Goal: Task Accomplishment & Management: Manage account settings

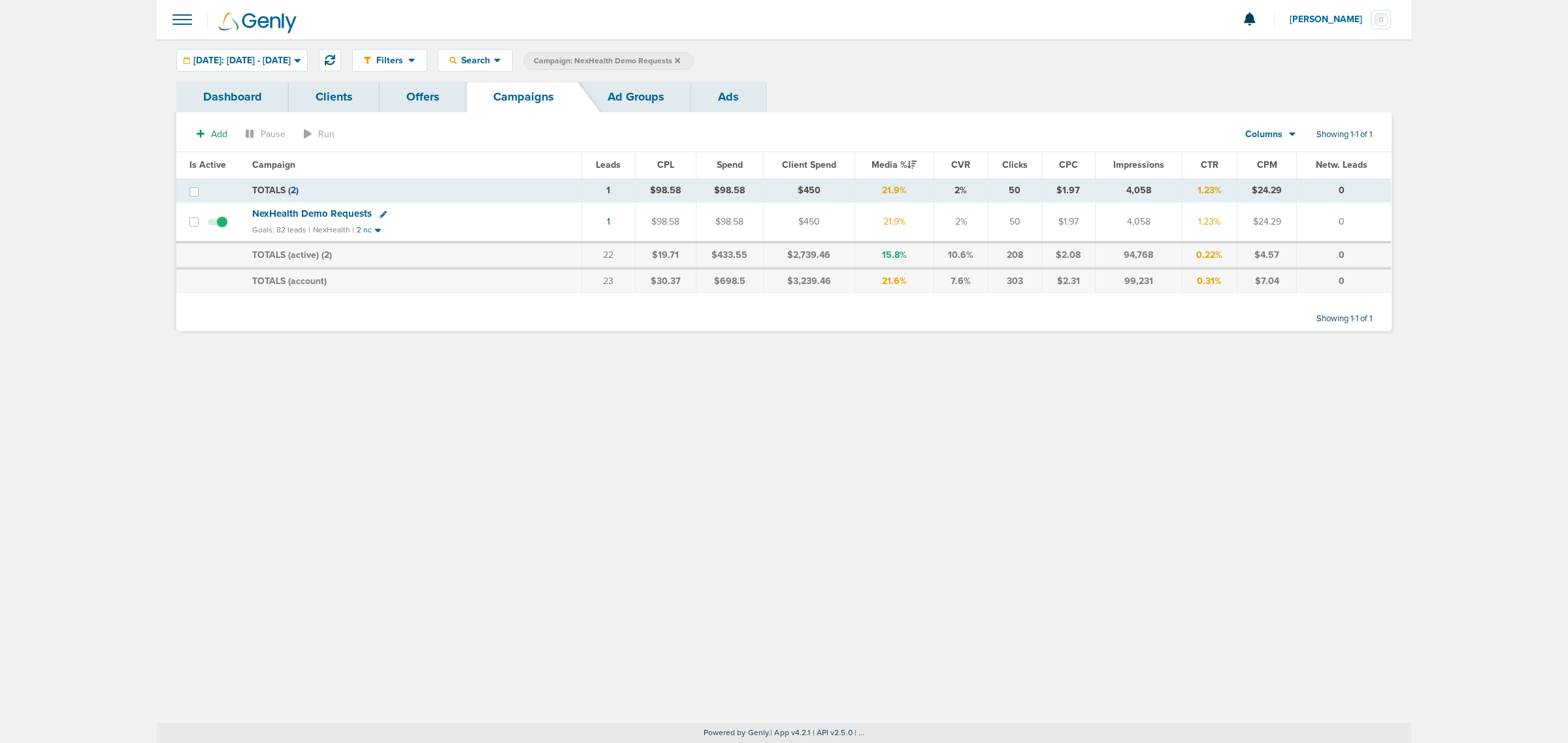
click at [681, 60] on icon at bounding box center [678, 61] width 6 height 8
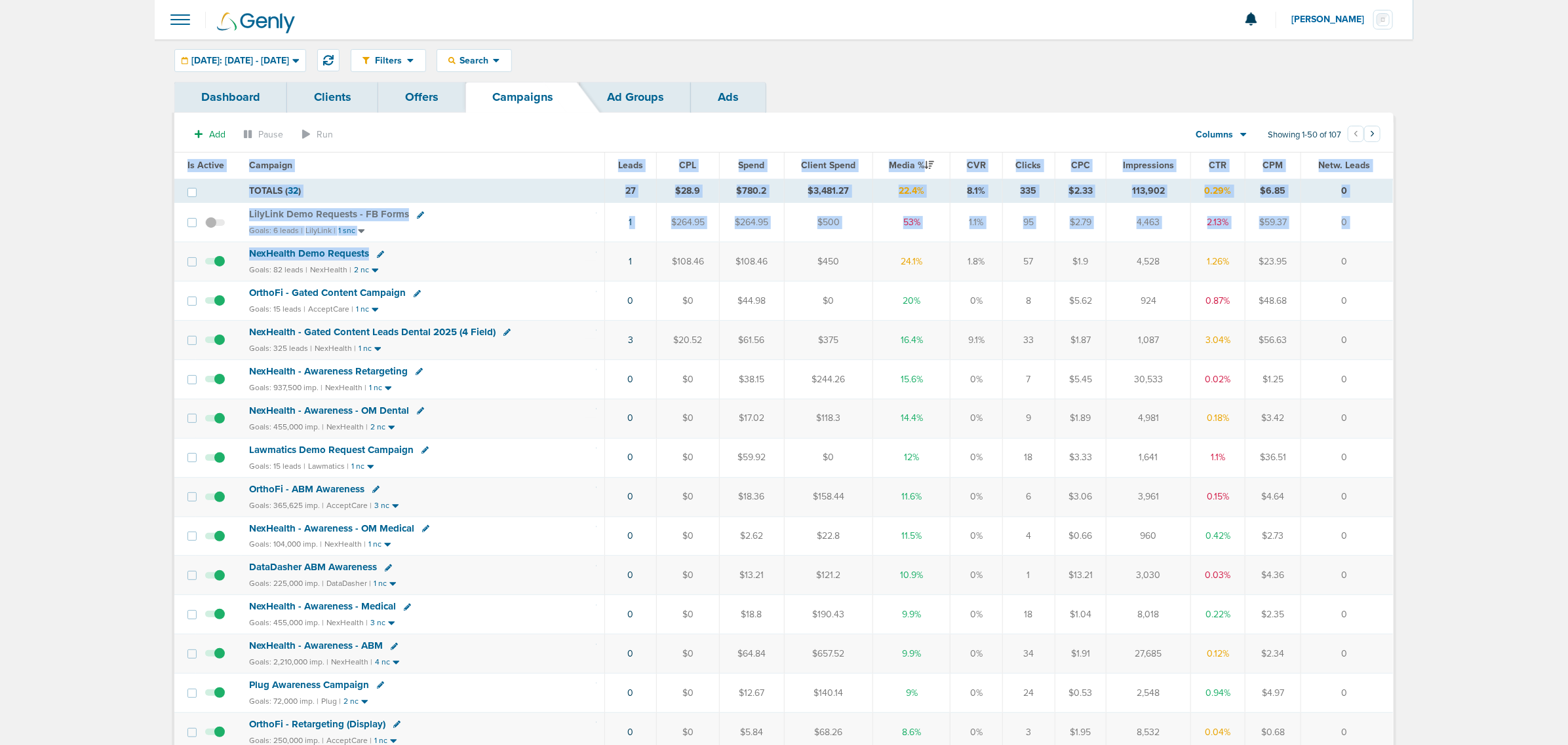
drag, startPoint x: 744, startPoint y: 274, endPoint x: 1404, endPoint y: 260, distance: 660.1
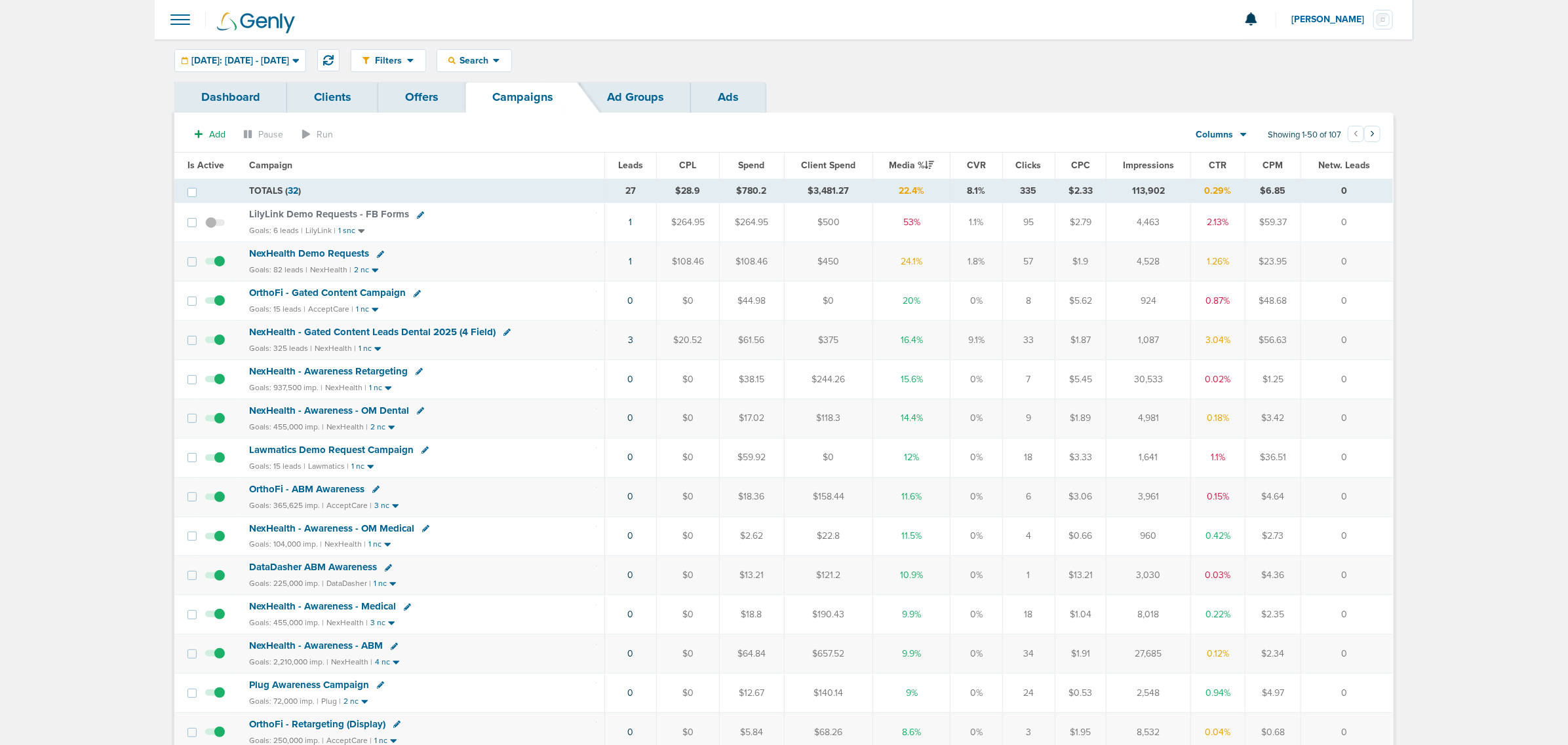
click at [526, 47] on div "Filters Active Only Settings Status Active Inactive Objectives MQL SQL Traffic …" at bounding box center [784, 60] width 1259 height 43
click at [493, 59] on span "Search" at bounding box center [473, 61] width 37 height 11
click at [523, 99] on link "Client" at bounding box center [505, 103] width 136 height 16
type input "m"
type input "nex"
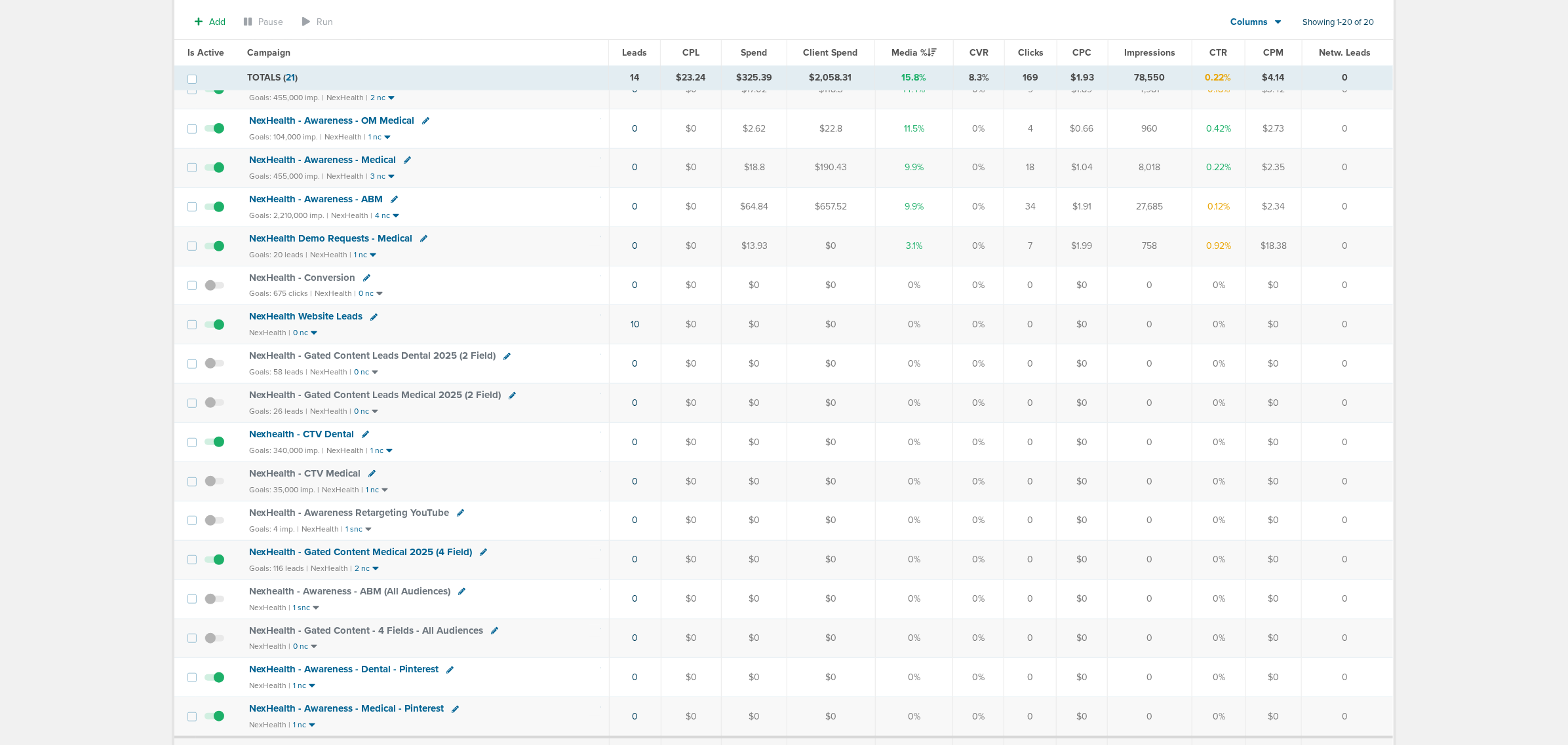
scroll to position [382, 0]
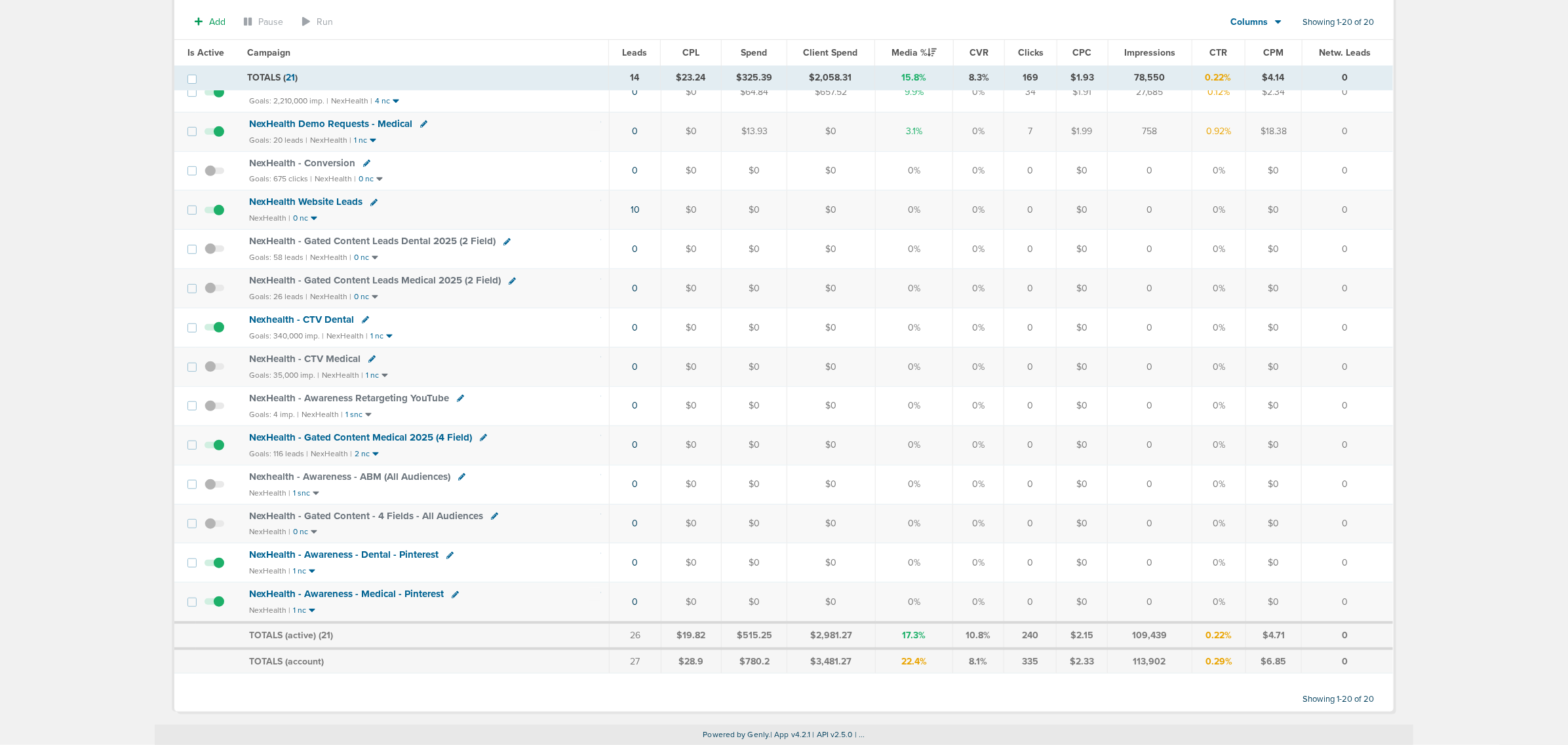
click at [391, 432] on span "NexHealth - Gated Content Medical 2025 (4 Field)" at bounding box center [361, 438] width 223 height 11
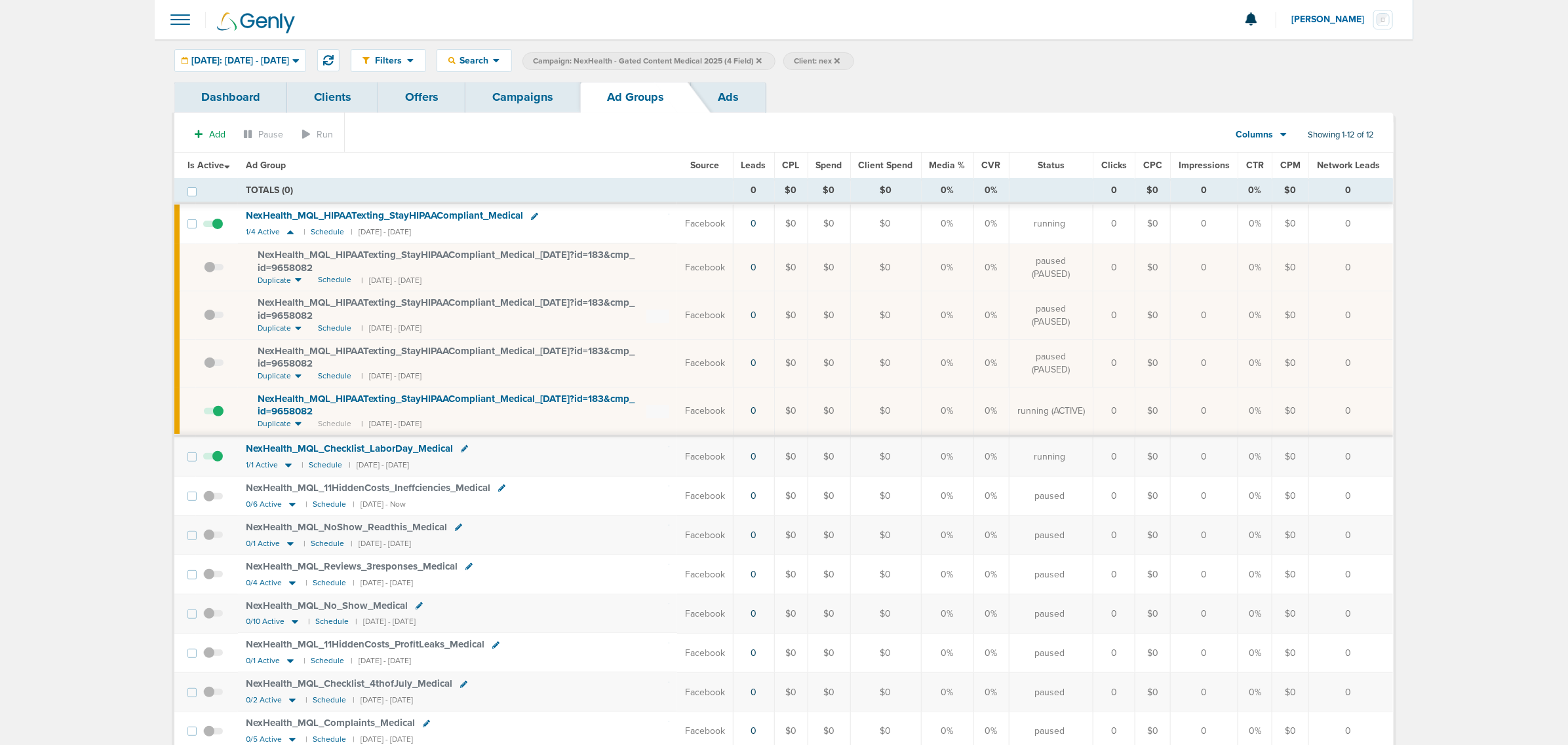
click at [533, 90] on link "Campaigns" at bounding box center [523, 97] width 114 height 30
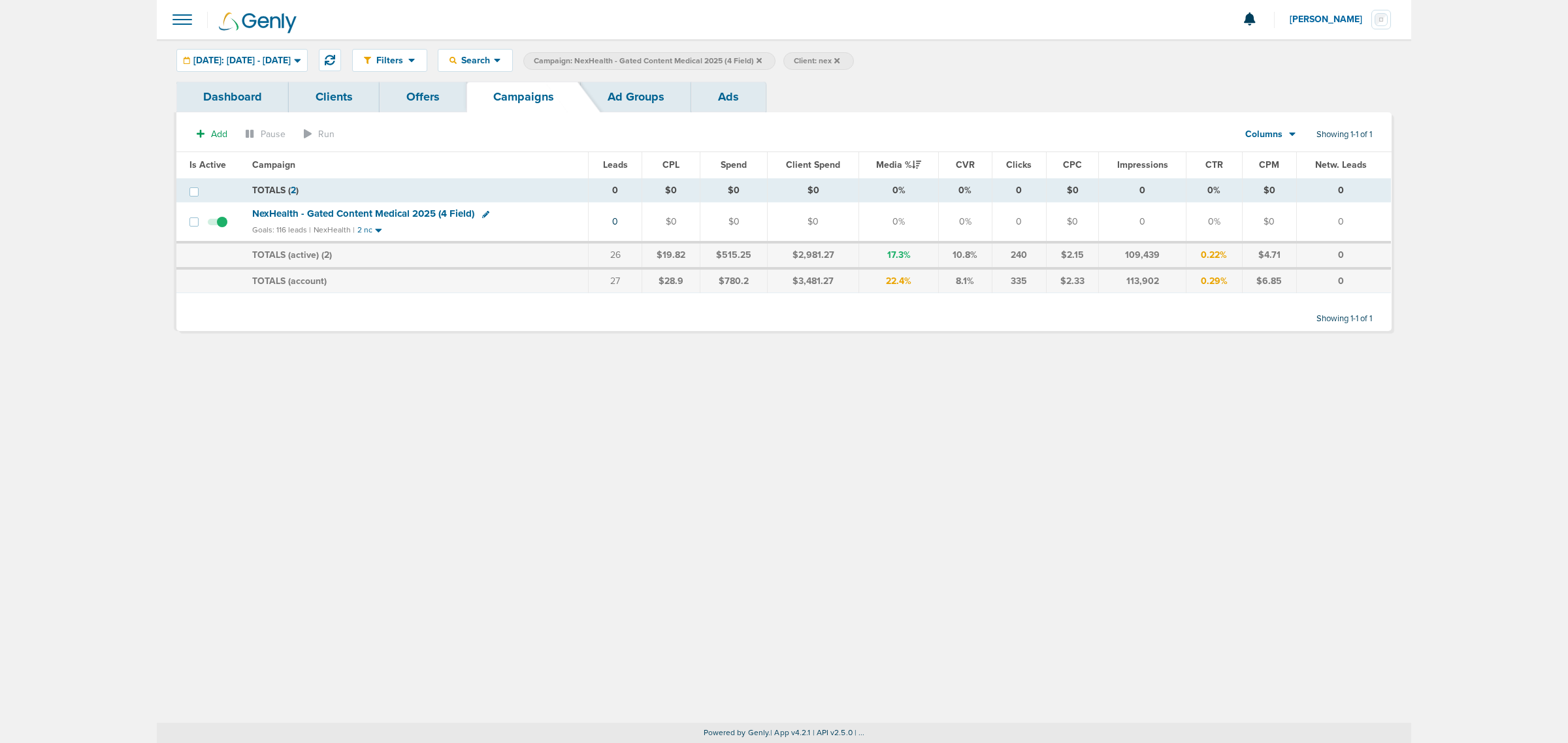
click at [762, 57] on icon at bounding box center [759, 61] width 6 height 8
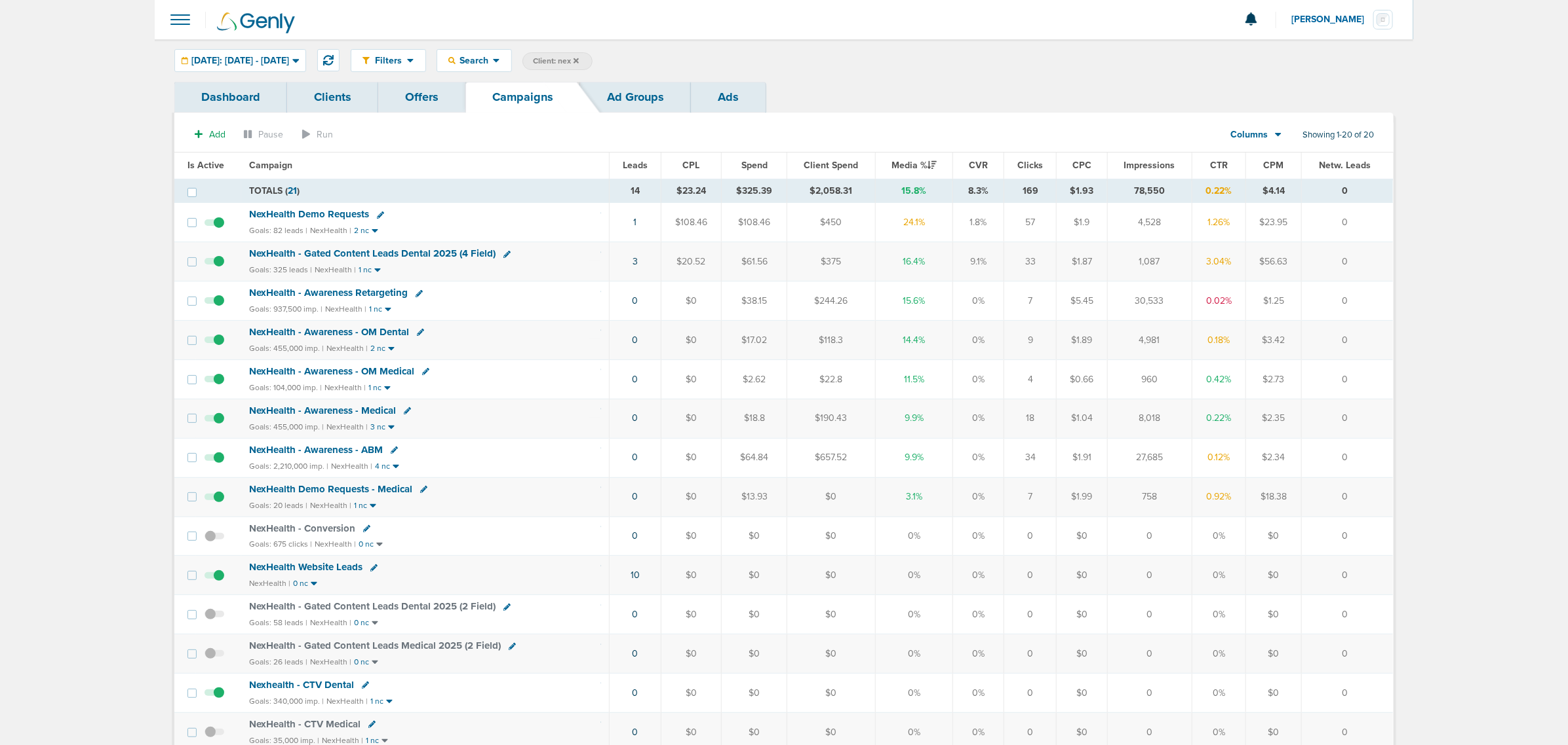
click at [579, 61] on icon at bounding box center [576, 61] width 6 height 6
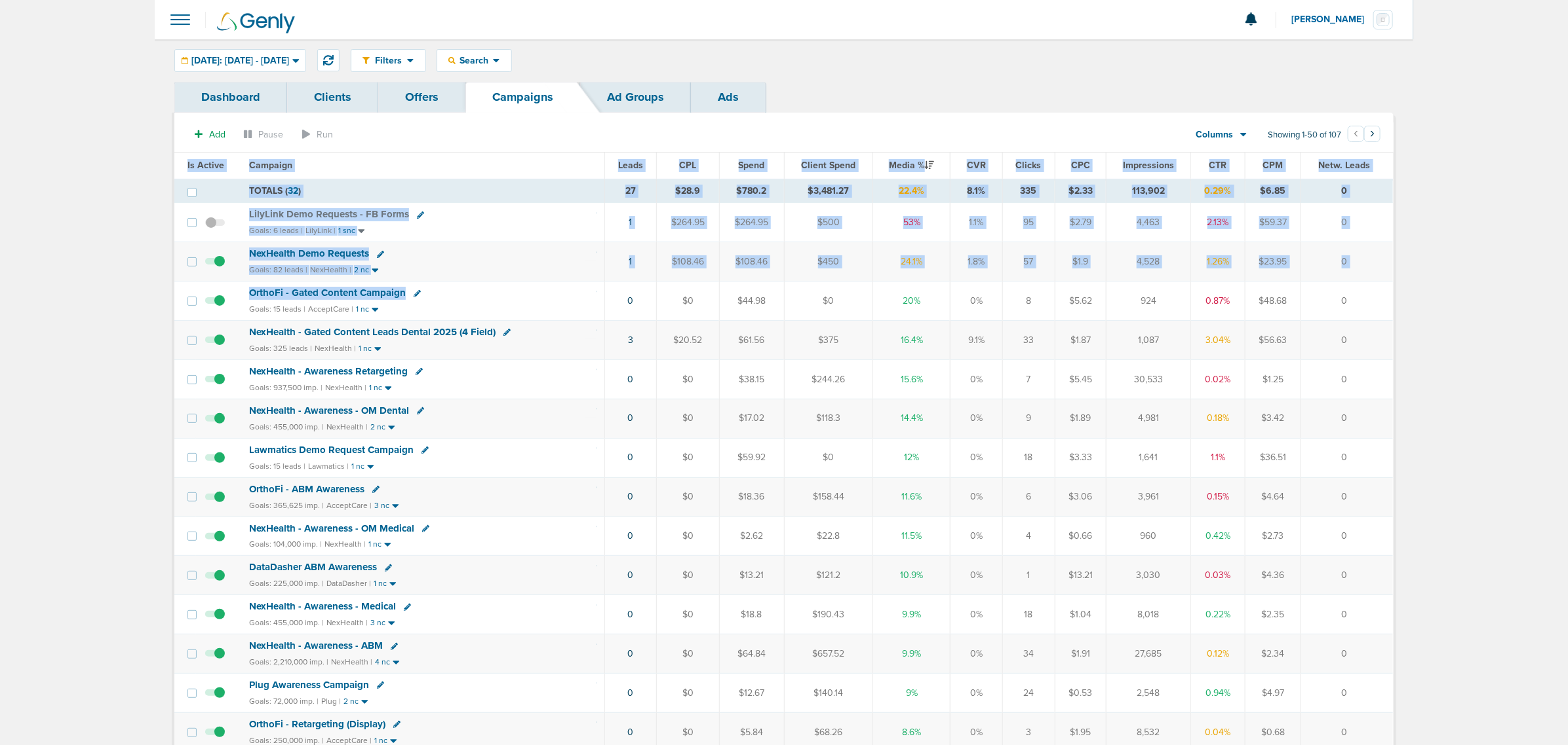
drag, startPoint x: 763, startPoint y: 295, endPoint x: 1430, endPoint y: 293, distance: 667.0
click at [1370, 293] on td "0" at bounding box center [1346, 301] width 91 height 39
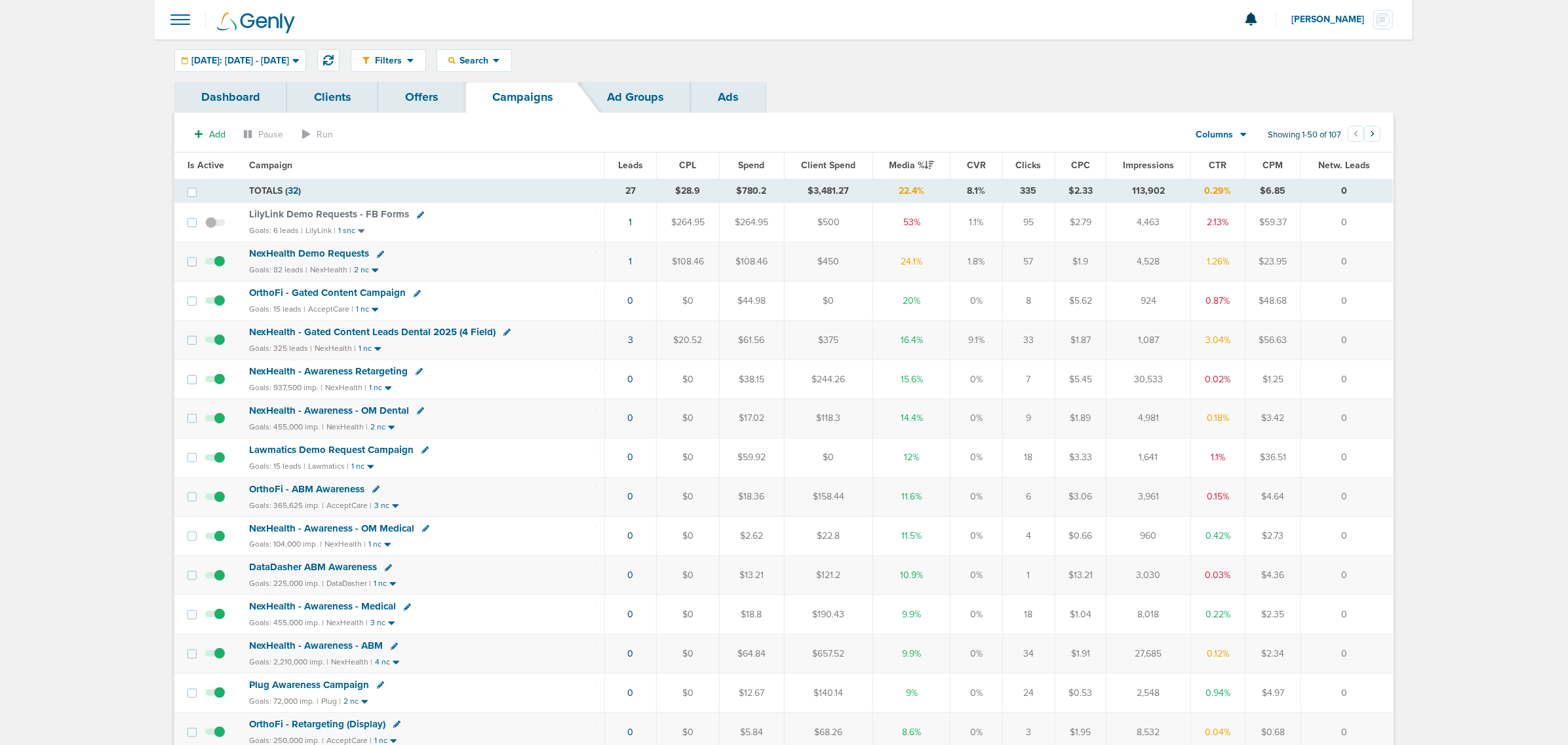
click at [523, 310] on div "Goals: 15 leads | AcceptCare | 1 nc" at bounding box center [423, 309] width 347 height 11
click at [348, 292] on span "OrthoFi - Gated Content Campaign" at bounding box center [327, 293] width 157 height 11
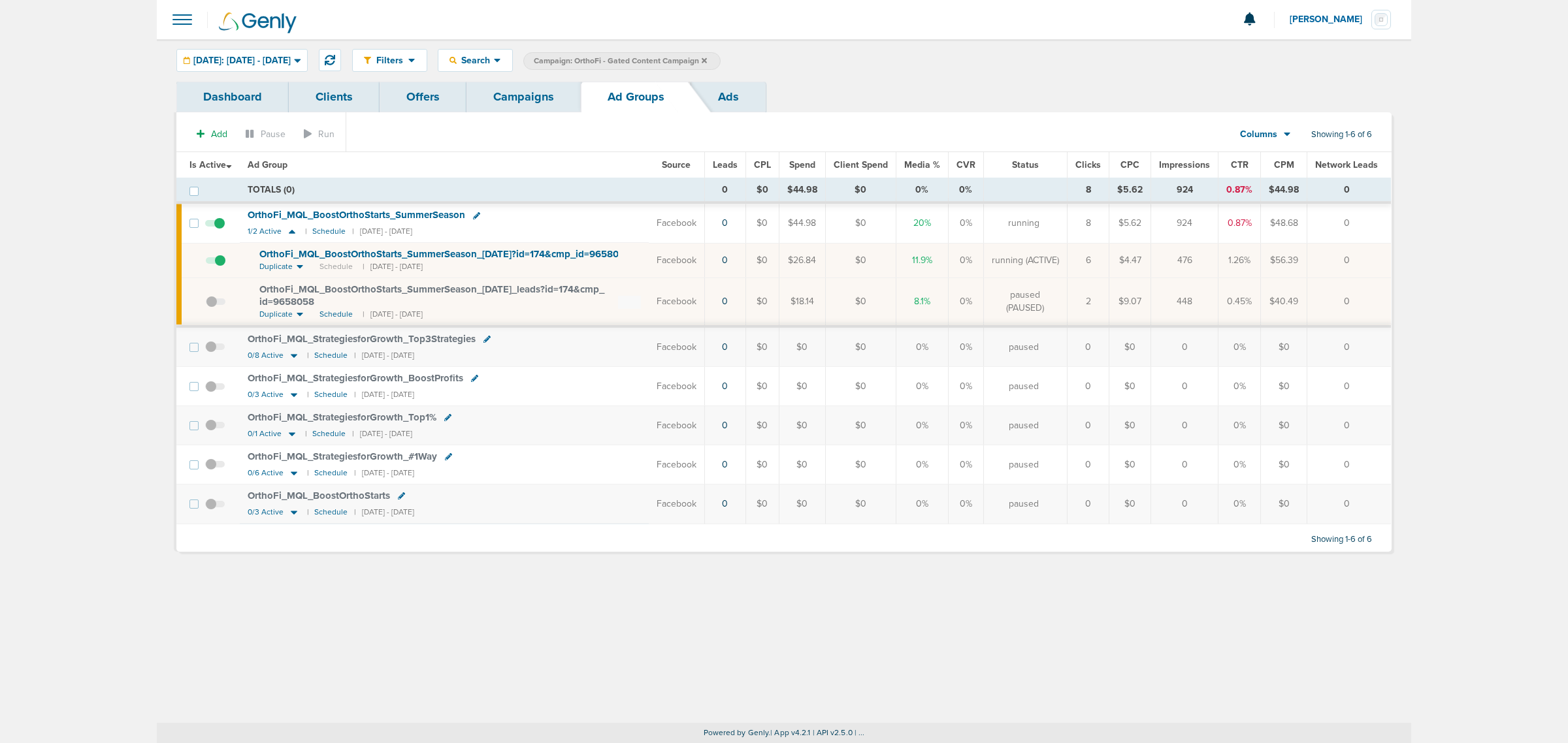
click at [539, 100] on link "Campaigns" at bounding box center [524, 97] width 114 height 30
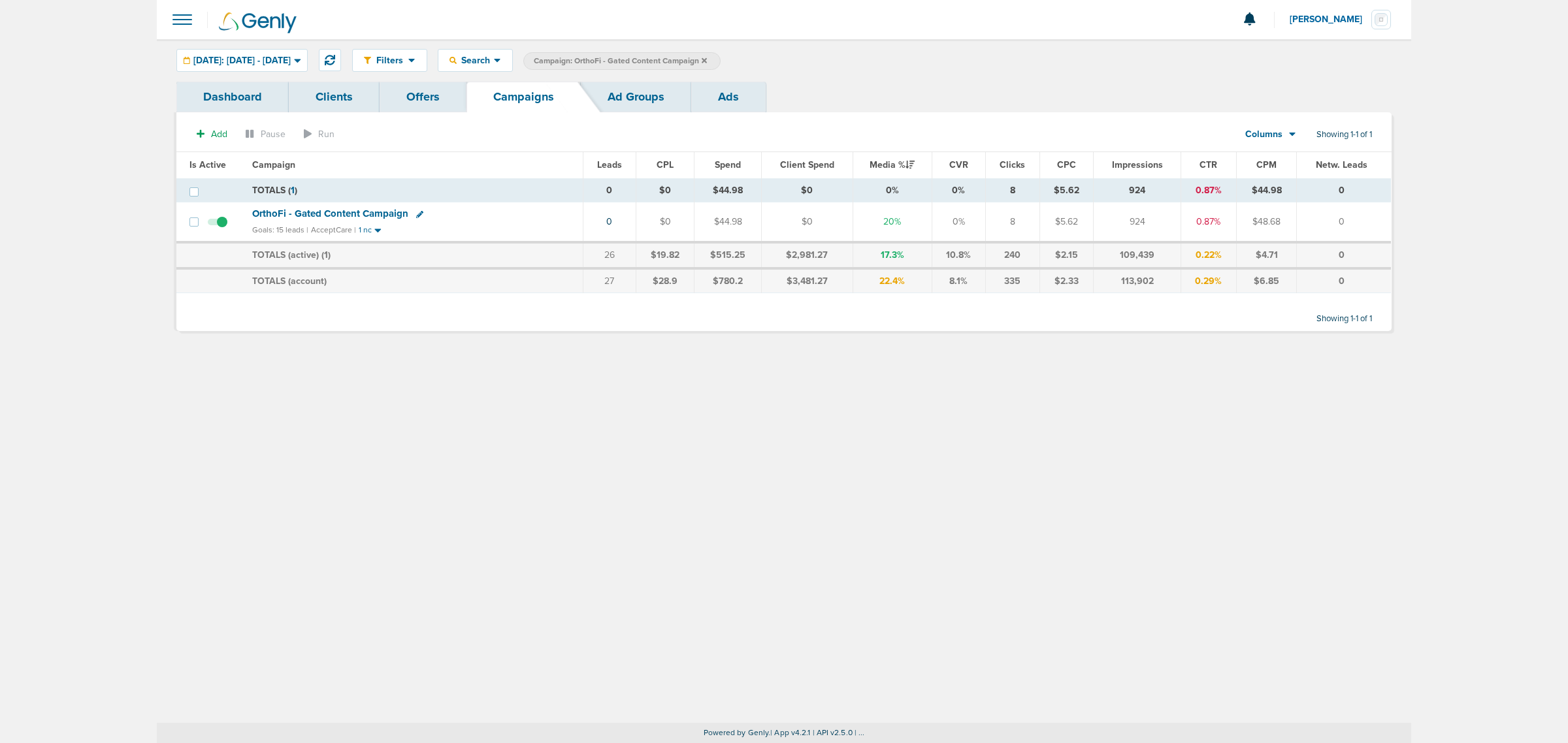
click at [707, 61] on icon at bounding box center [704, 61] width 6 height 8
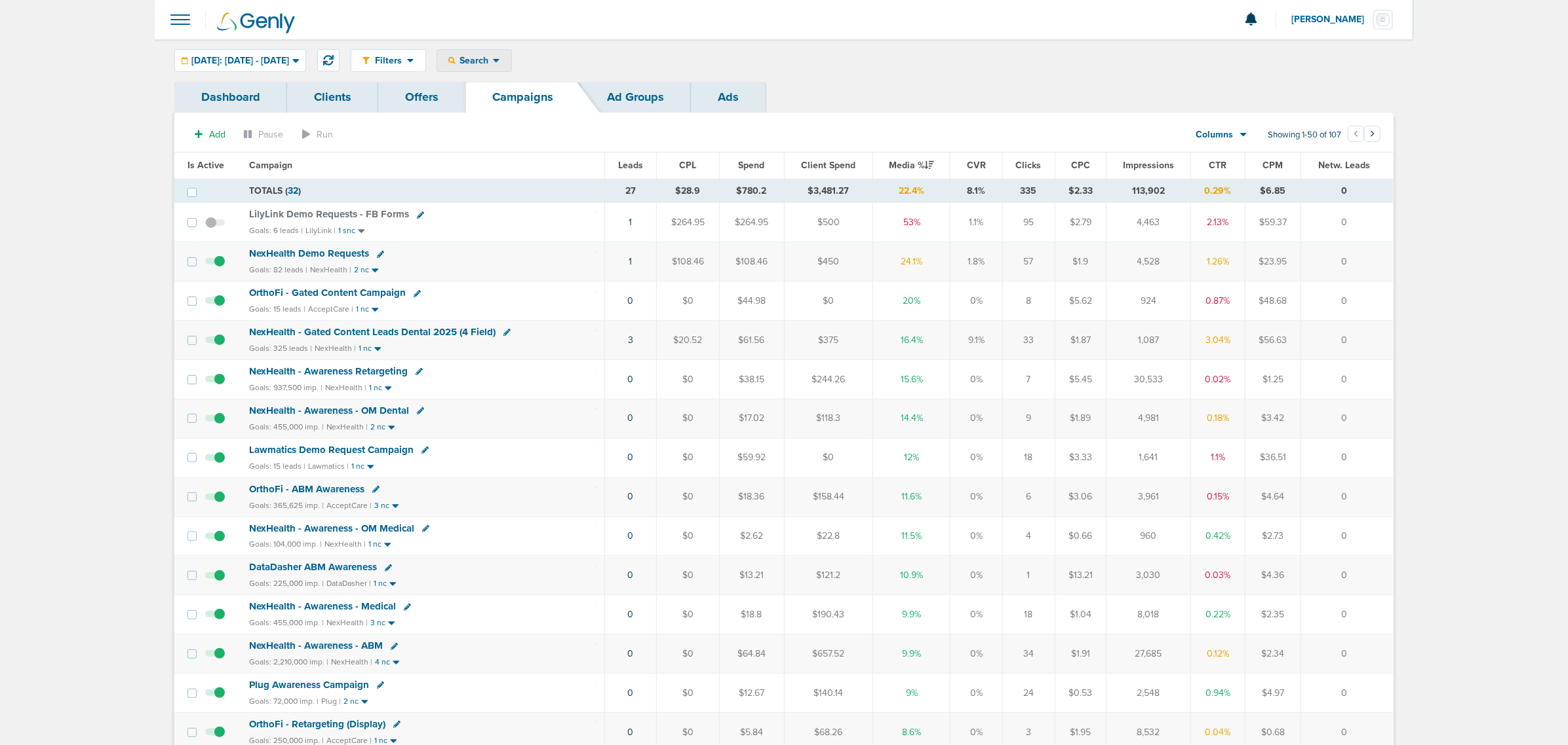
click at [489, 56] on span "Search" at bounding box center [473, 61] width 37 height 11
click at [488, 102] on link "Client" at bounding box center [505, 103] width 136 height 16
type input "nex"
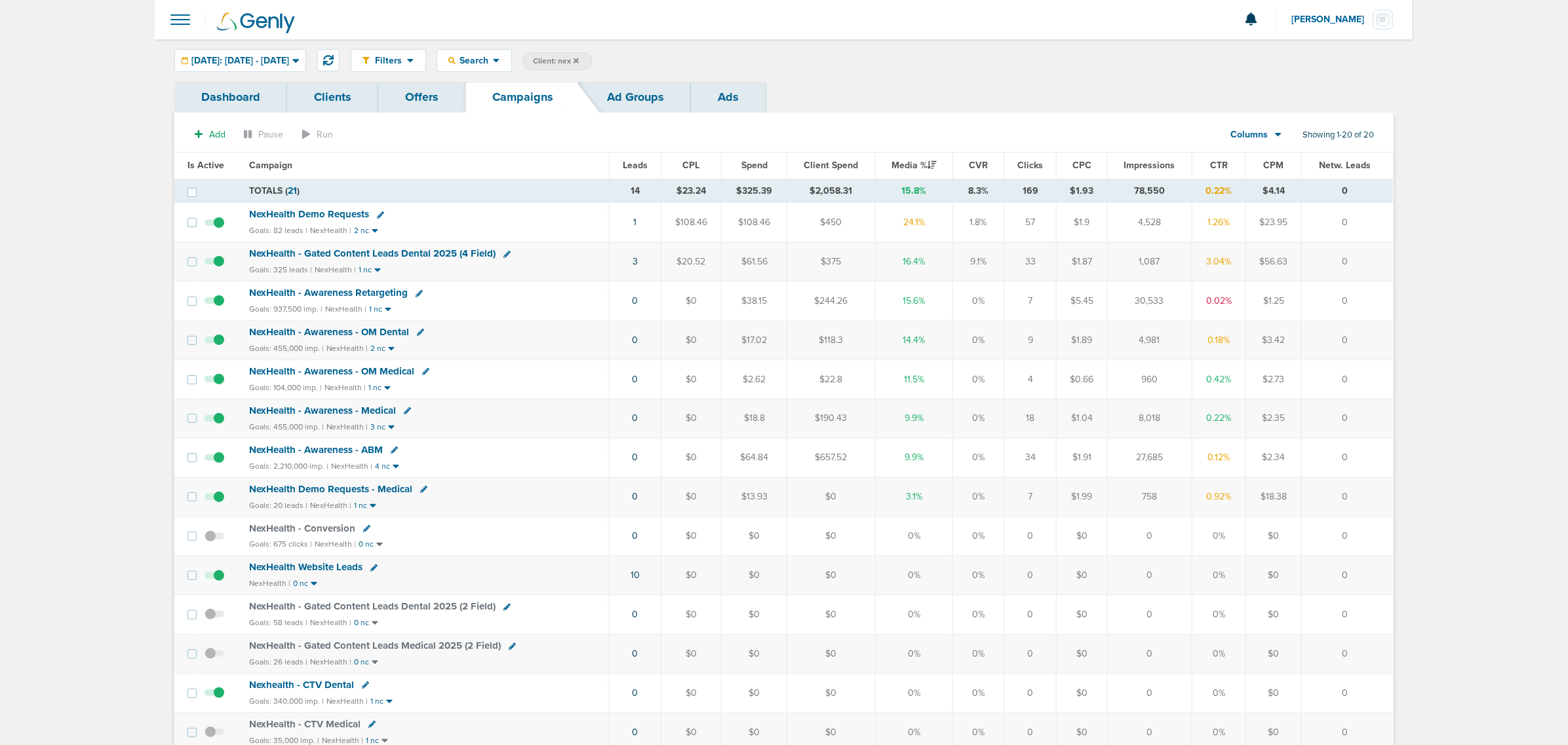
drag, startPoint x: 935, startPoint y: 268, endPoint x: 637, endPoint y: 266, distance: 298.0
click at [637, 266] on tr "NexHealth - Gated Content Leads Dental 2025 (4 Field) Goals: 325 leads | NexHea…" at bounding box center [784, 262] width 1219 height 39
click at [590, 260] on div "NexHealth - Gated Content Leads Dental 2025 (4 Field)" at bounding box center [426, 254] width 352 height 13
click at [325, 210] on span "NexHealth Demo Requests" at bounding box center [309, 214] width 120 height 11
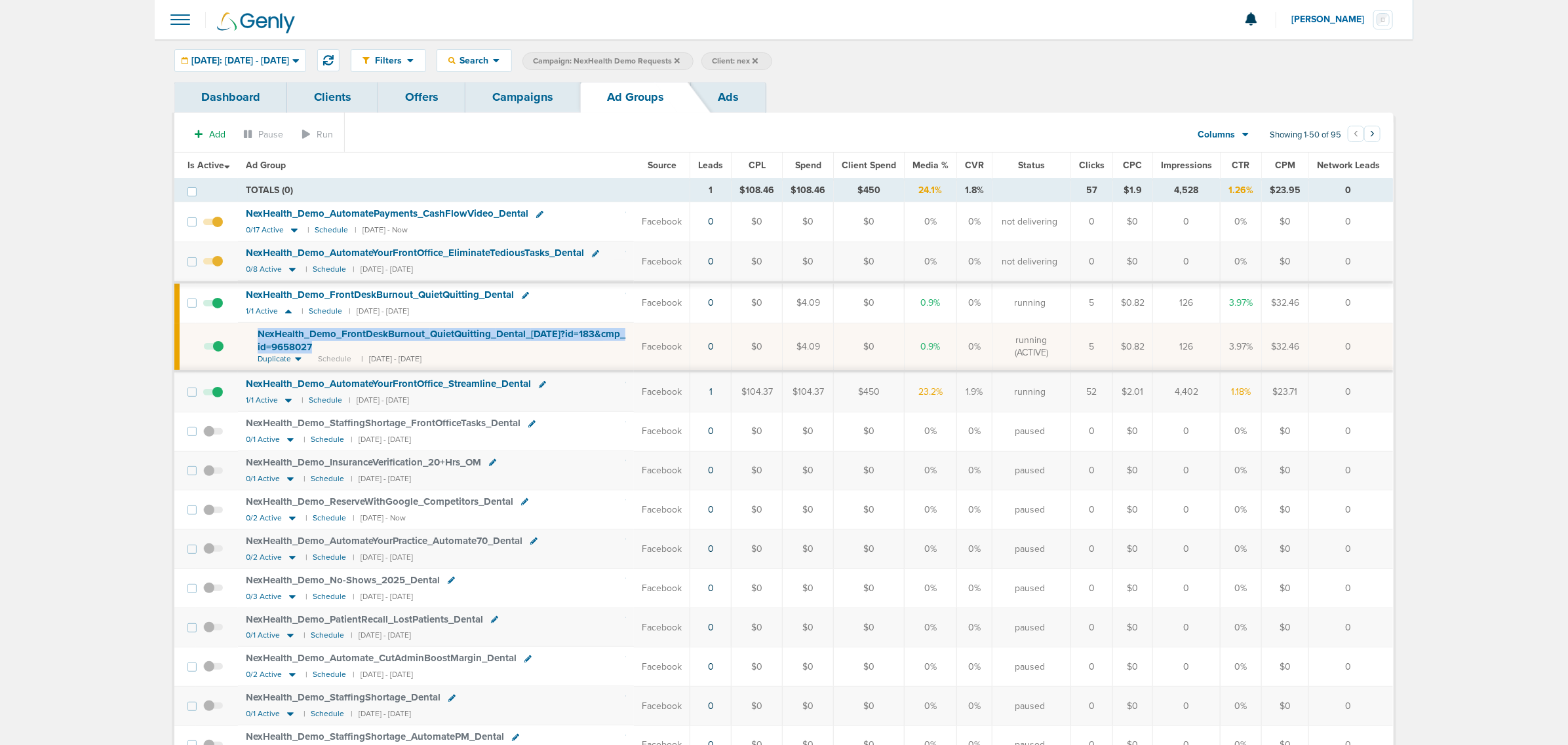
drag, startPoint x: 382, startPoint y: 348, endPoint x: 255, endPoint y: 332, distance: 128.0
click at [255, 332] on td "NexHealth_ Demo_ FrontDeskBurnout_ QuietQuitting_ Dental_ 08.13.25?id=183&cmp_ …" at bounding box center [436, 346] width 396 height 49
copy span "NexHealth_ Demo_ FrontDeskBurnout_ QuietQuitting_ Dental_ 08.13.25?id=183&cmp_ …"
click at [357, 332] on span "NexHealth_ Demo_ FrontDeskBurnout_ QuietQuitting_ Dental_ 08.13.25?id=183&cmp_ …" at bounding box center [442, 341] width 367 height 25
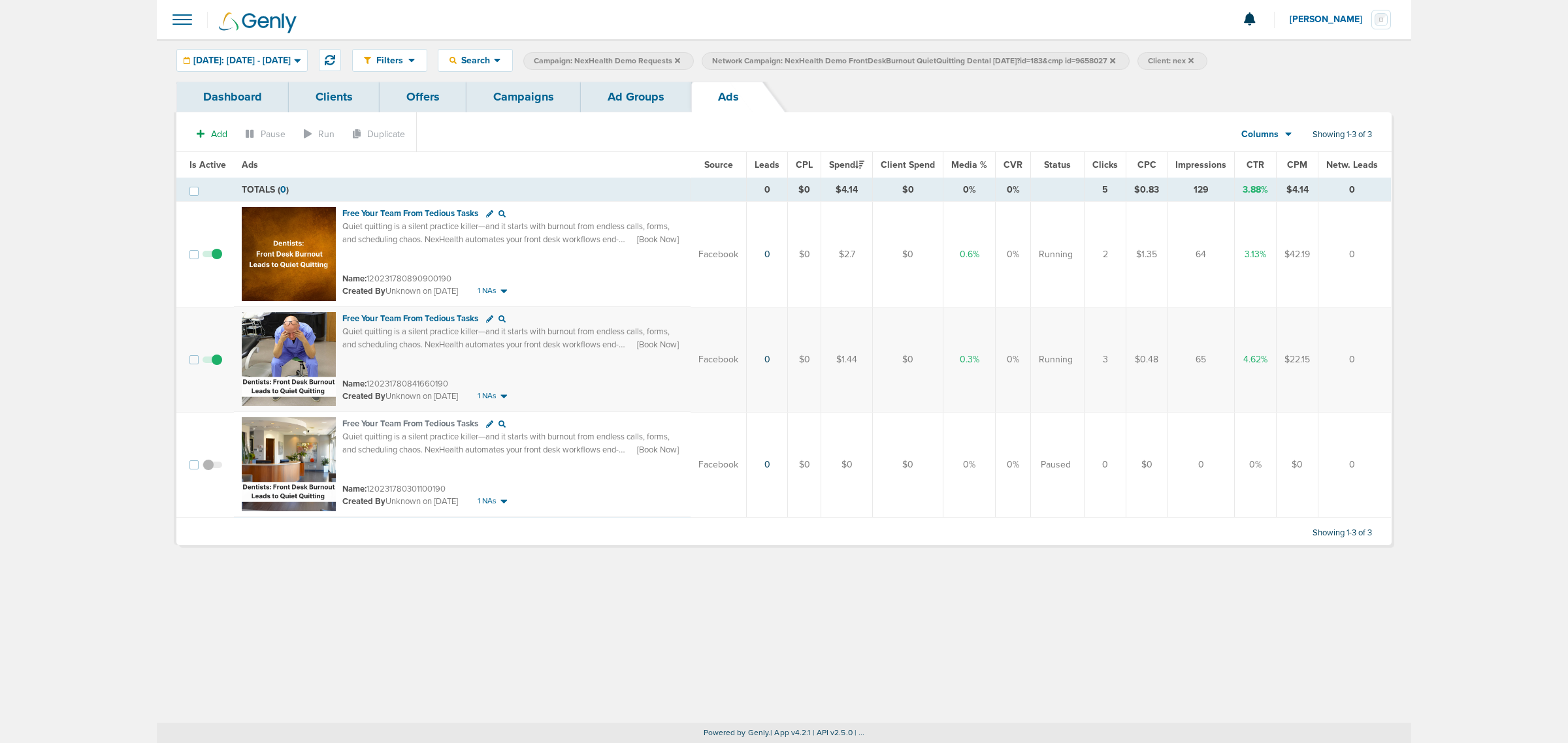
drag, startPoint x: 1210, startPoint y: 257, endPoint x: 1093, endPoint y: 244, distance: 117.7
click at [1093, 244] on tr "Free Your Team From Tedious Tasks Quiet quitting is a silent practice killer—an…" at bounding box center [784, 255] width 1215 height 106
click at [1093, 244] on td "2" at bounding box center [1106, 255] width 42 height 106
drag, startPoint x: 364, startPoint y: 230, endPoint x: 620, endPoint y: 230, distance: 256.0
click at [620, 230] on span "Quiet quitting is a silent practice killer—and it starts with burnout from endl…" at bounding box center [511, 246] width 337 height 49
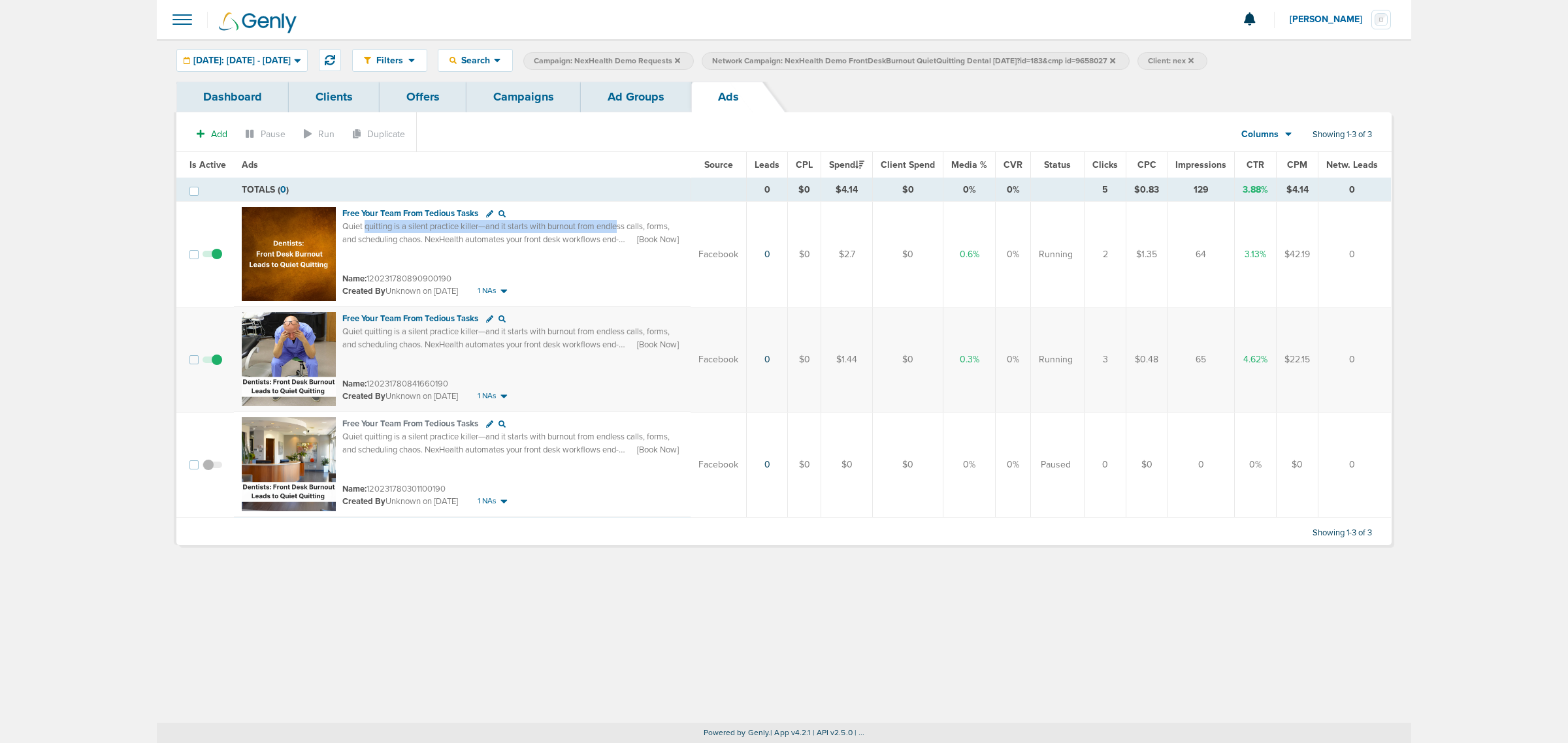
click at [620, 230] on span "Quiet quitting is a silent practice killer—and it starts with burnout from endl…" at bounding box center [511, 246] width 337 height 49
click at [634, 96] on link "Ad Groups" at bounding box center [636, 97] width 110 height 30
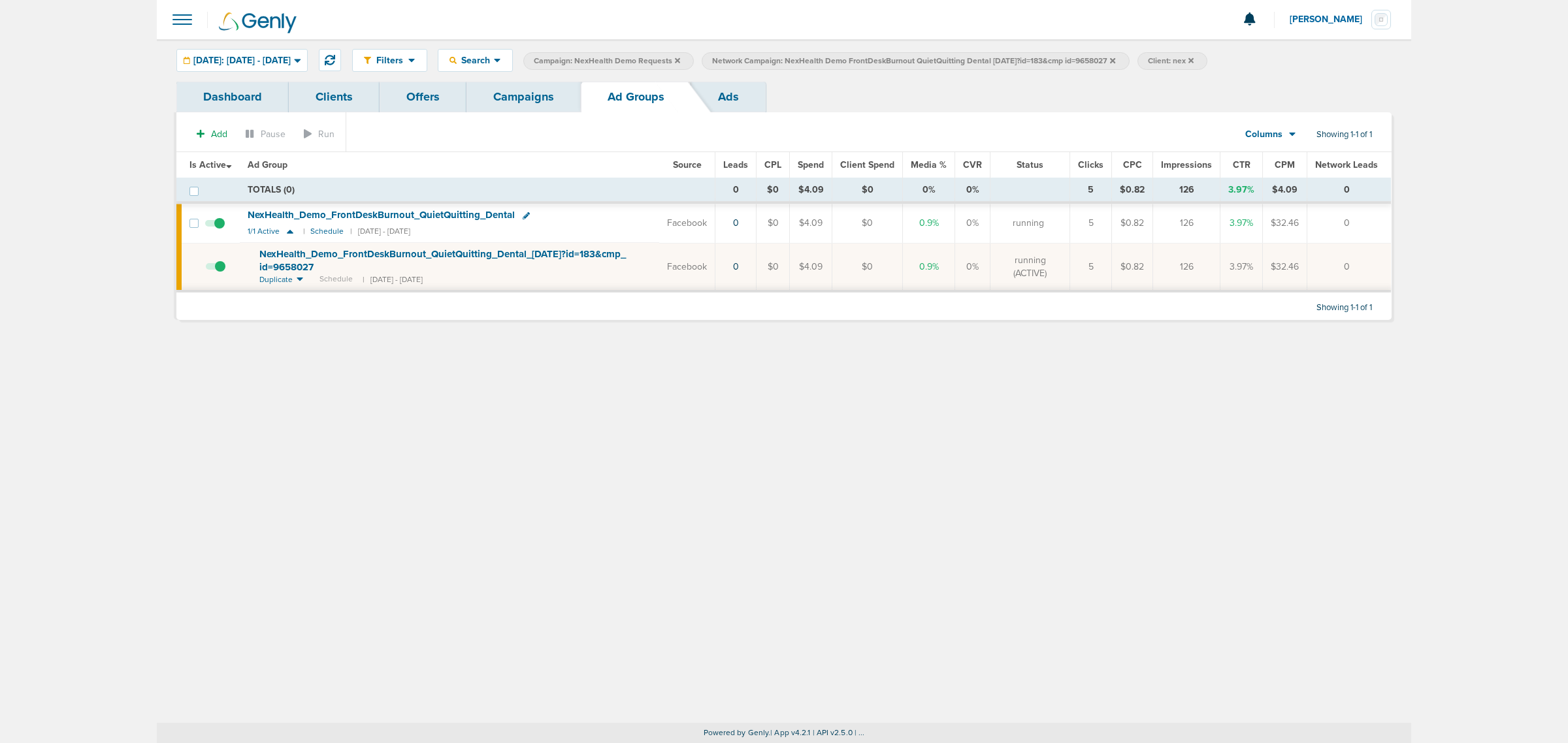
click at [546, 103] on link "Campaigns" at bounding box center [524, 97] width 114 height 30
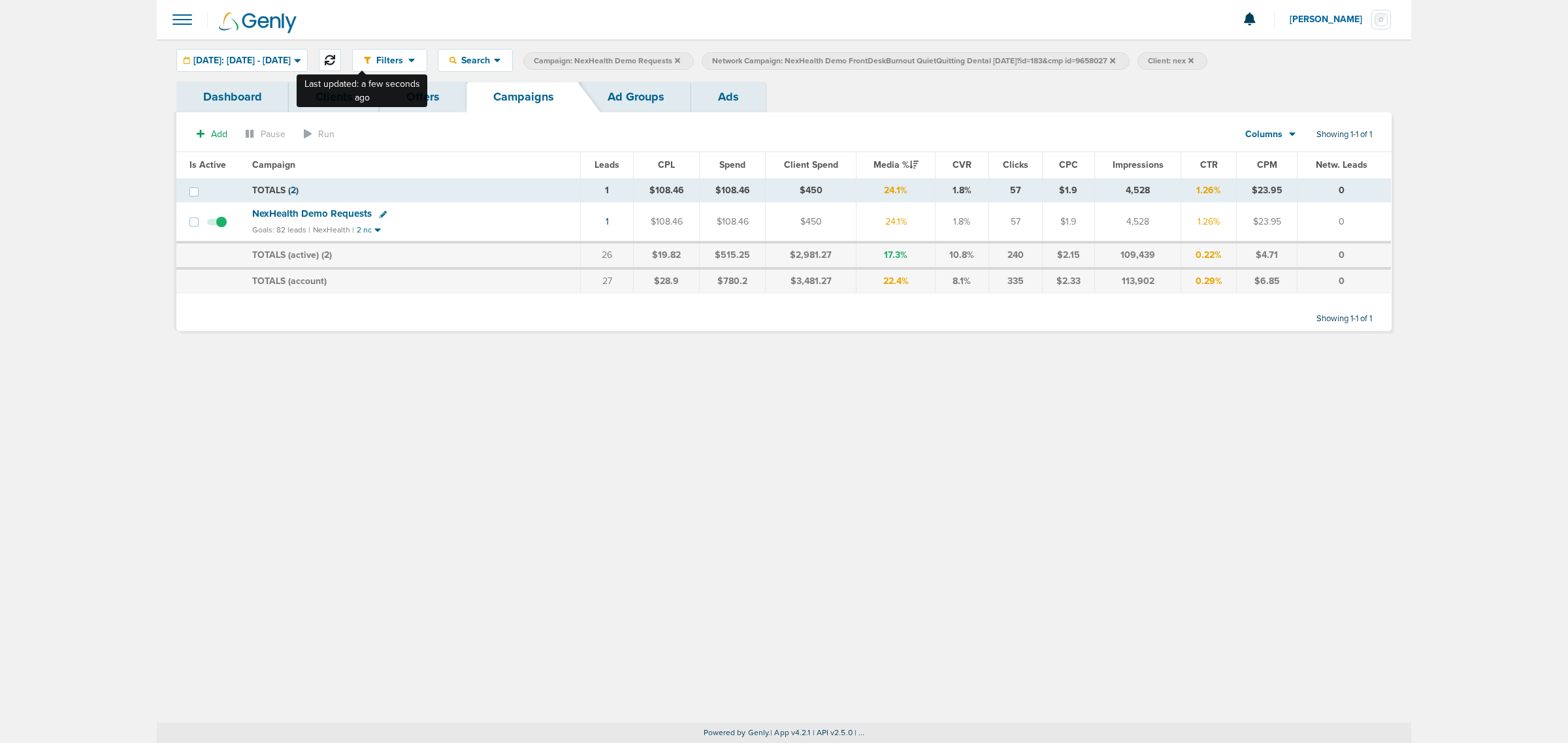
click at [335, 64] on icon at bounding box center [329, 60] width 10 height 10
click at [1115, 59] on icon at bounding box center [1113, 61] width 6 height 6
click at [681, 60] on icon at bounding box center [678, 61] width 6 height 6
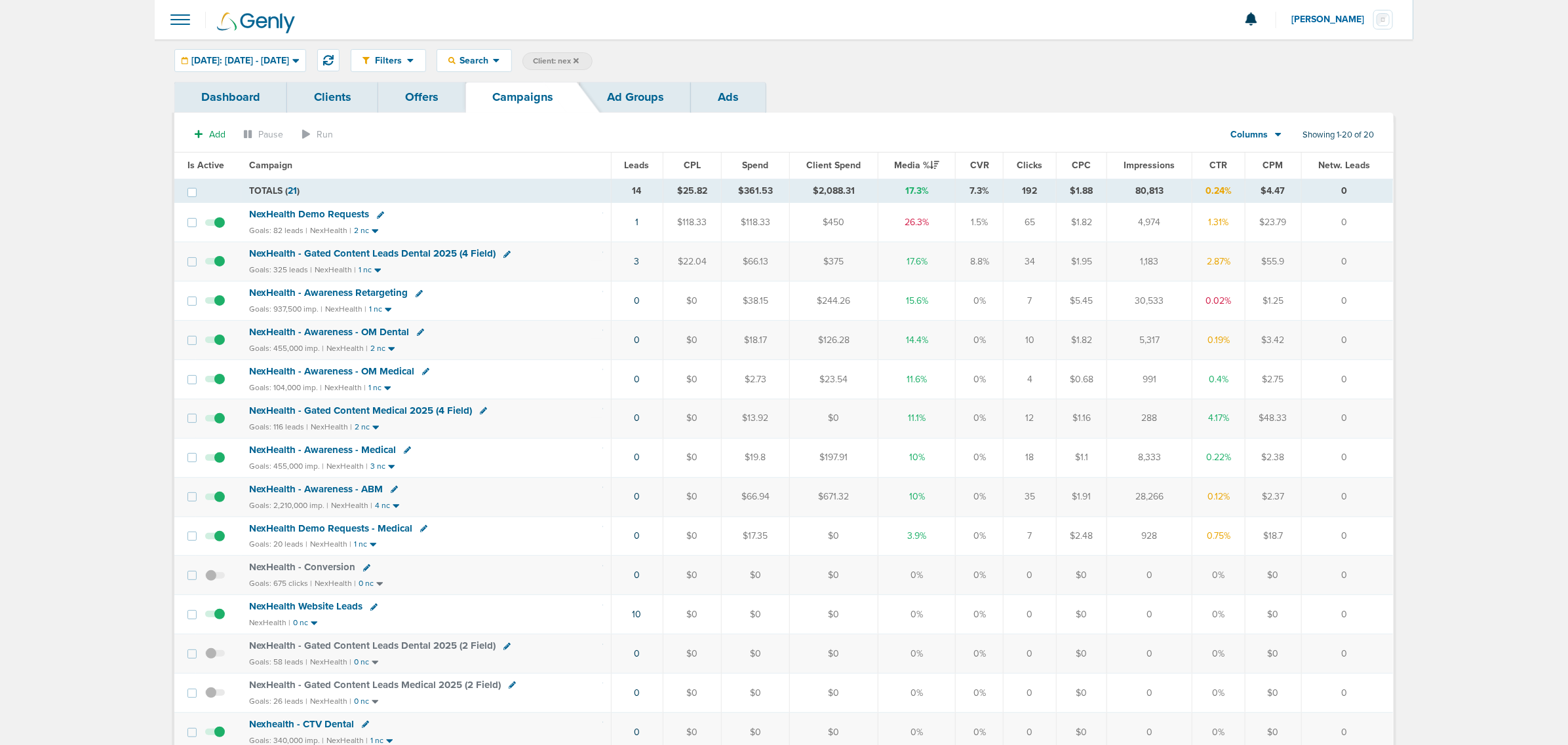
drag, startPoint x: 567, startPoint y: 265, endPoint x: 1393, endPoint y: 260, distance: 826.0
click at [1393, 260] on tr "NexHealth - Gated Content Leads Dental 2025 (4 Field) Goals: 325 leads | NexHea…" at bounding box center [784, 262] width 1219 height 39
click at [1393, 260] on td "0" at bounding box center [1346, 262] width 91 height 39
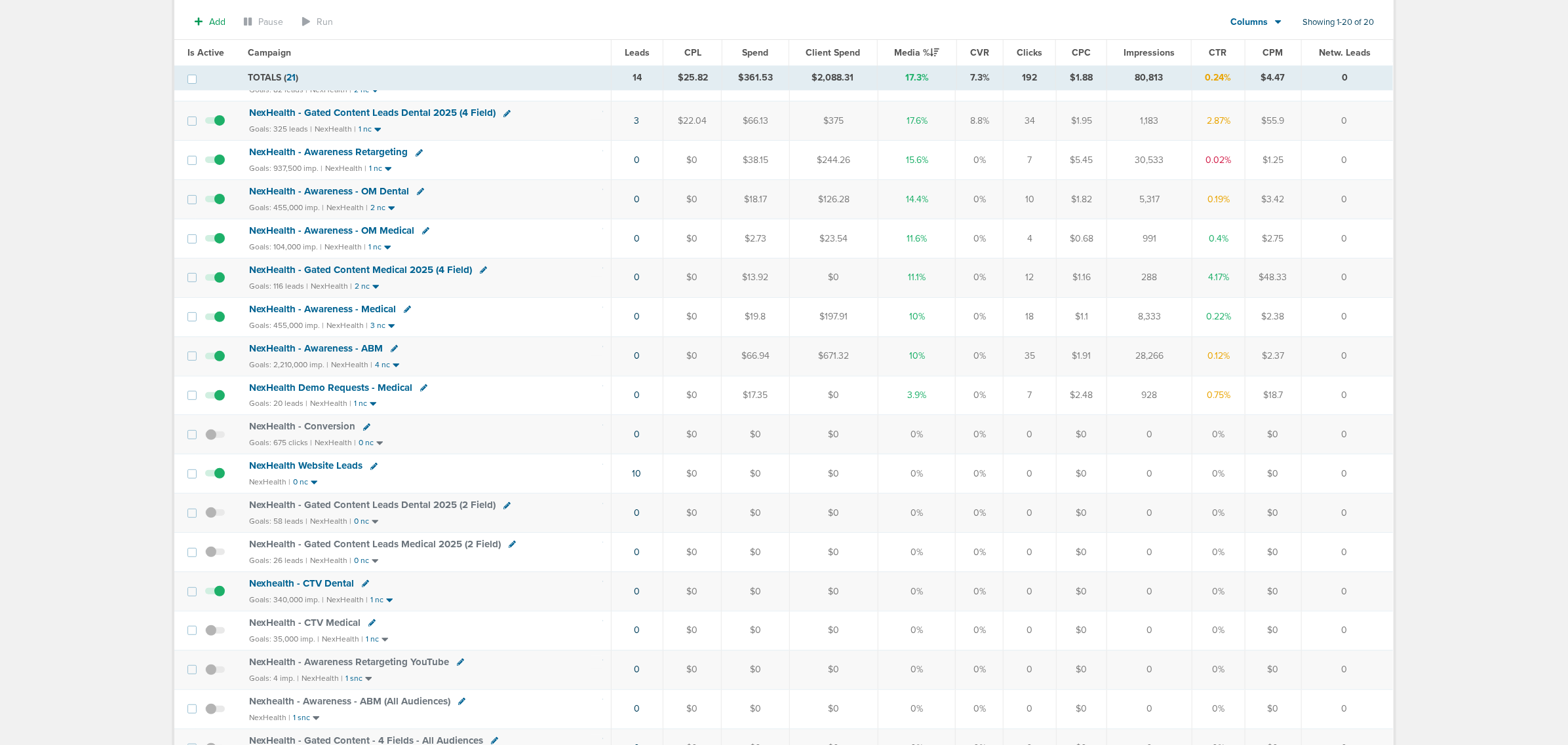
scroll to position [132, 0]
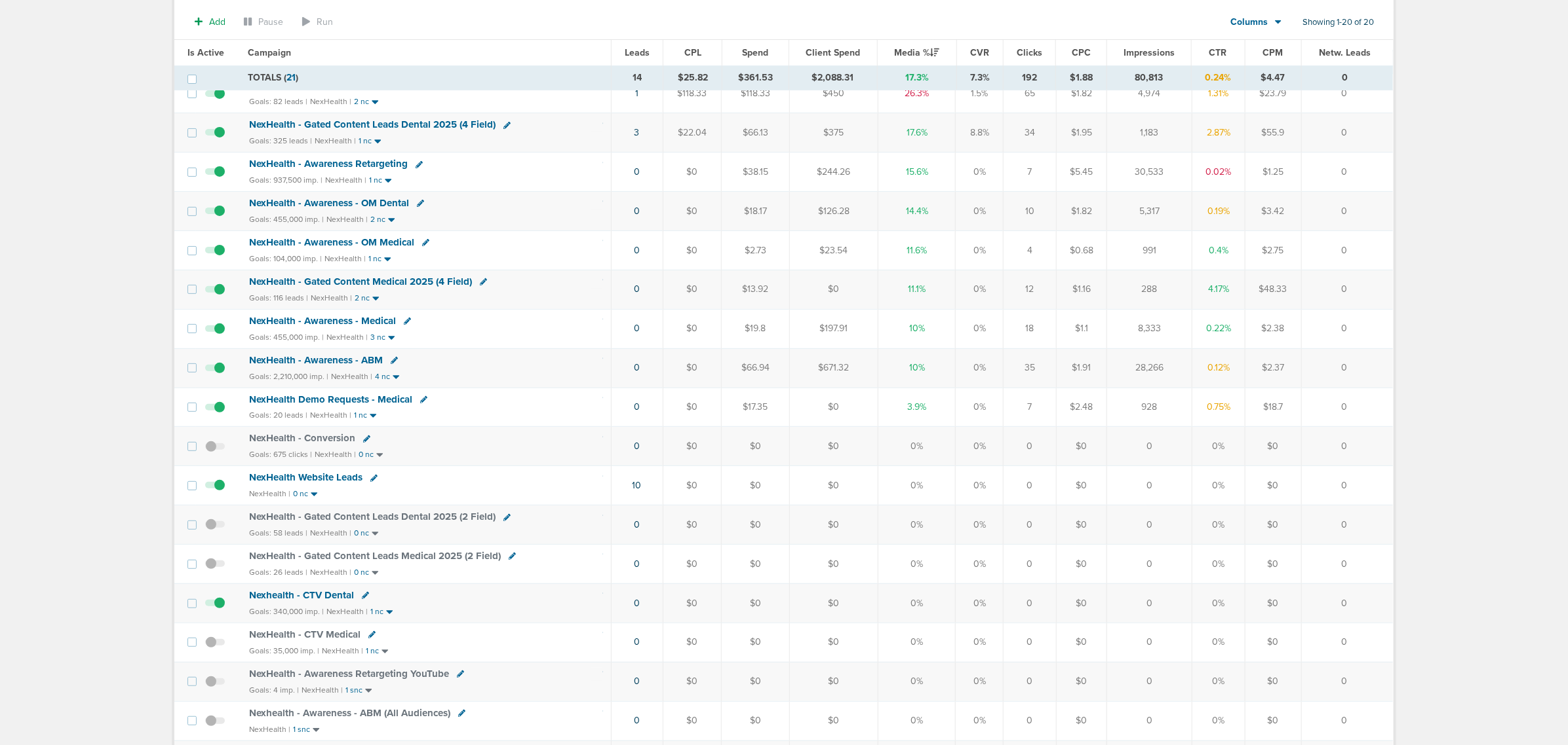
click at [407, 282] on span "NexHealth - Gated Content Medical 2025 (4 Field)" at bounding box center [361, 282] width 223 height 11
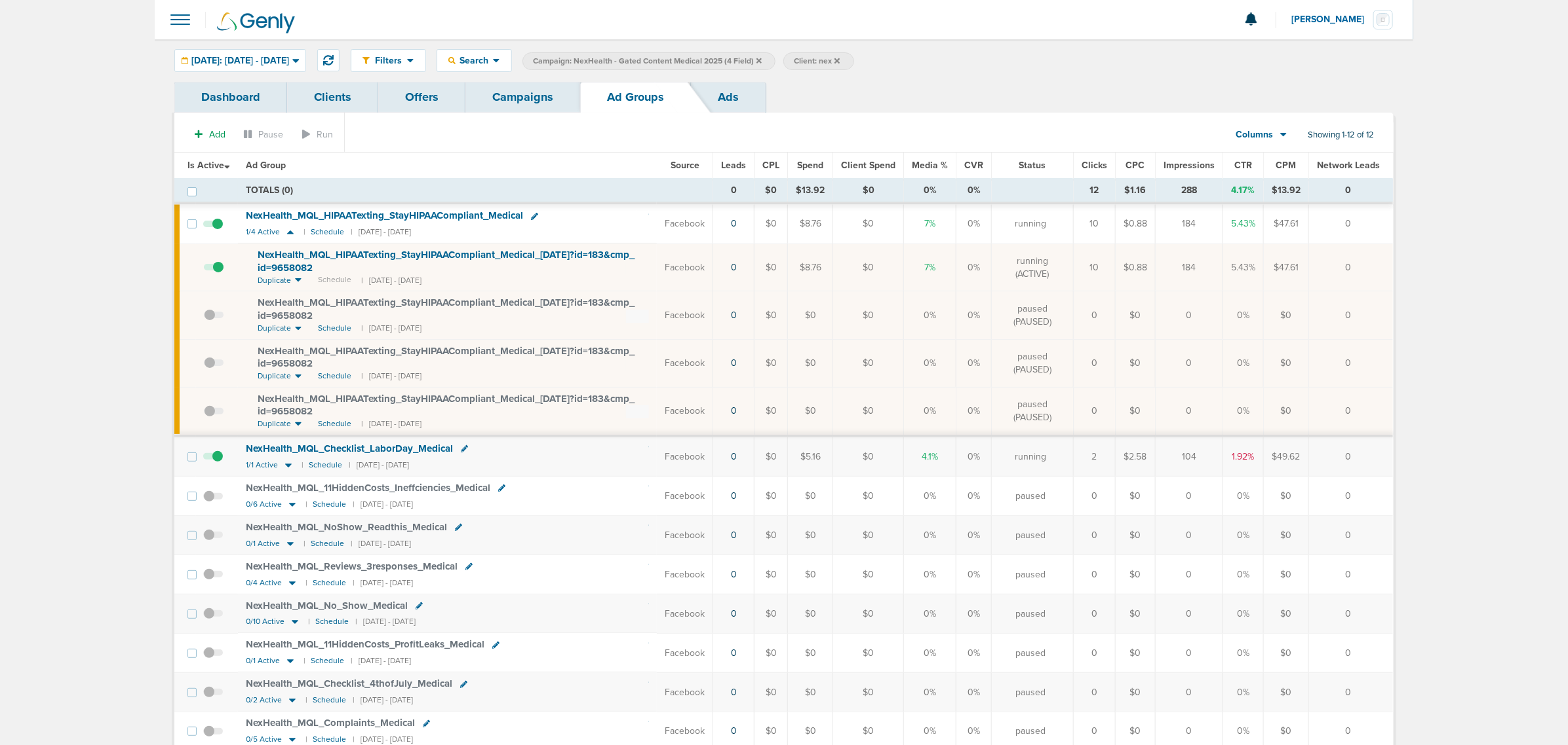
click at [213, 463] on span at bounding box center [212, 463] width 20 height 0
click at [213, 460] on input "checkbox" at bounding box center [213, 460] width 0 height 0
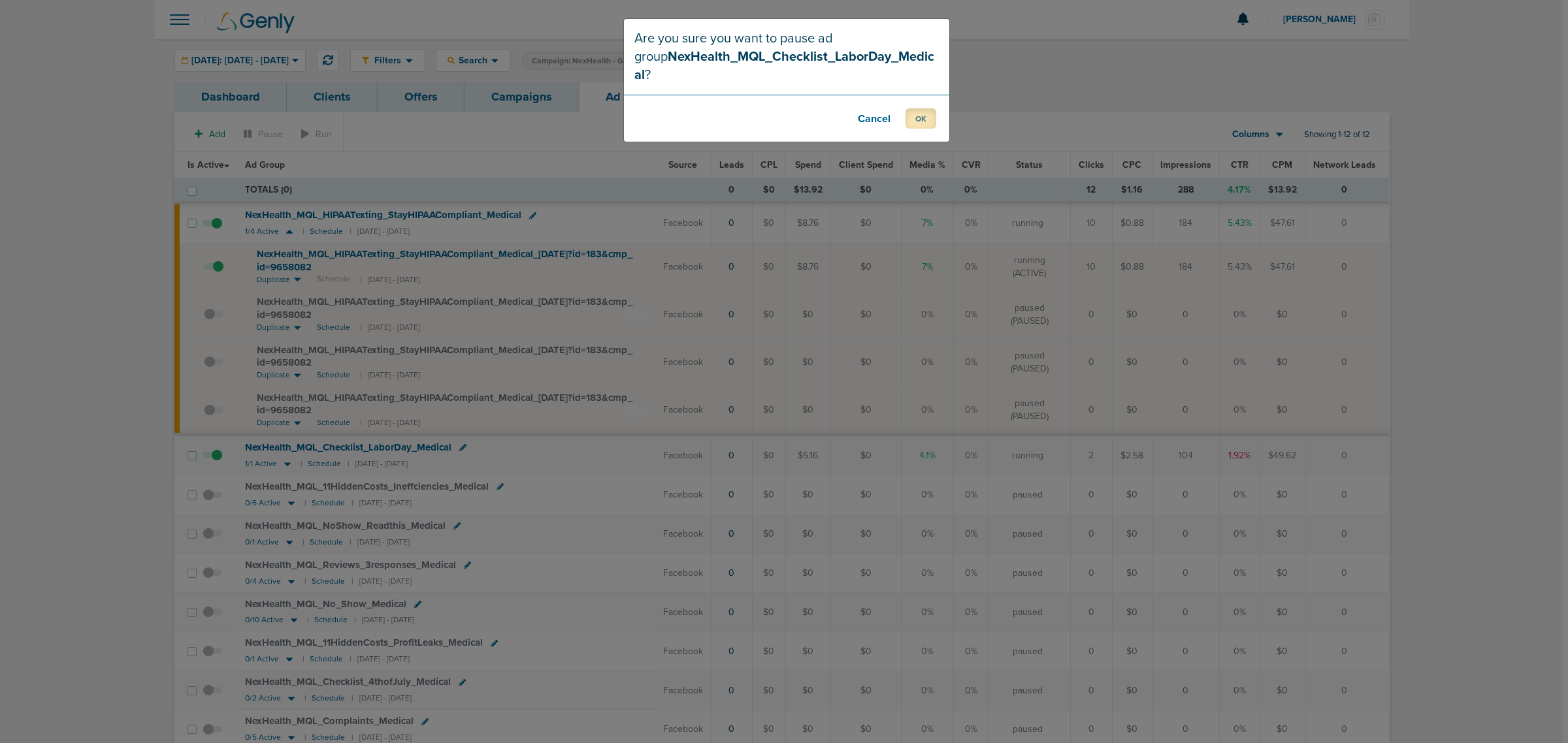
click at [928, 108] on button "OK" at bounding box center [921, 118] width 30 height 20
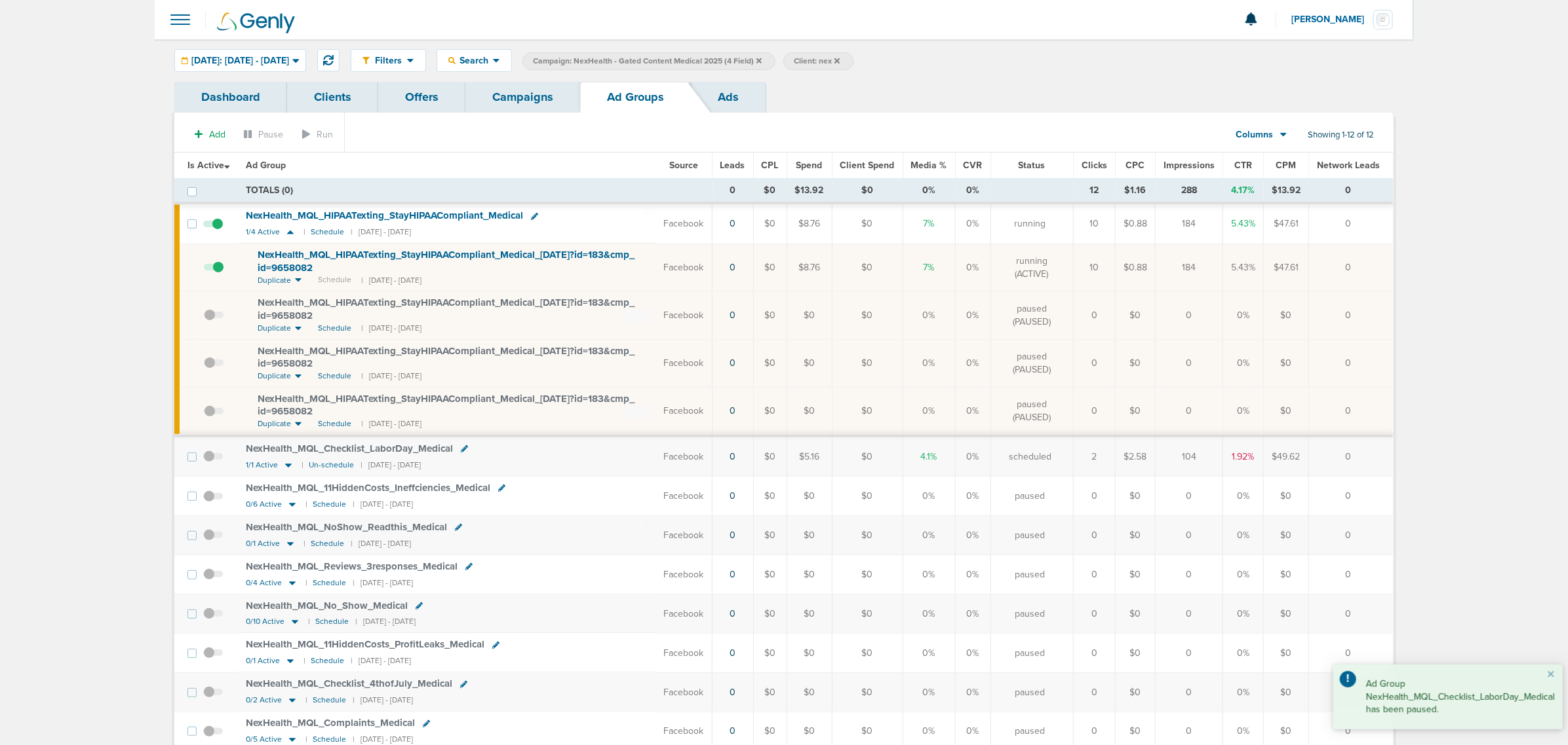
click at [568, 254] on span "NexHealth_ MQL_ HIPAATexting_ StayHIPAACompliant_ Medical_ 07.24.25?id=183&cmp_…" at bounding box center [447, 262] width 377 height 25
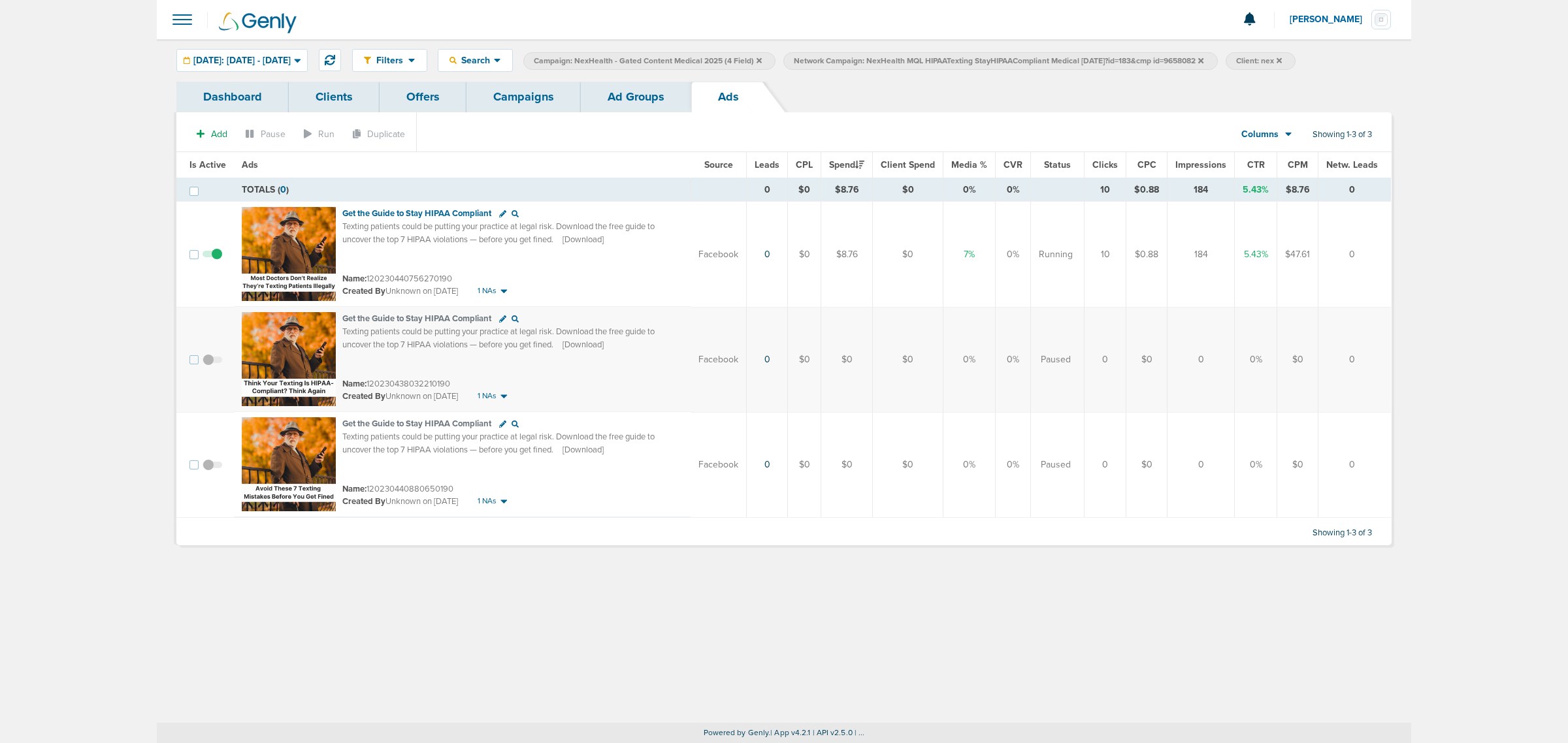
click at [538, 91] on link "Campaigns" at bounding box center [524, 97] width 114 height 30
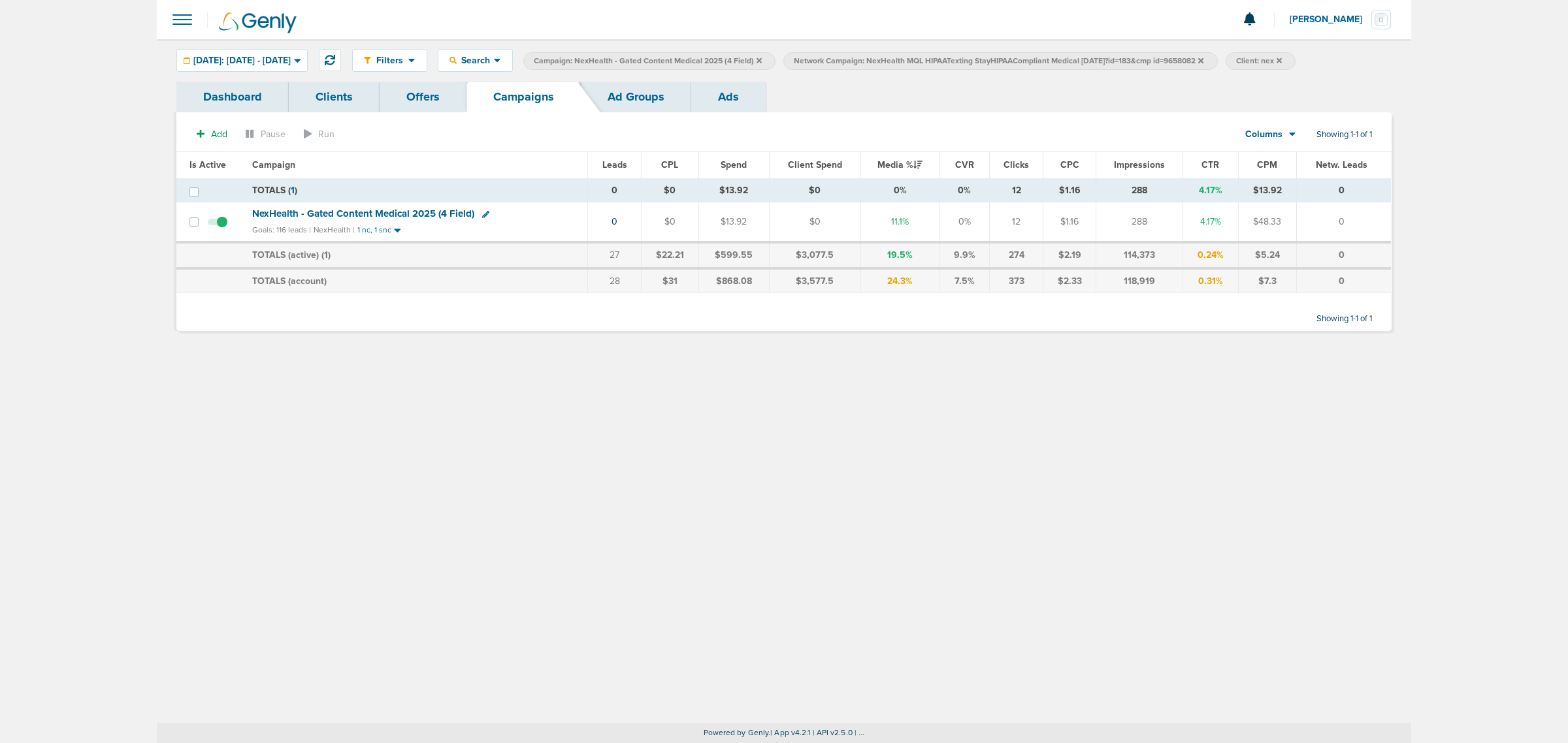
click at [1204, 62] on icon at bounding box center [1202, 61] width 6 height 8
click at [762, 60] on icon at bounding box center [759, 61] width 6 height 6
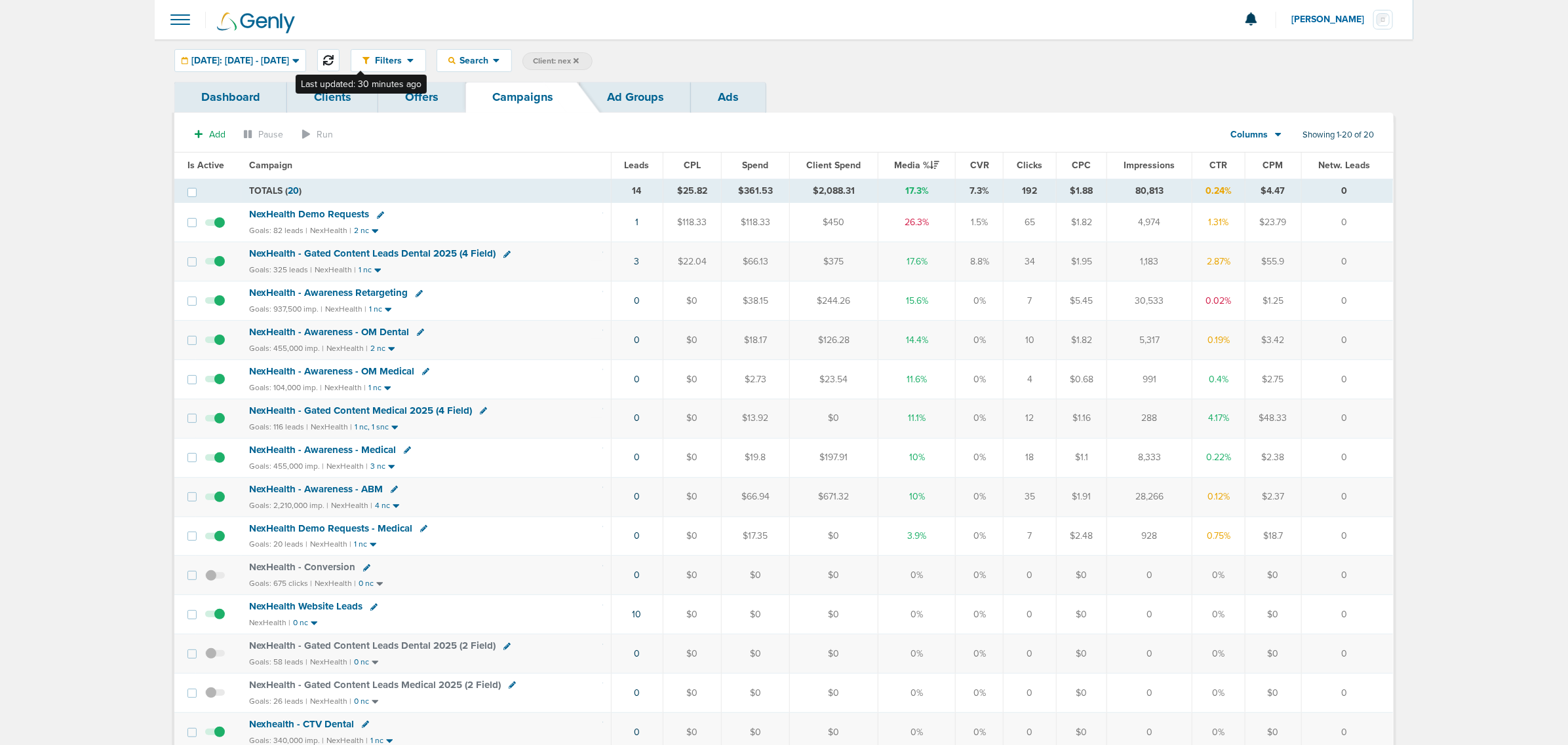
click at [333, 59] on icon at bounding box center [327, 60] width 10 height 10
click at [630, 540] on td "1" at bounding box center [636, 536] width 51 height 39
click at [638, 542] on td "1" at bounding box center [636, 536] width 51 height 39
click at [634, 541] on link "1" at bounding box center [635, 537] width 3 height 11
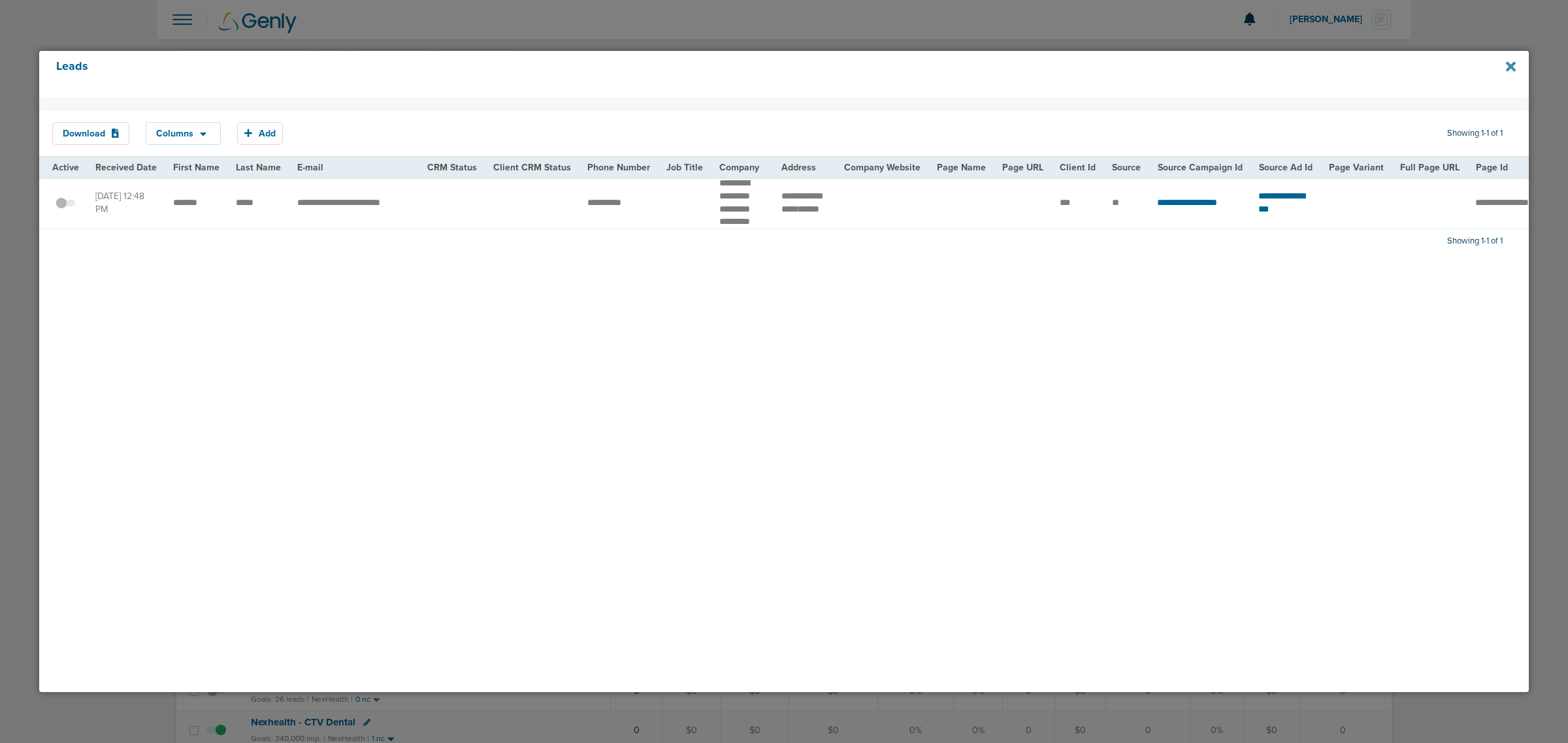
click at [1506, 67] on icon at bounding box center [1511, 66] width 9 height 14
click at [1510, 69] on icon at bounding box center [1511, 66] width 9 height 14
click at [200, 1] on div at bounding box center [784, 371] width 1568 height 743
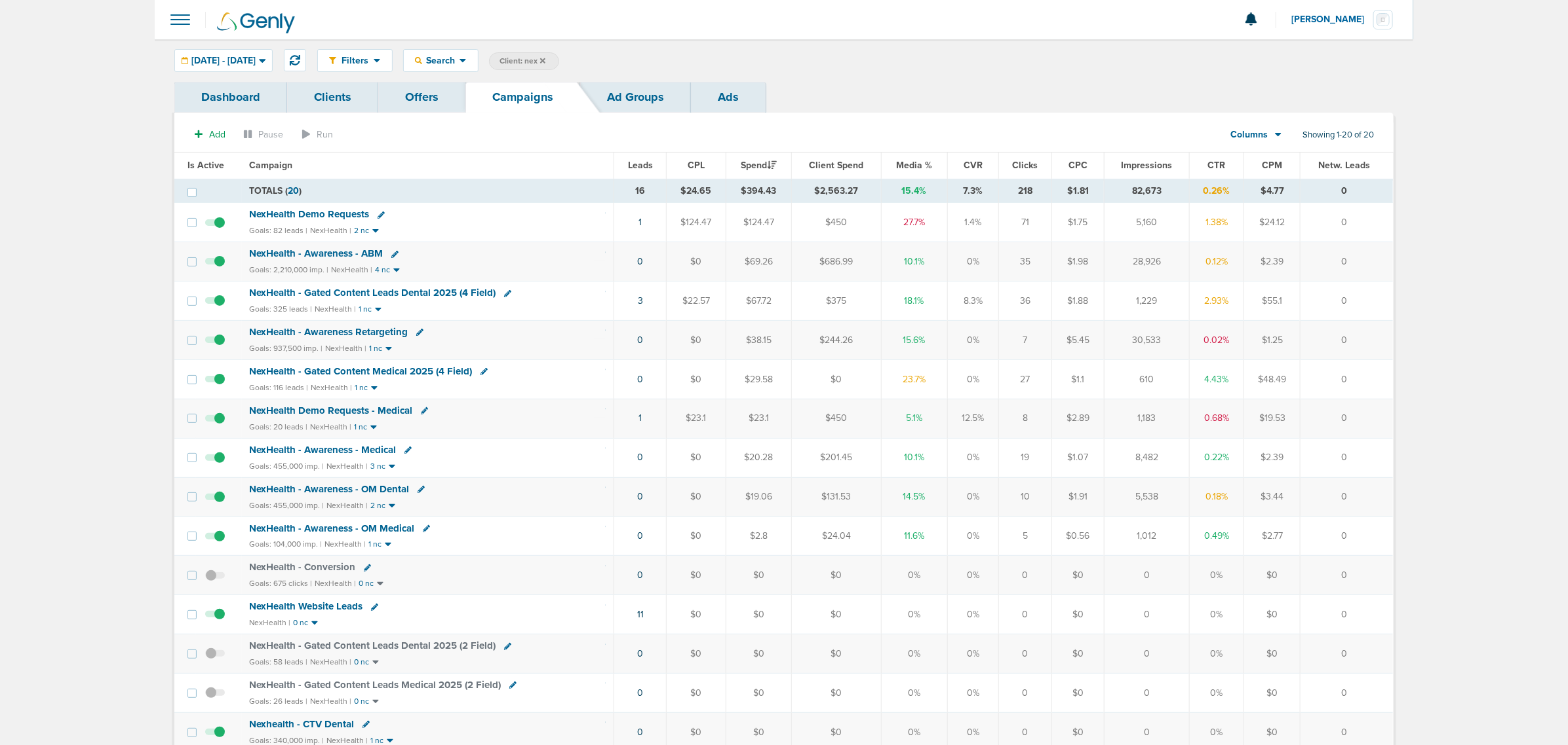
click at [923, 168] on span "Media %" at bounding box center [914, 166] width 36 height 11
click at [410, 257] on span "NexHealth - Gated Content Medical 2025 (4 Field)" at bounding box center [361, 253] width 223 height 11
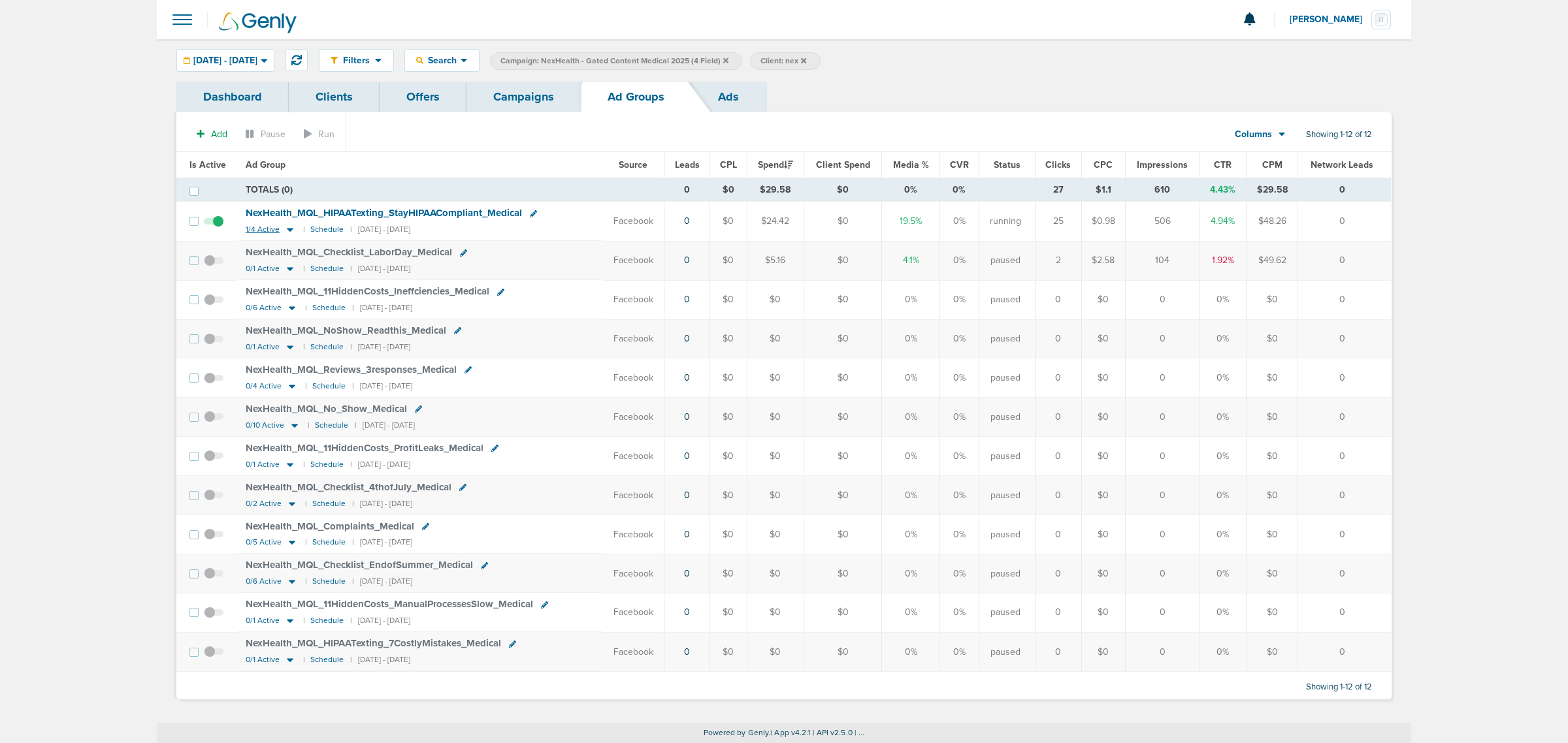
click at [287, 230] on icon at bounding box center [289, 231] width 7 height 4
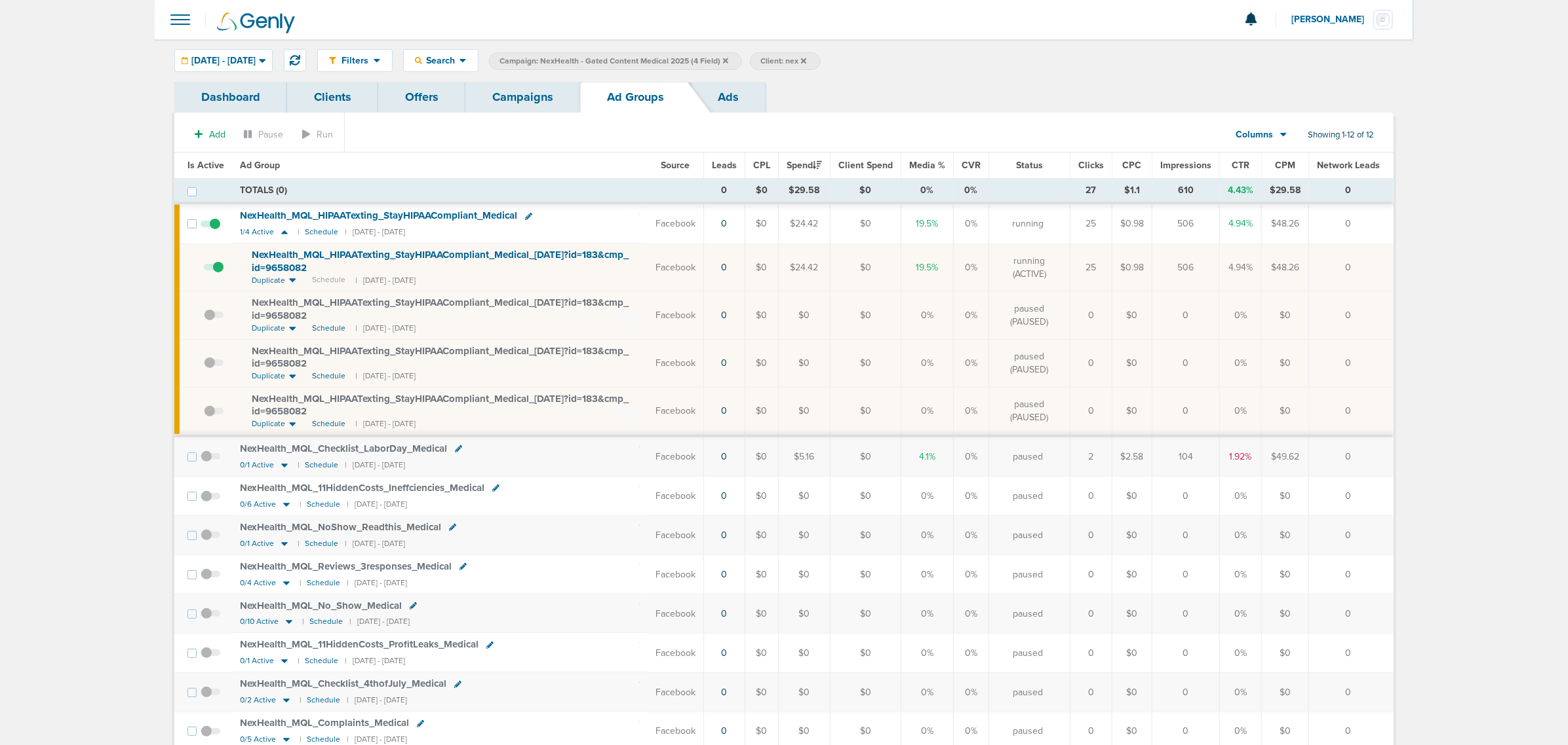
click at [512, 100] on link "Campaigns" at bounding box center [523, 97] width 114 height 30
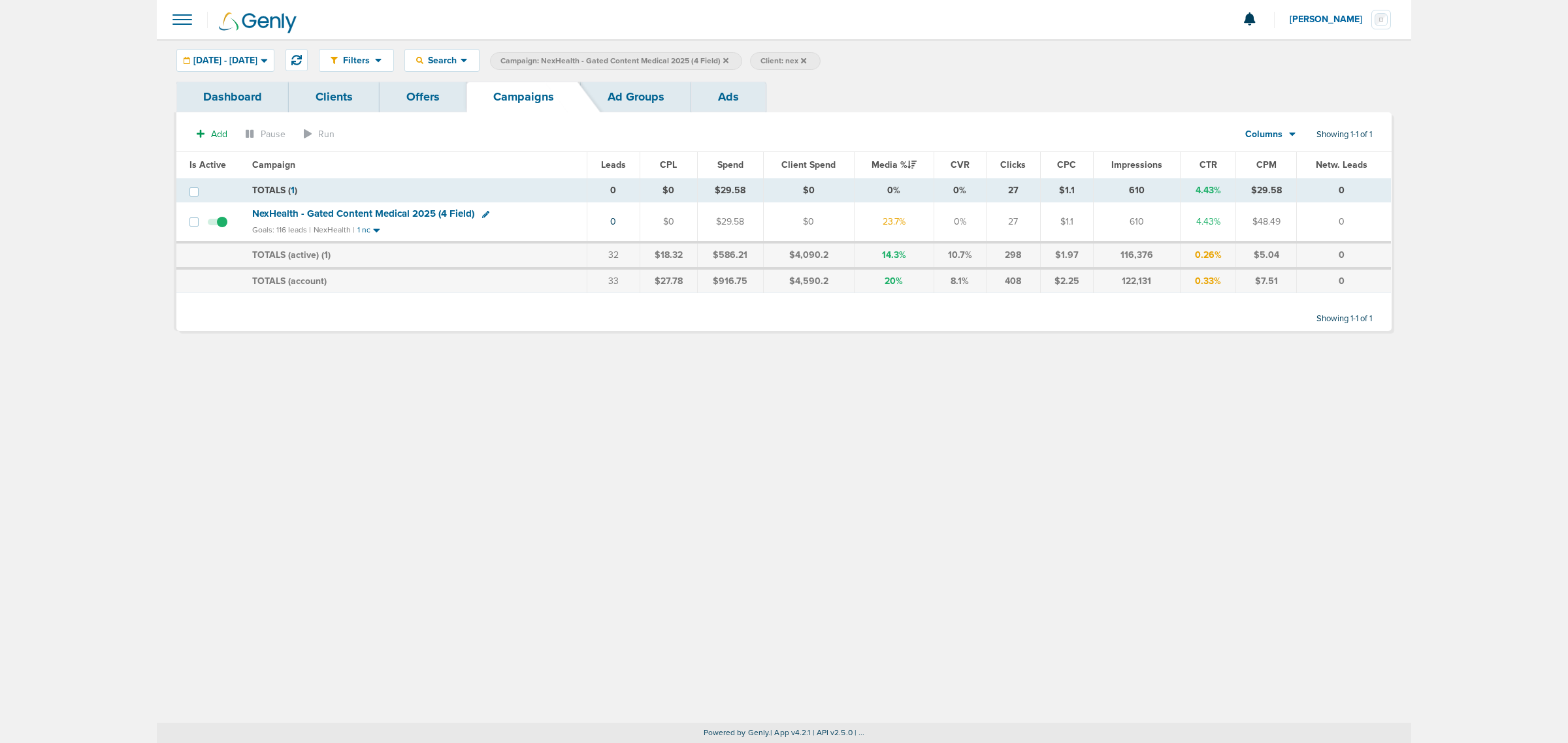
click at [729, 59] on icon at bounding box center [726, 61] width 6 height 6
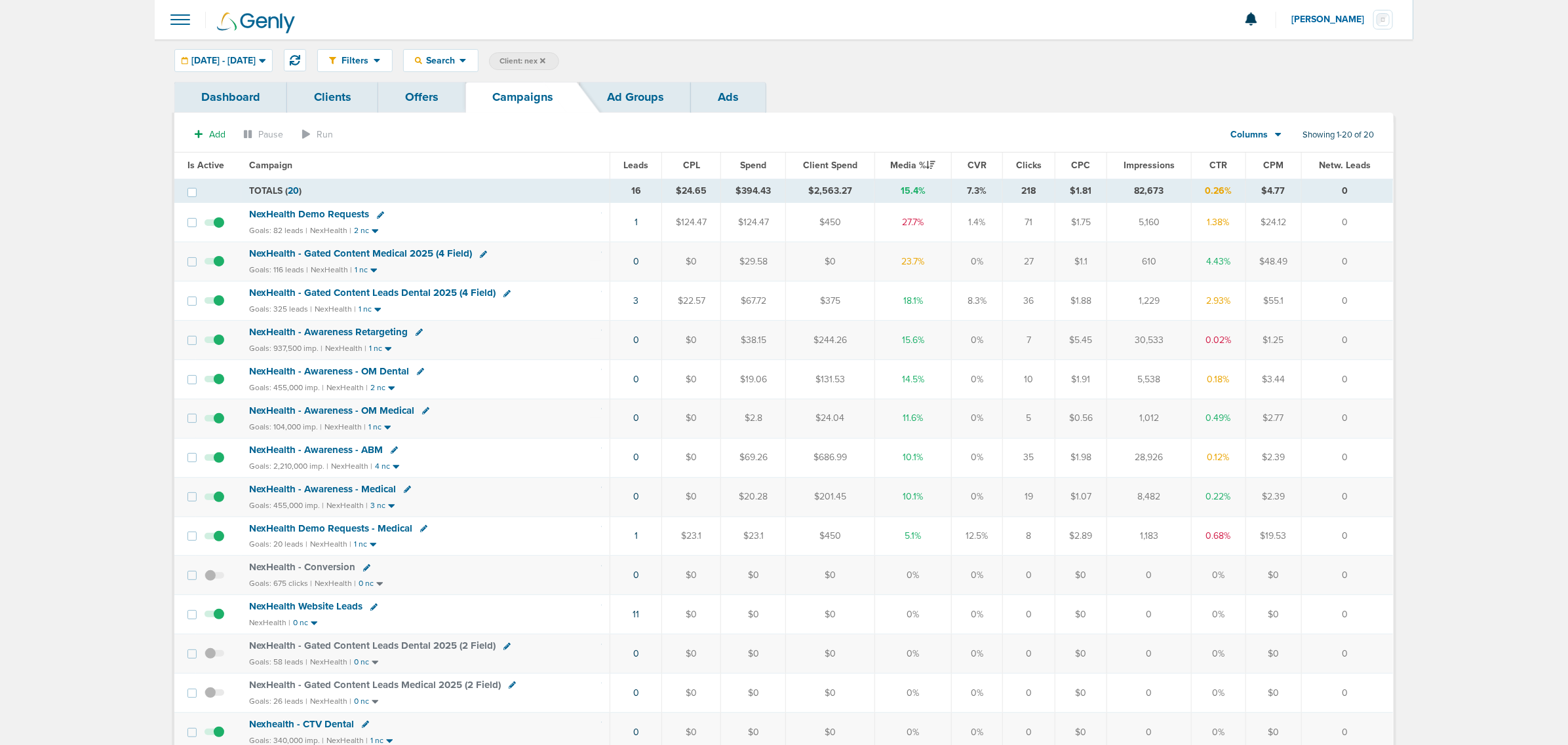
drag, startPoint x: 1370, startPoint y: 296, endPoint x: 582, endPoint y: 291, distance: 788.0
click at [582, 291] on tr "NexHealth - Gated Content Leads Dental 2025 (4 Field) Goals: 325 leads | NexHea…" at bounding box center [784, 301] width 1219 height 39
click at [550, 295] on div "NexHealth - Gated Content Leads Dental 2025 (4 Field)" at bounding box center [426, 294] width 352 height 13
click at [306, 53] on button at bounding box center [294, 60] width 22 height 22
click at [546, 59] on icon at bounding box center [543, 61] width 6 height 6
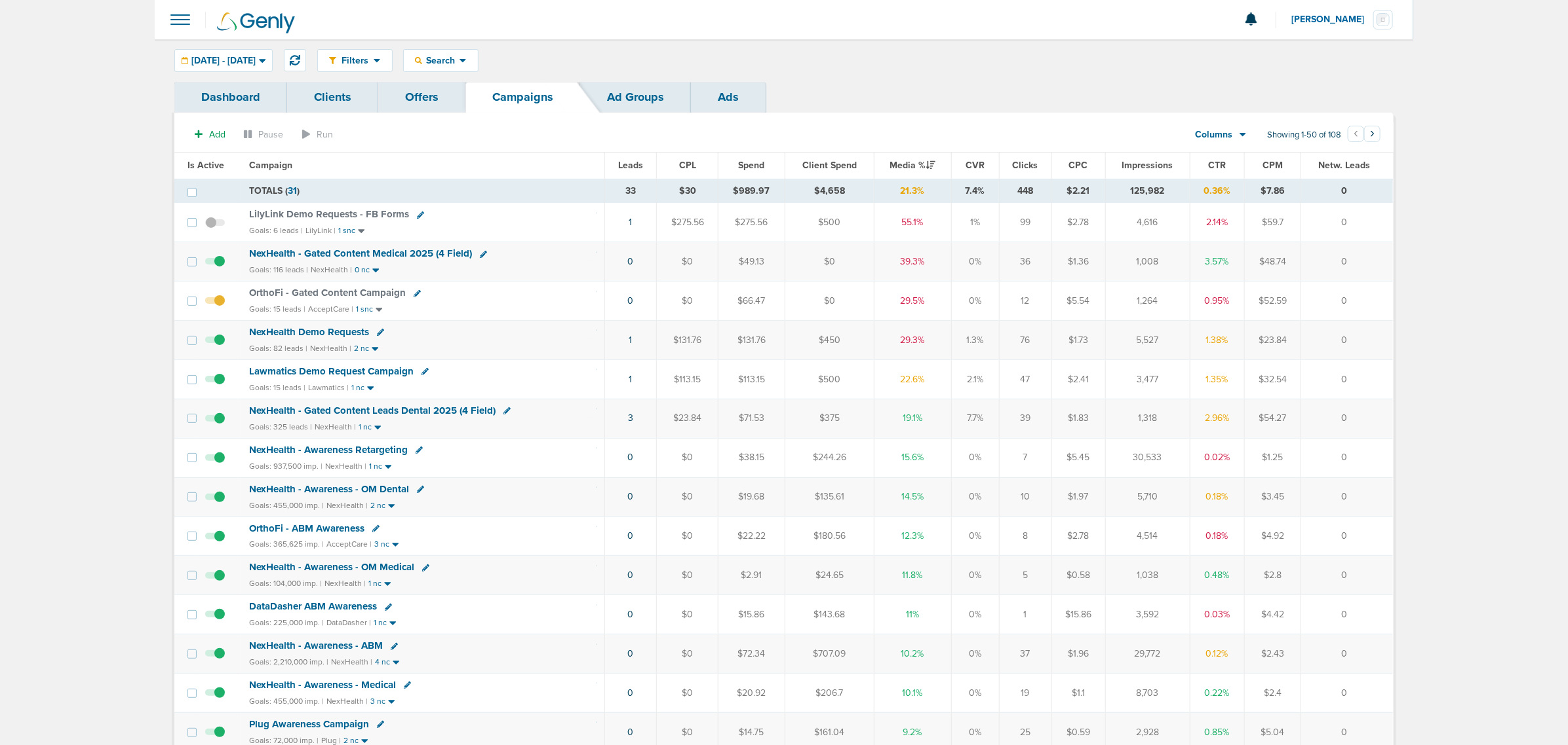
click at [407, 253] on span "NexHealth - Gated Content Medical 2025 (4 Field)" at bounding box center [361, 253] width 223 height 11
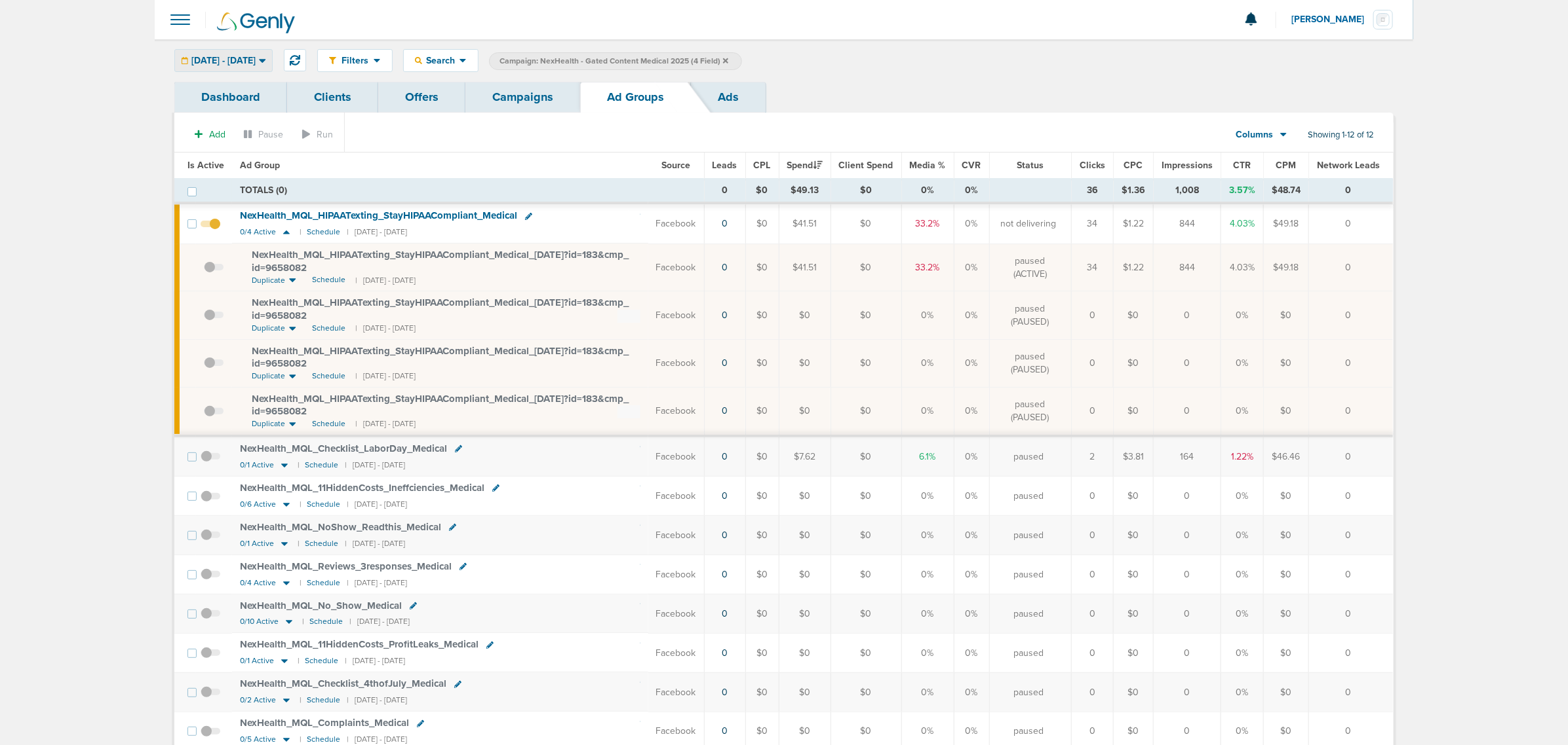
click at [255, 56] on span "[DATE] - [DATE]" at bounding box center [223, 61] width 64 height 10
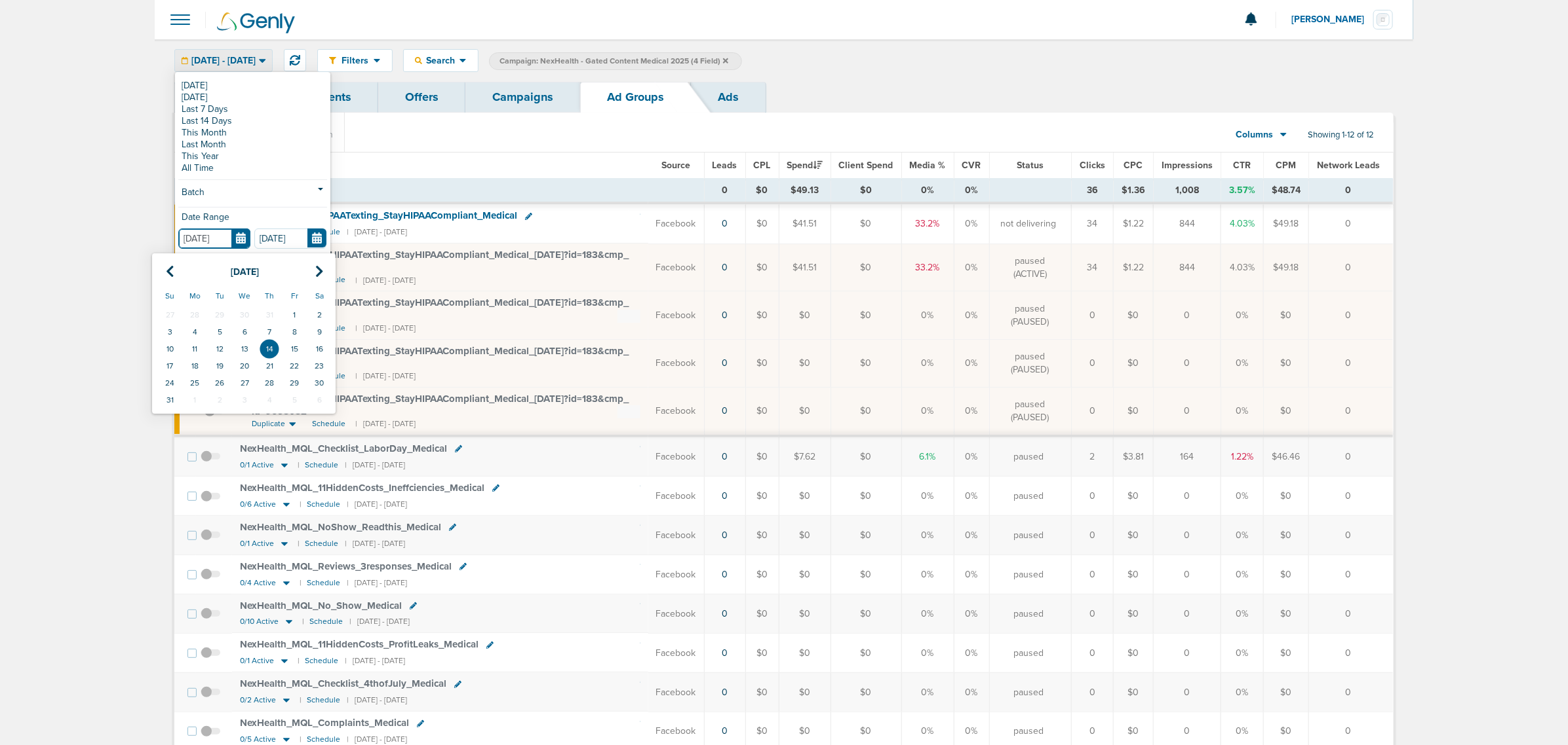
click at [248, 230] on input "[DATE]" at bounding box center [214, 238] width 72 height 20
click at [172, 264] on th at bounding box center [169, 272] width 25 height 27
click at [171, 312] on td "1" at bounding box center [169, 315] width 25 height 17
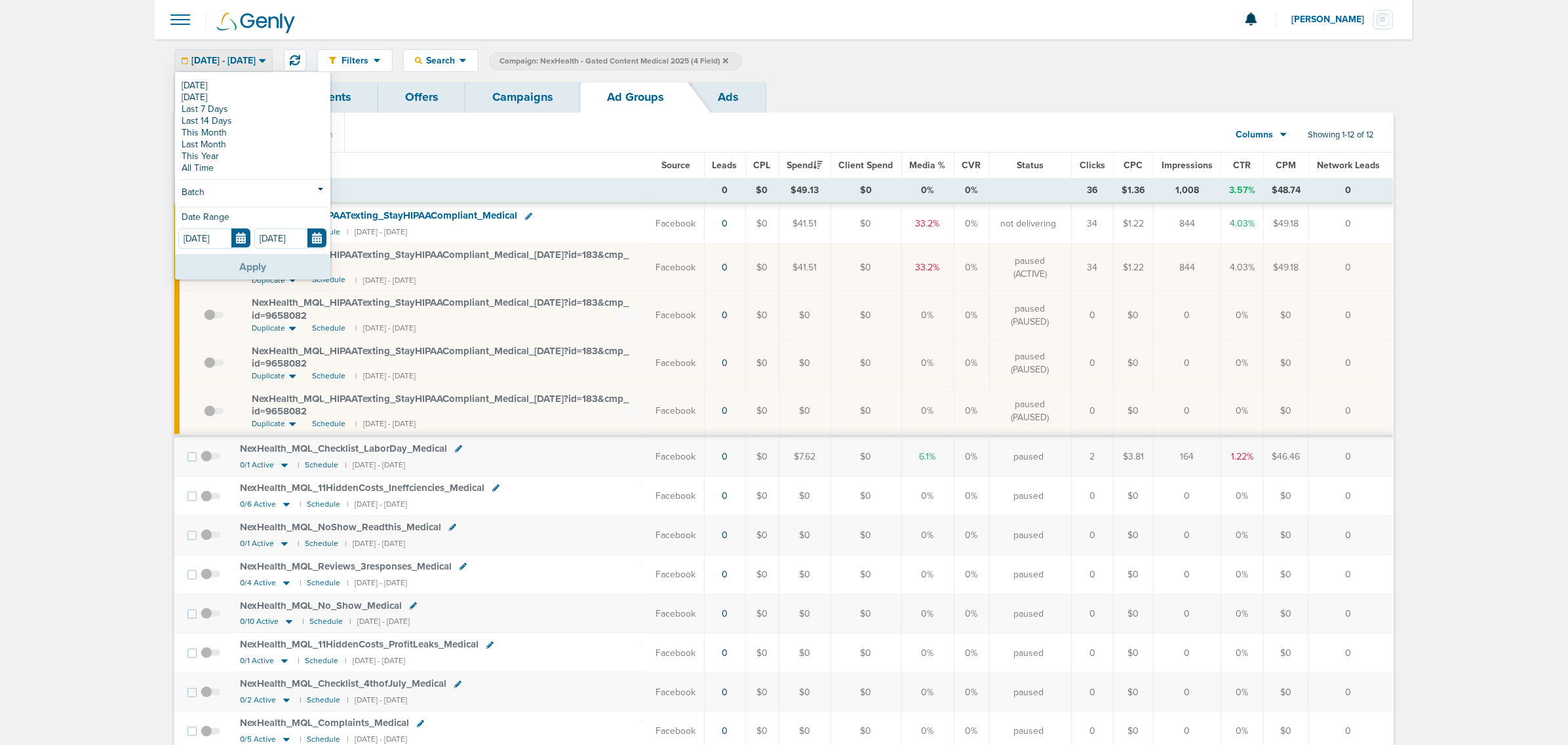
click at [296, 264] on button "Apply" at bounding box center [252, 266] width 155 height 26
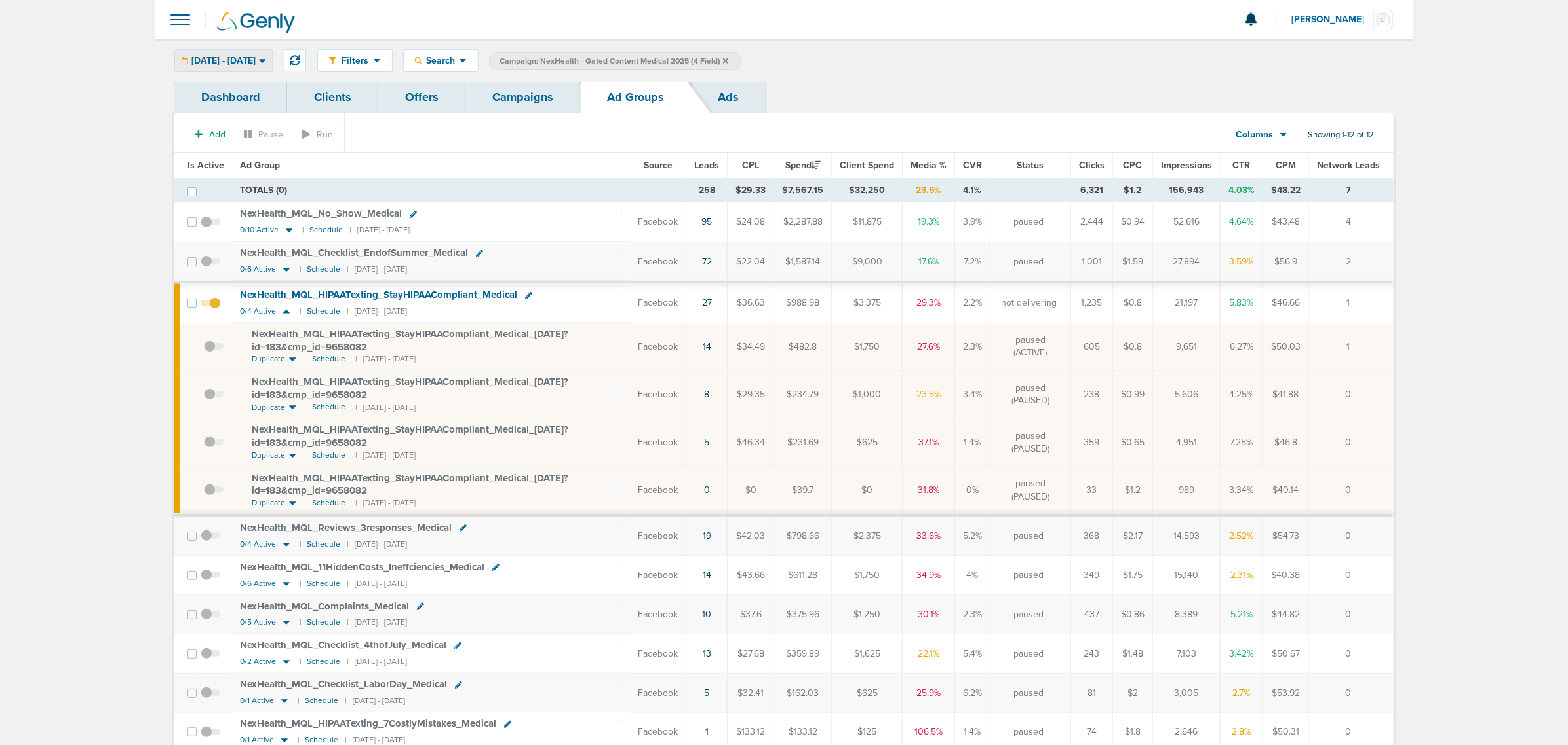
click at [264, 49] on div "[DATE] - [DATE]" at bounding box center [224, 60] width 97 height 22
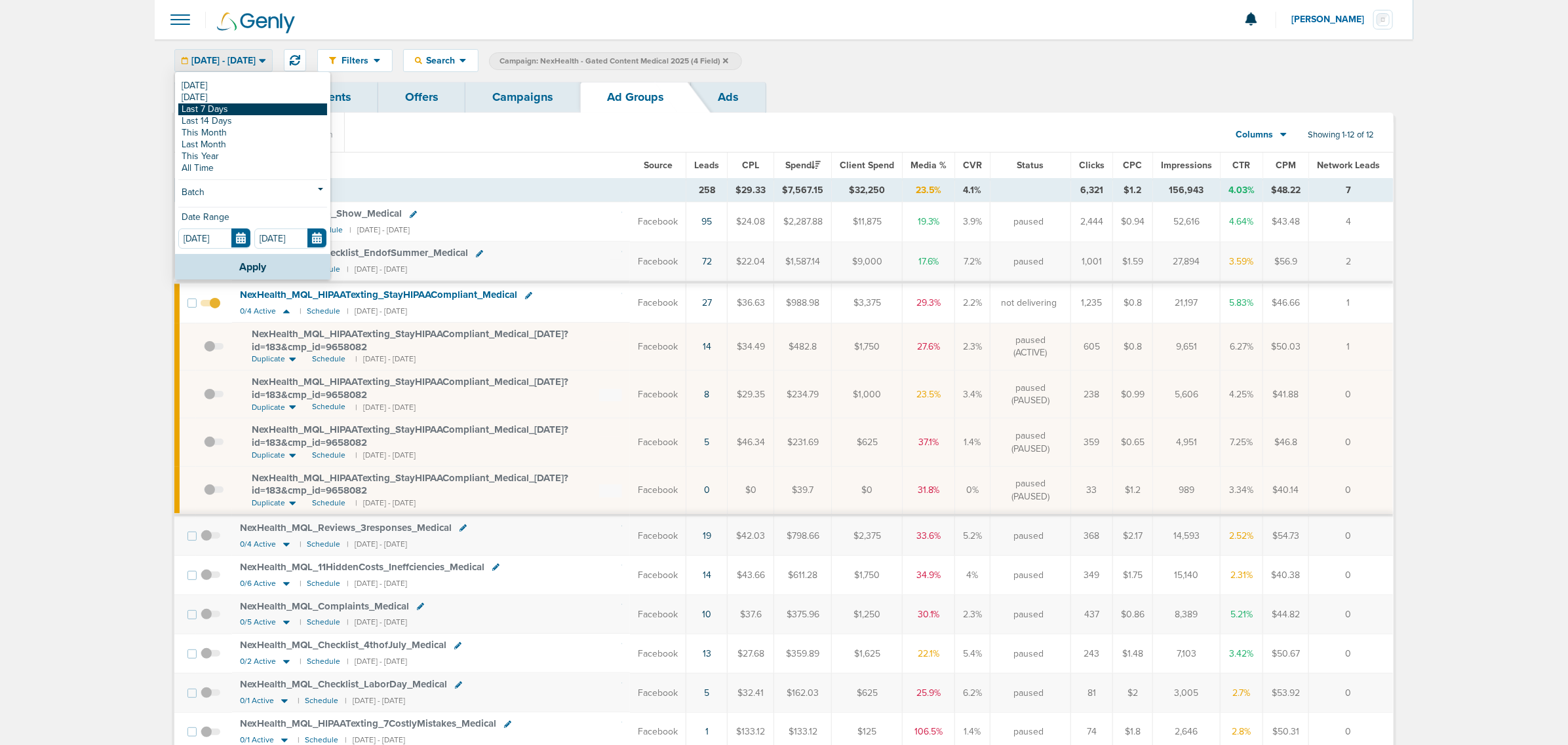
click at [230, 105] on link "Last 7 Days" at bounding box center [252, 109] width 149 height 11
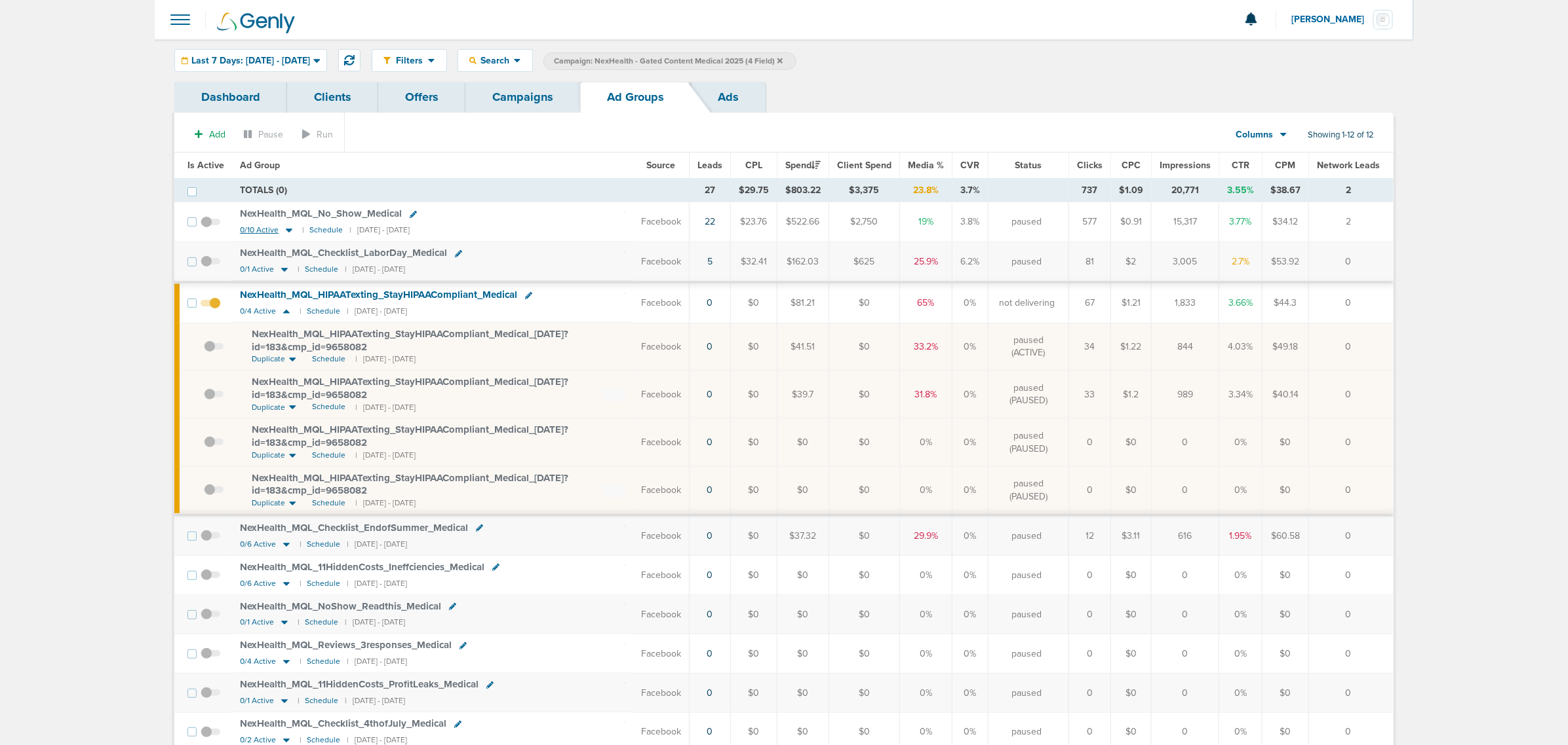
click at [288, 231] on icon at bounding box center [288, 231] width 7 height 4
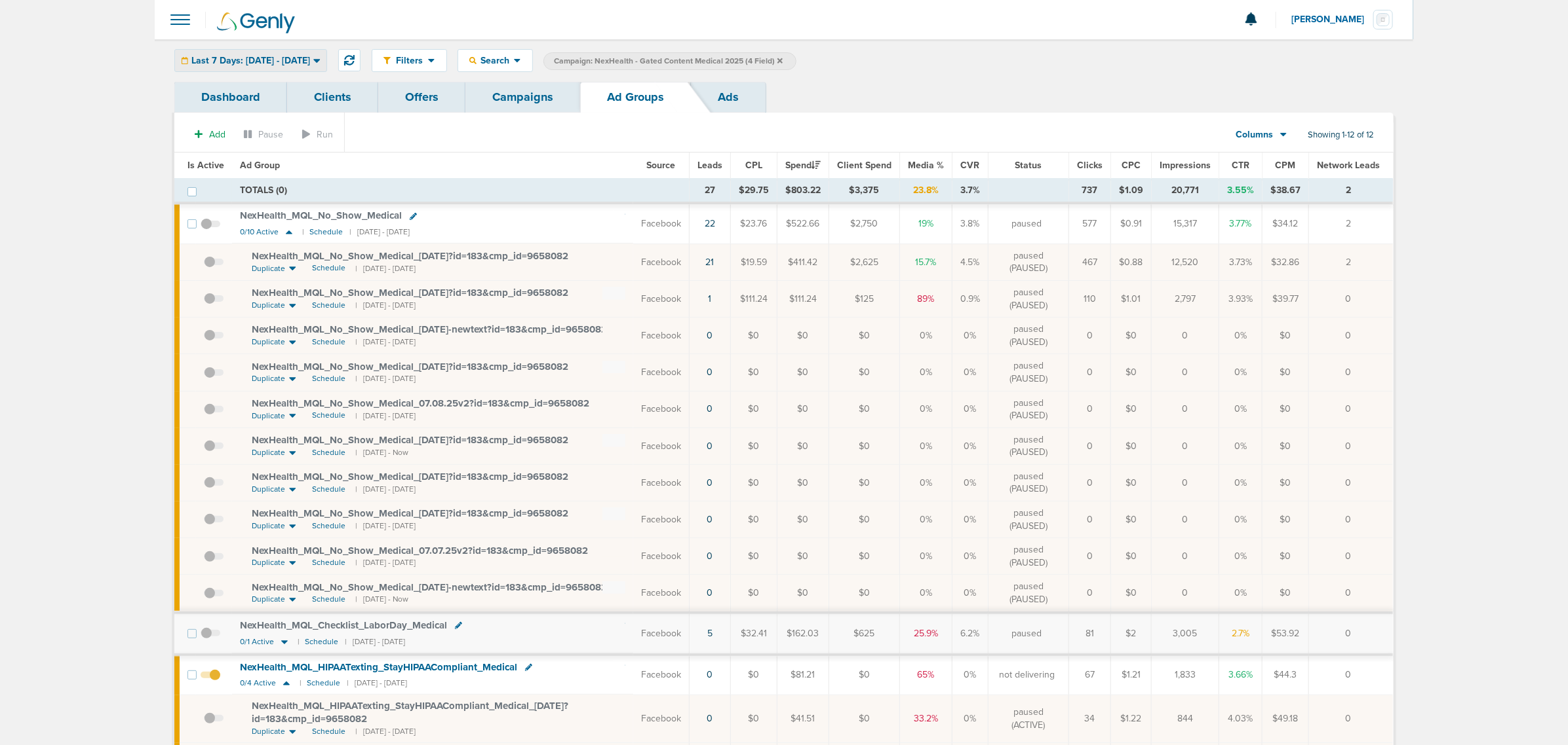
click at [310, 59] on span "Last 7 Days: [DATE] - [DATE]" at bounding box center [250, 61] width 119 height 10
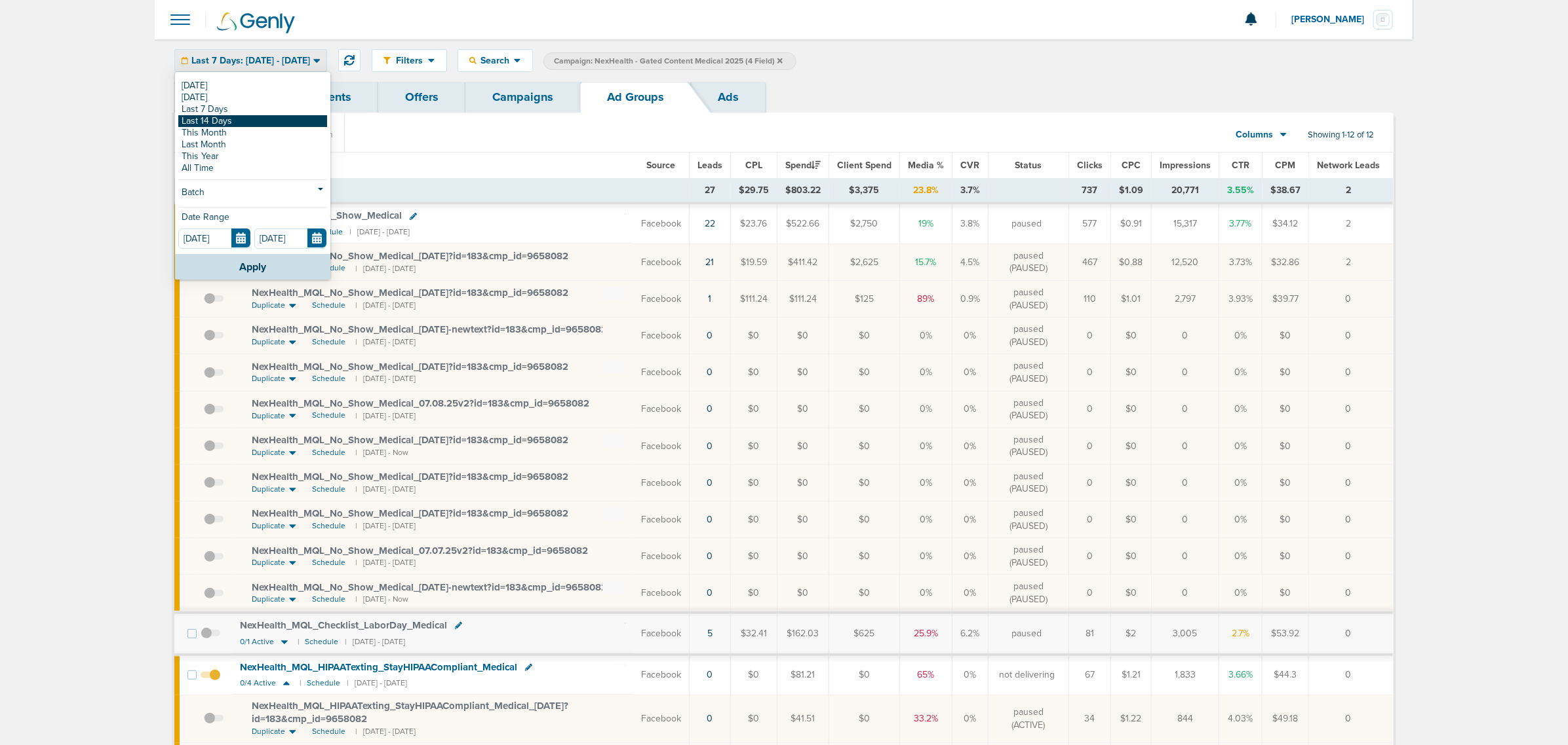
click at [273, 121] on link "Last 14 Days" at bounding box center [252, 121] width 149 height 11
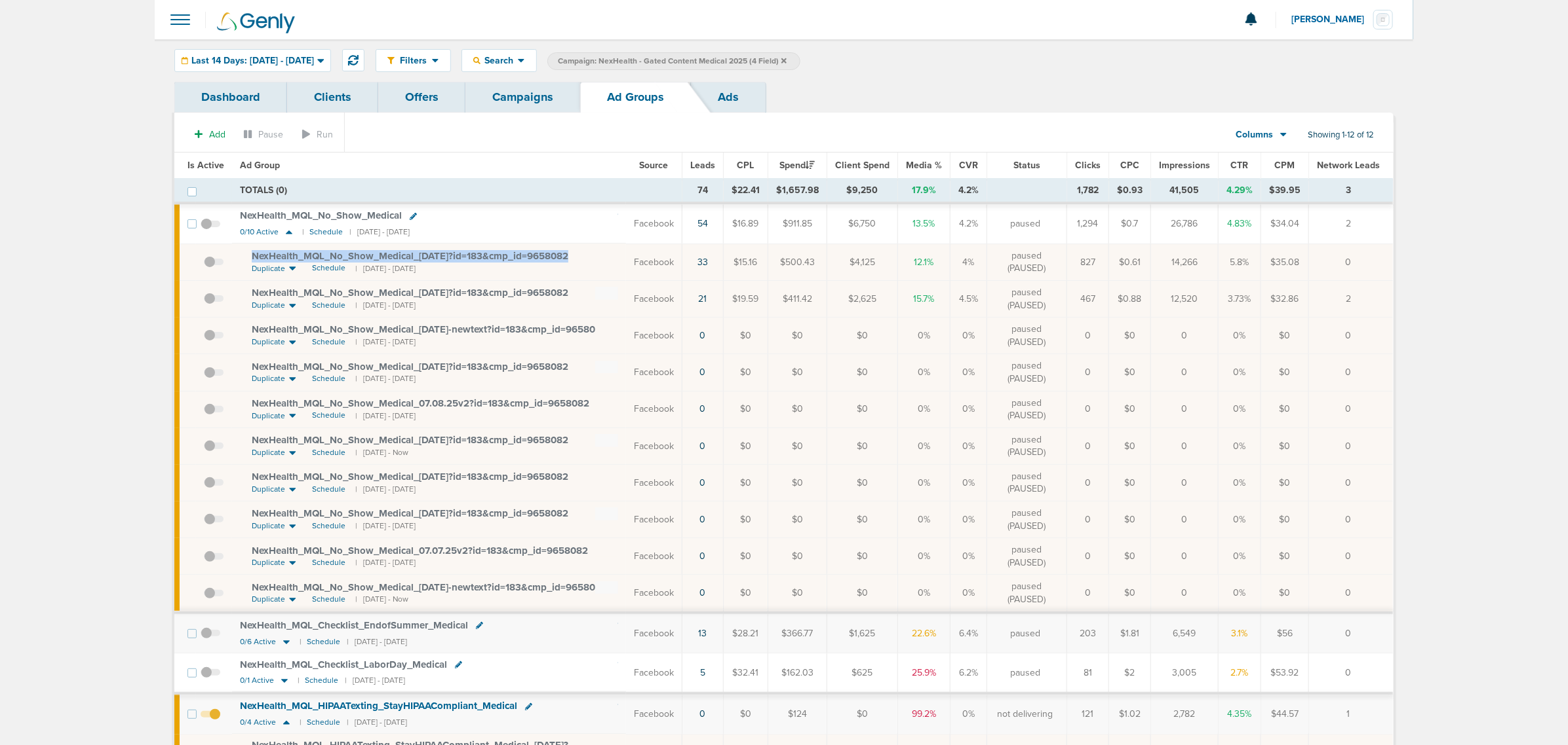
drag, startPoint x: 585, startPoint y: 257, endPoint x: 251, endPoint y: 253, distance: 334.0
click at [251, 253] on div "NexHealth_ MQL_ No_ Show_ Medical_ [DATE]?id=183&cmp_ id=9658082" at bounding box center [434, 257] width 367 height 13
copy span "NexHealth_ MQL_ No_ Show_ Medical_ [DATE]?id=183&cmp_ id=9658082"
click at [308, 56] on span "Last 14 Days: [DATE] - [DATE]" at bounding box center [252, 61] width 123 height 10
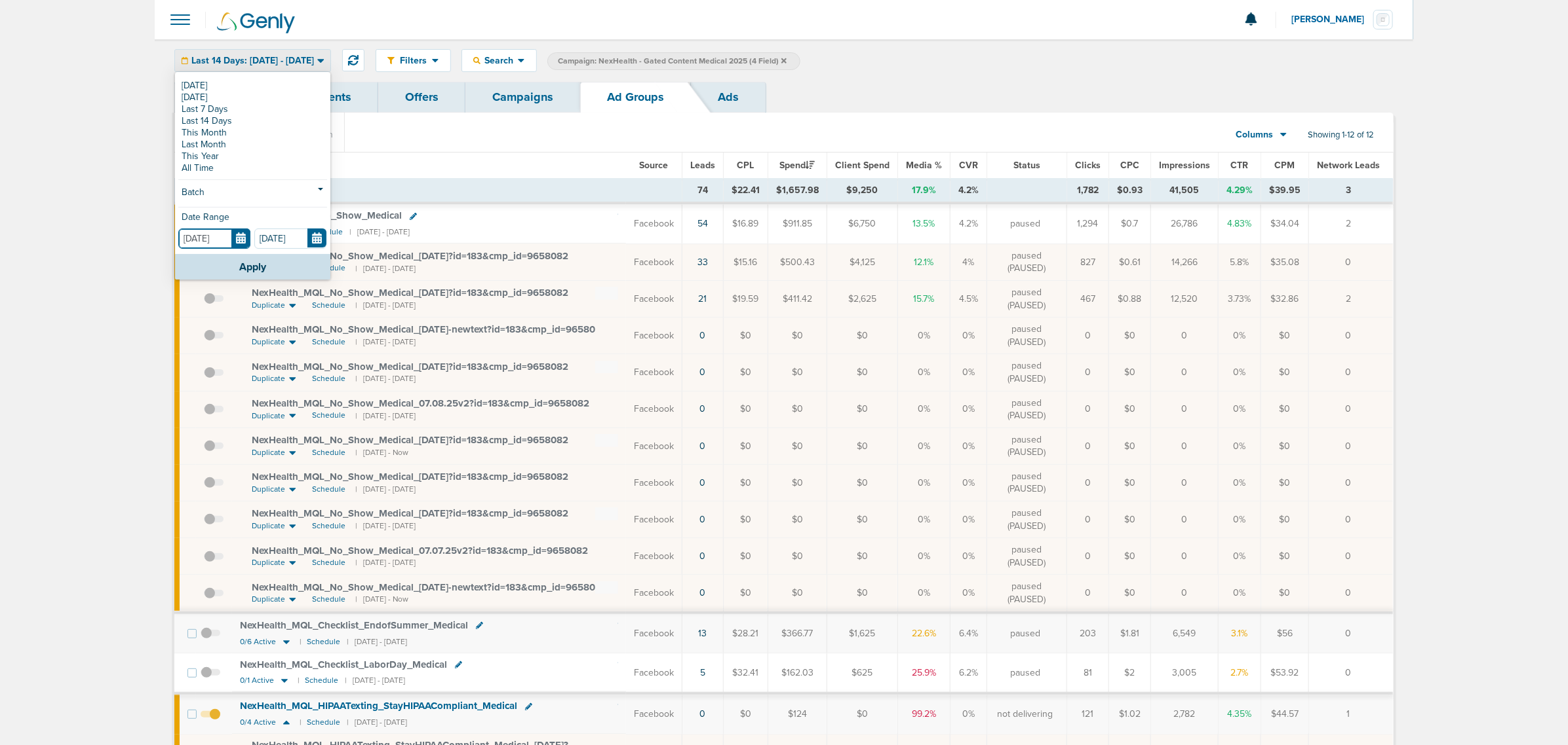
click at [241, 237] on input "[DATE]" at bounding box center [214, 238] width 72 height 20
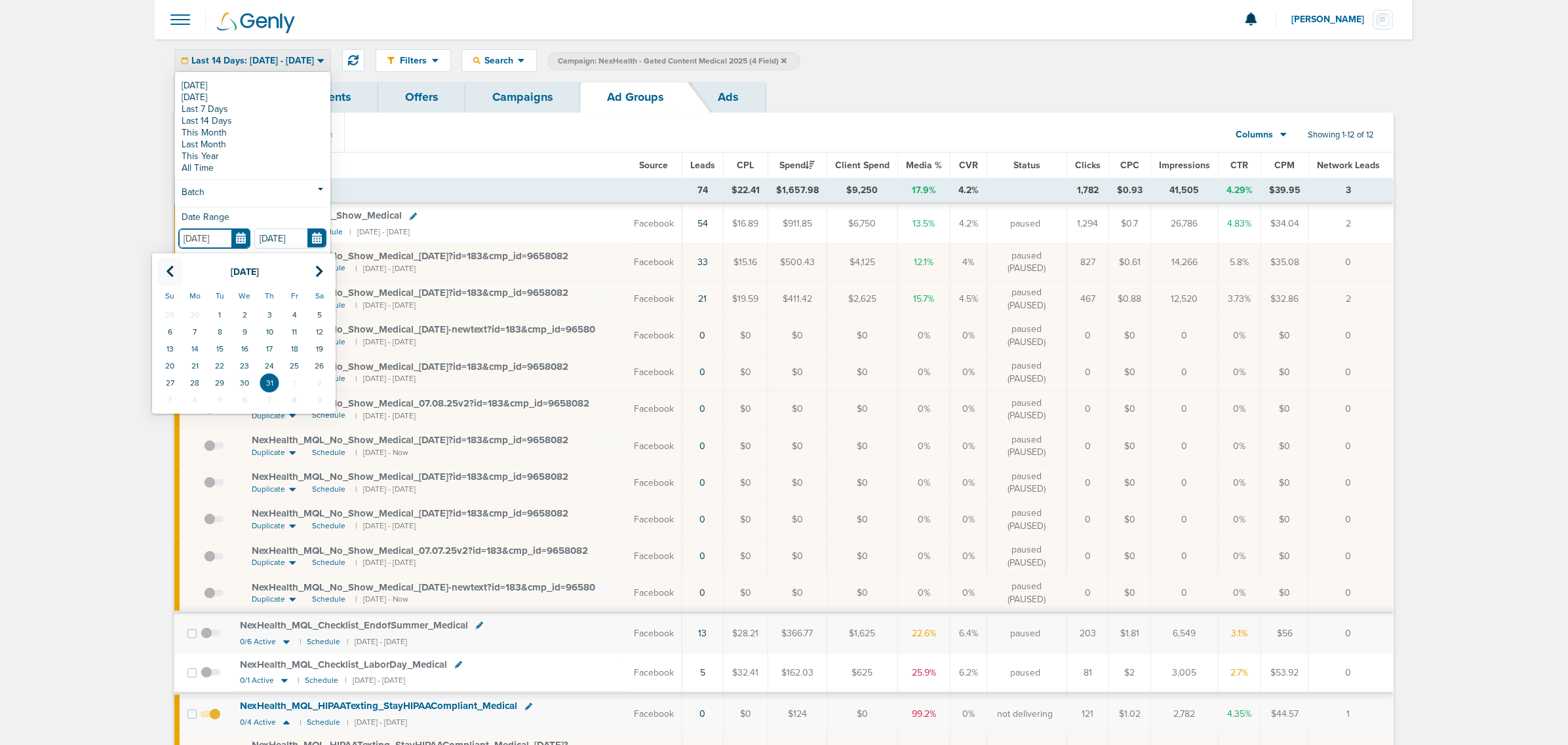
click at [175, 274] on th at bounding box center [169, 272] width 25 height 27
click at [171, 309] on td "1" at bounding box center [169, 315] width 25 height 17
type input "[DATE]"
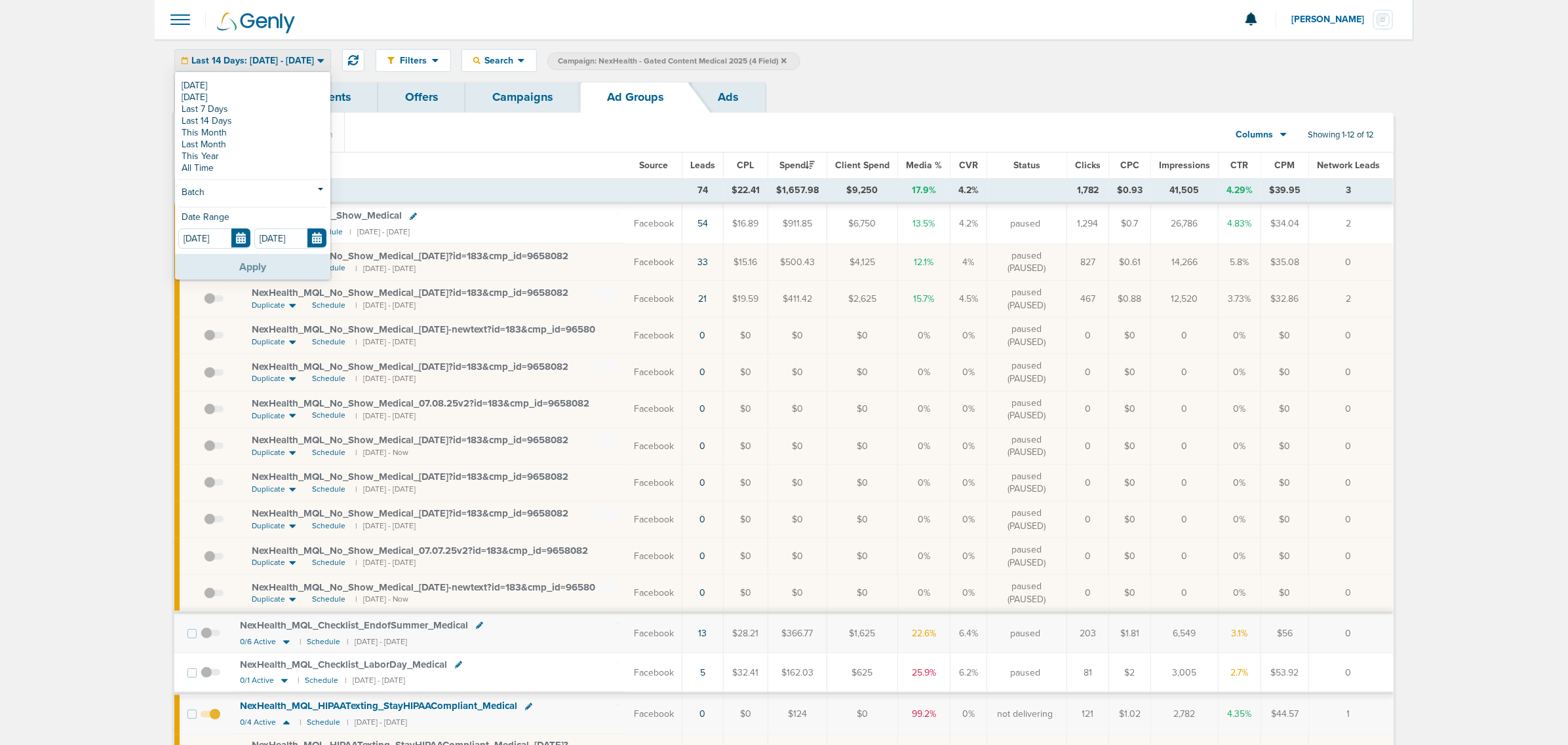
click at [224, 261] on button "Apply" at bounding box center [252, 266] width 155 height 26
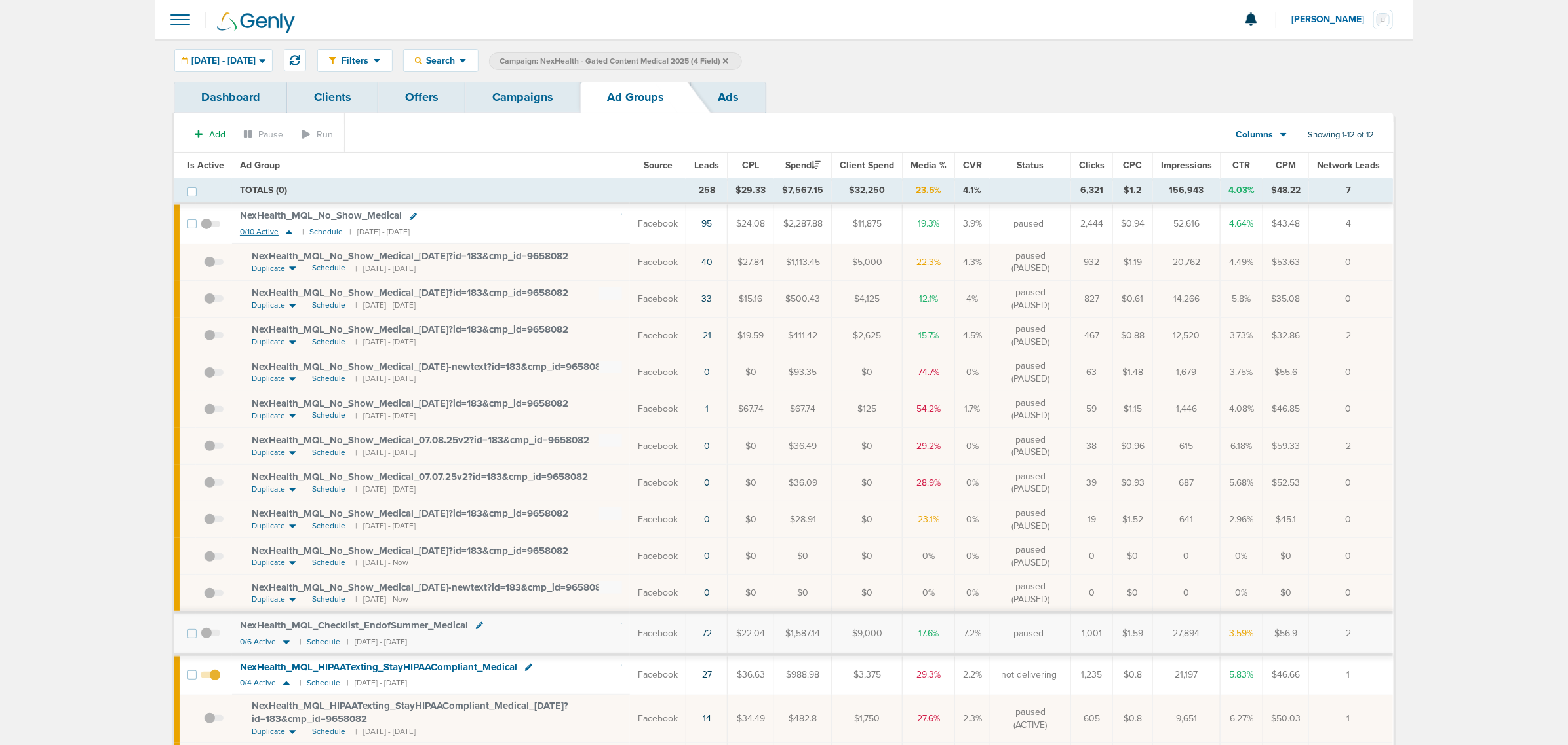
click at [288, 234] on icon at bounding box center [288, 232] width 7 height 4
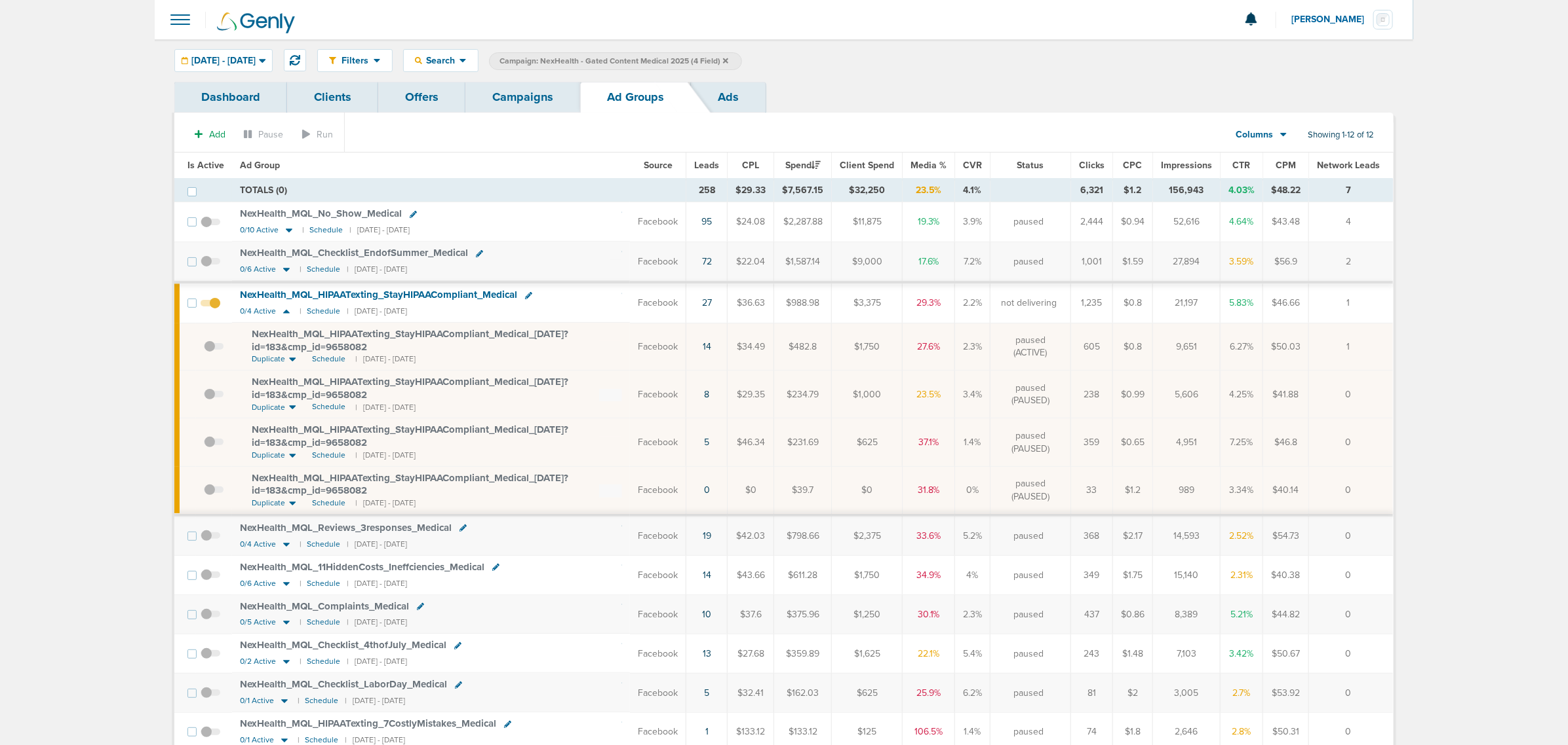
click at [542, 90] on link "Campaigns" at bounding box center [523, 97] width 114 height 30
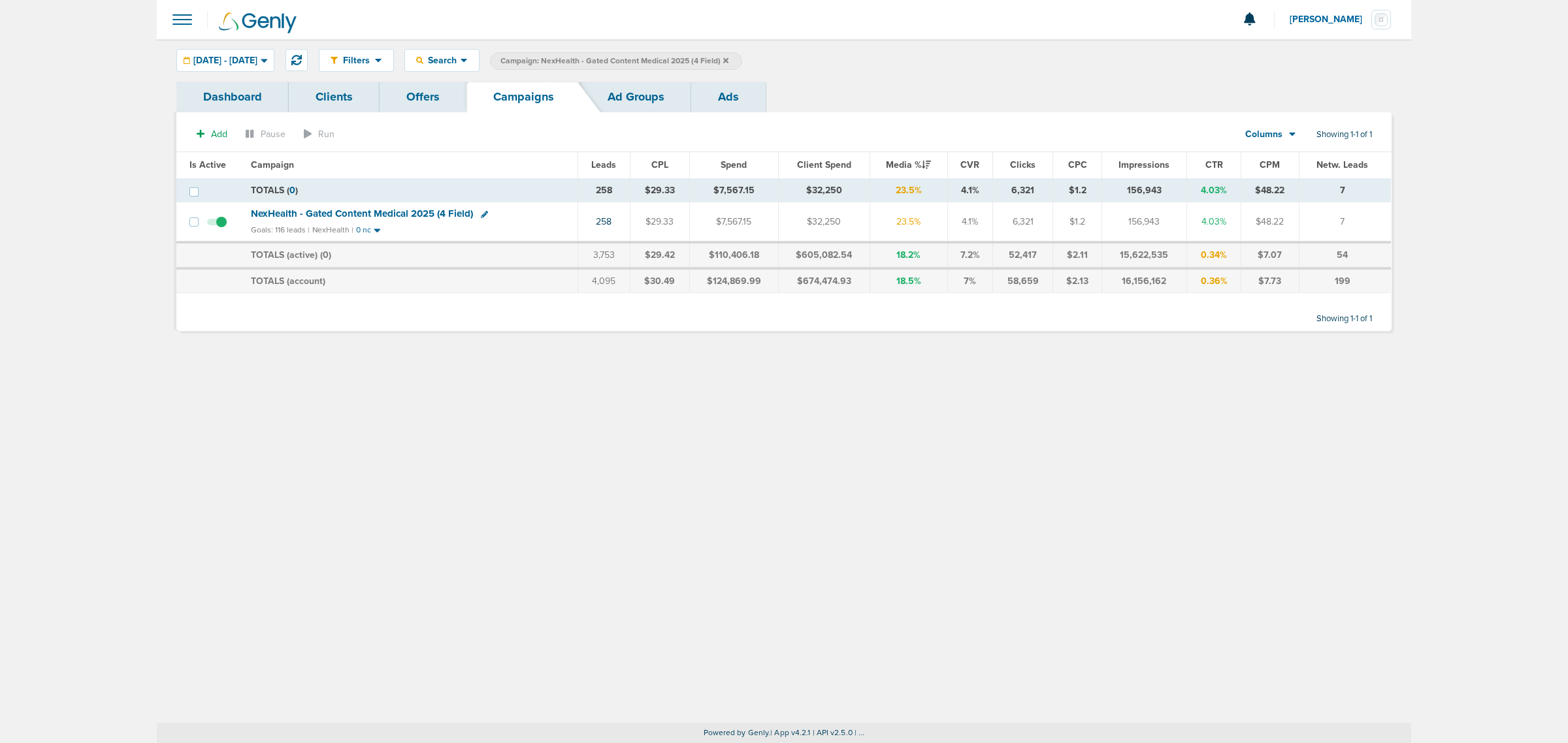
click at [729, 60] on icon at bounding box center [726, 61] width 6 height 6
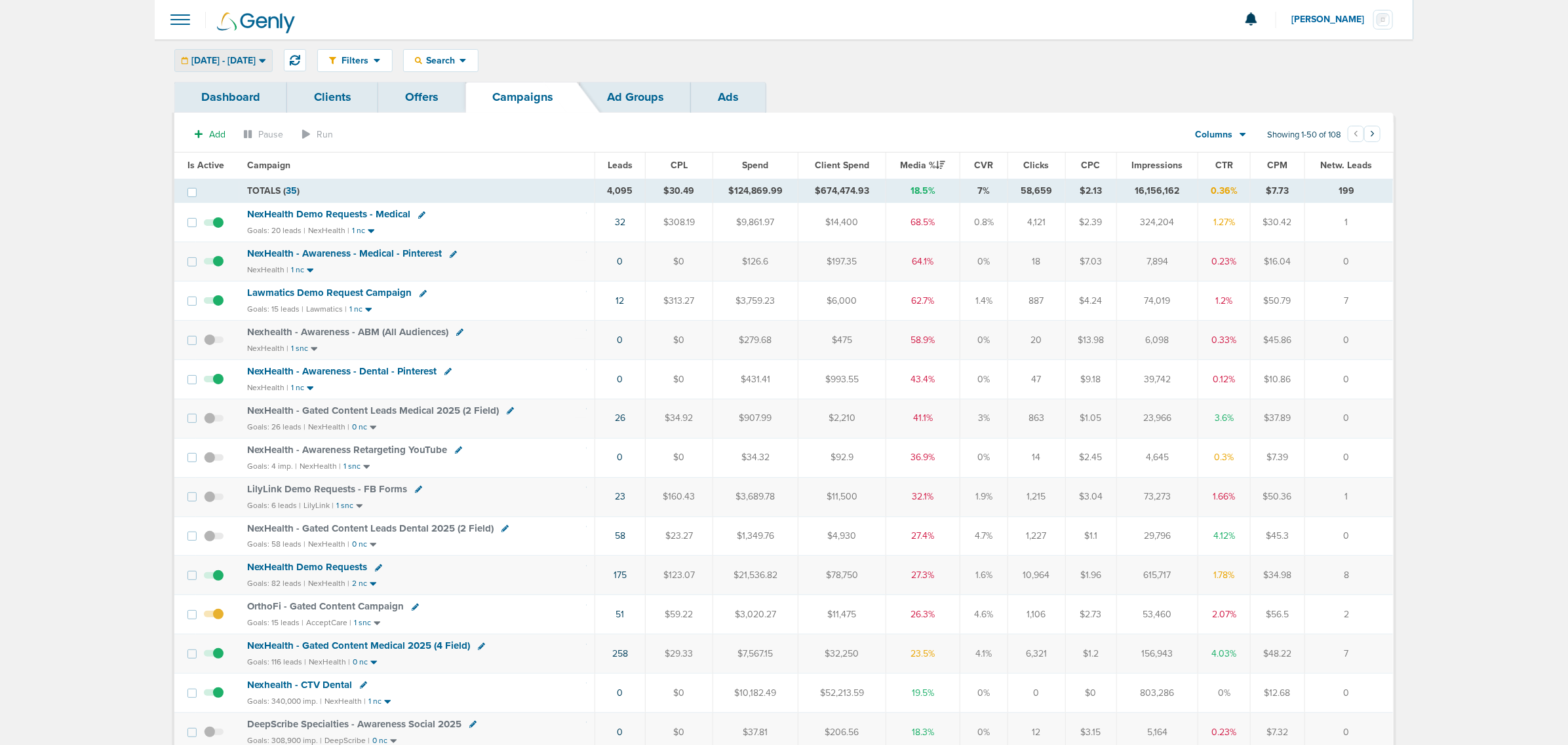
click at [261, 49] on div "[DATE] - [DATE] [DATE] [DATE] Last 7 Days Last 14 Days This Month Last Month Th…" at bounding box center [223, 61] width 98 height 23
click at [255, 56] on span "[DATE] - [DATE]" at bounding box center [223, 61] width 64 height 10
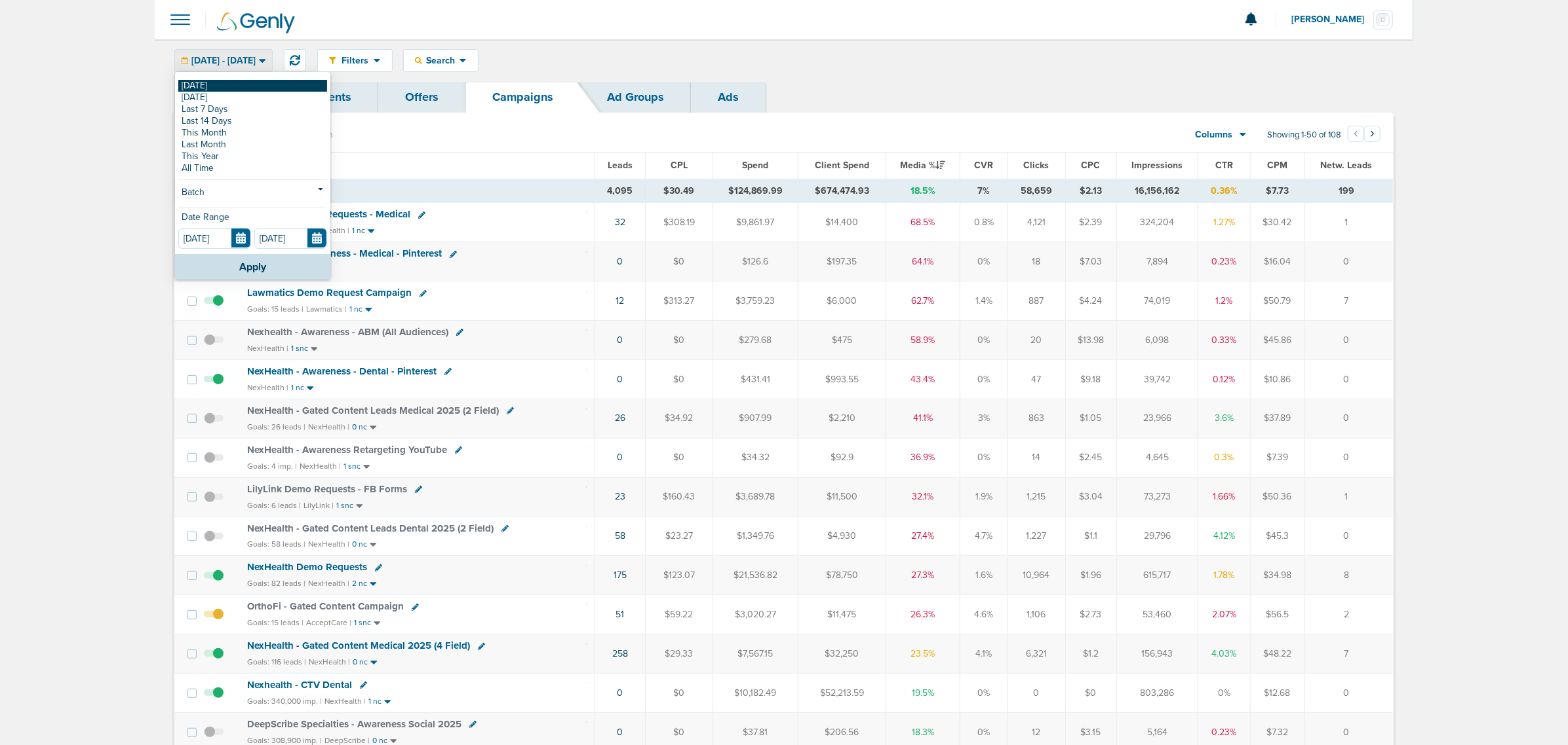
click at [239, 88] on link "[DATE]" at bounding box center [252, 86] width 149 height 11
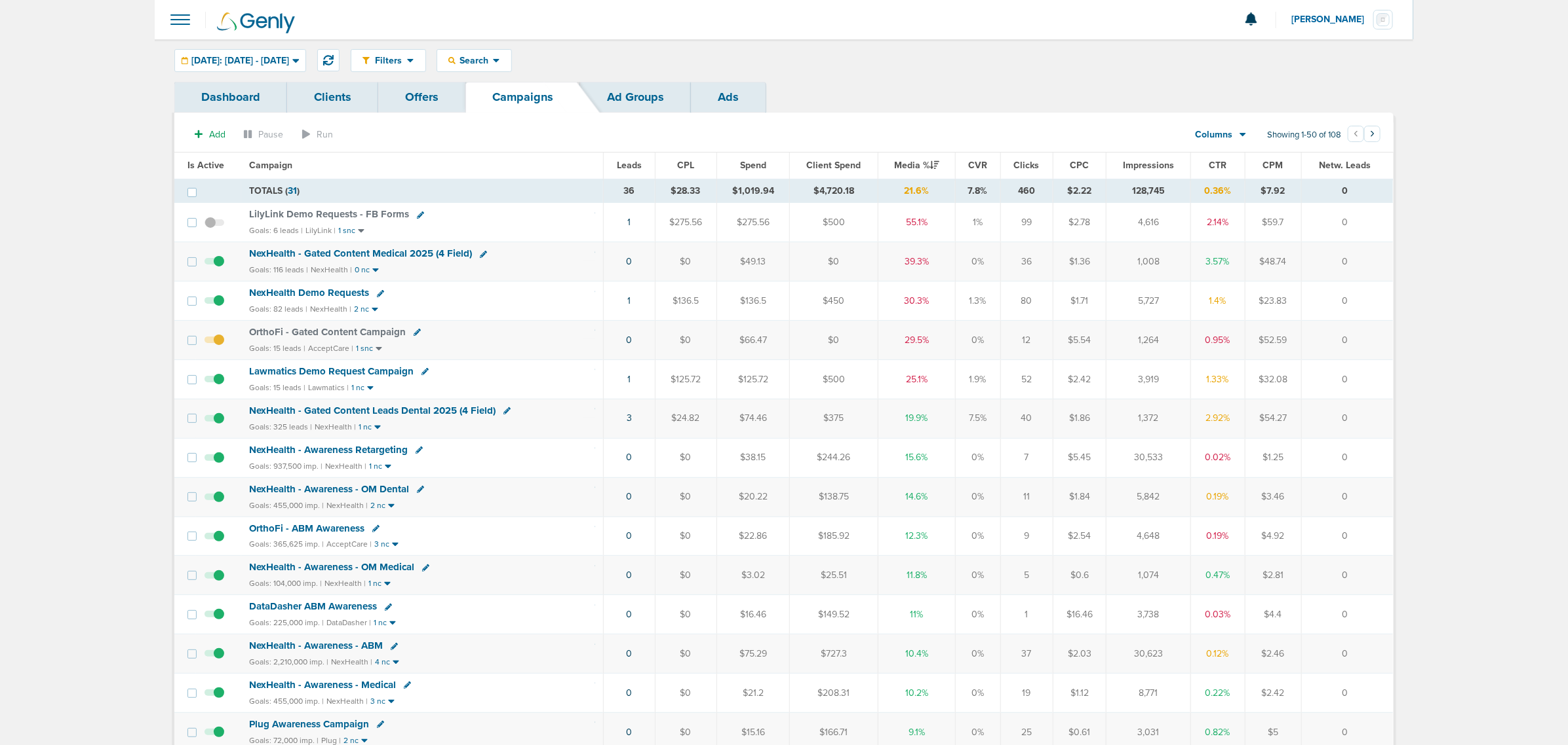
drag, startPoint x: 601, startPoint y: 425, endPoint x: 1238, endPoint y: 432, distance: 637.0
click at [1238, 432] on tr "NexHealth - Gated Content Leads Dental 2025 (4 Field) Goals: 325 leads | NexHea…" at bounding box center [784, 418] width 1219 height 39
click at [521, 336] on div "OrthoFi - Gated Content Campaign" at bounding box center [422, 333] width 346 height 13
drag, startPoint x: 1360, startPoint y: 340, endPoint x: 585, endPoint y: 350, distance: 775.1
click at [585, 350] on tr "OrthoFi - Gated Content Campaign Goals: 15 leads | AcceptCare | 1 snc 0 $0 $66.…" at bounding box center [784, 340] width 1219 height 39
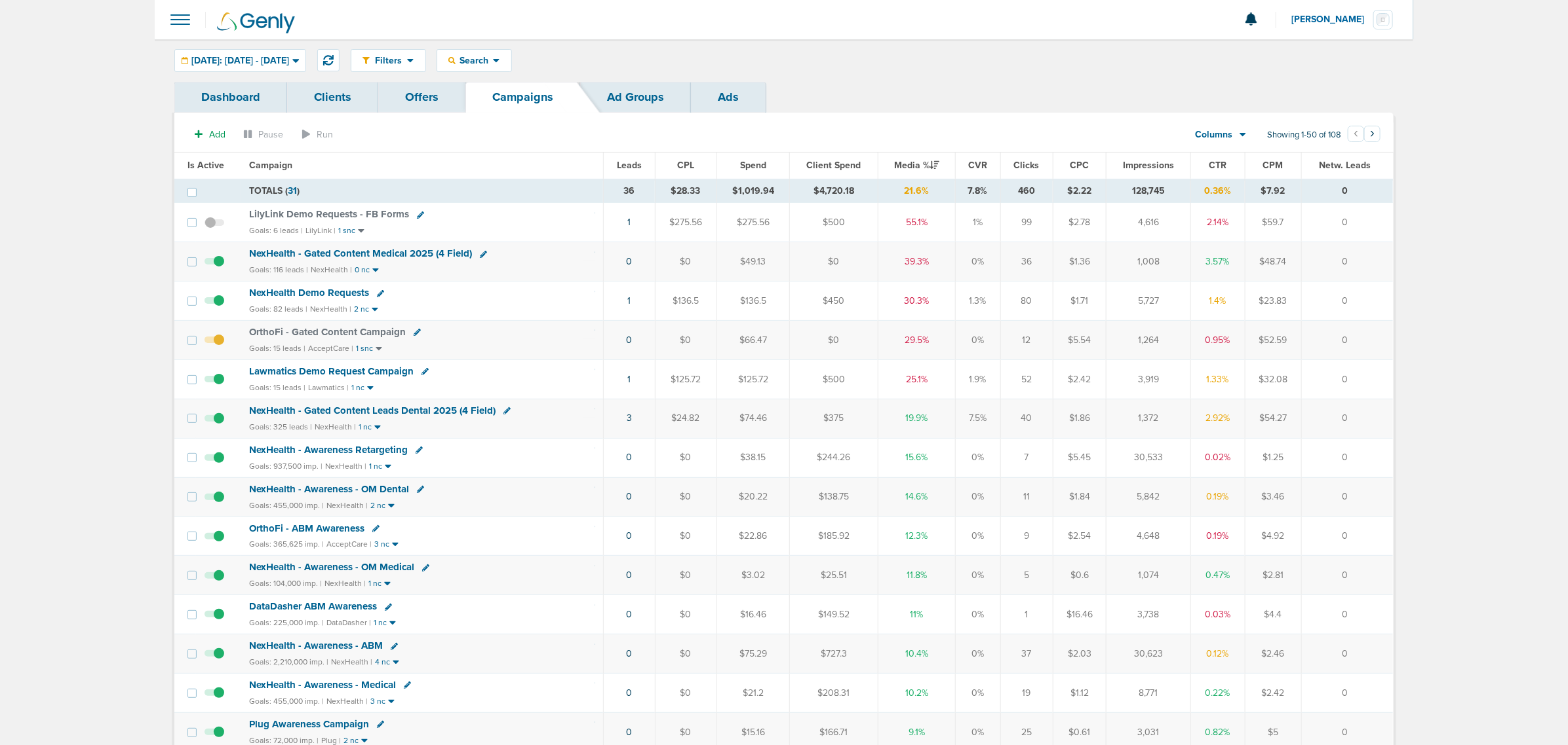
click at [543, 343] on td "OrthoFi - Gated Content Campaign Goals: 15 leads | AcceptCare | 1 snc" at bounding box center [422, 340] width 363 height 39
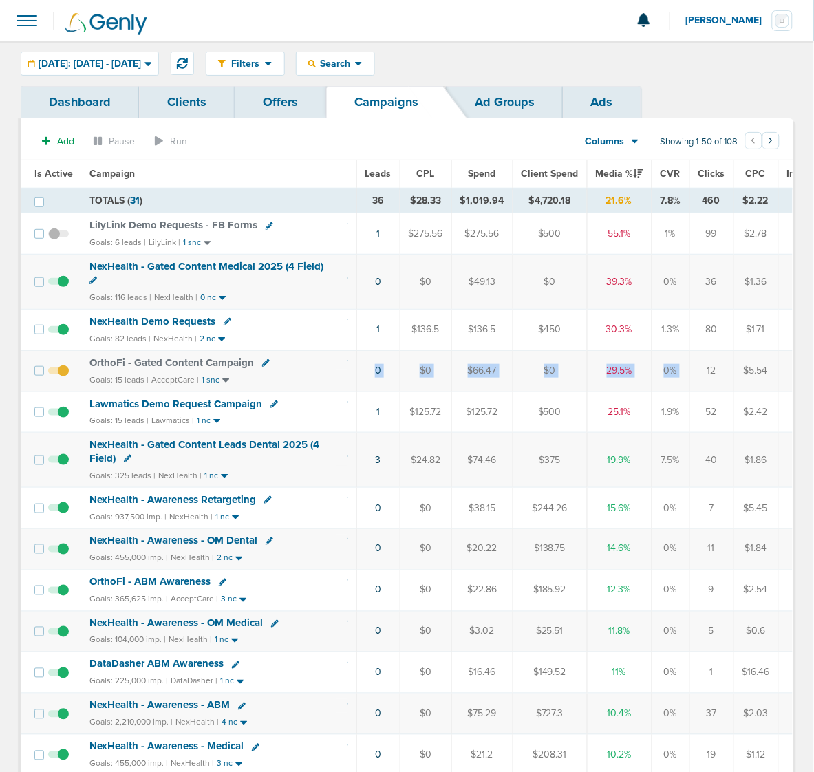
drag, startPoint x: 452, startPoint y: 372, endPoint x: 700, endPoint y: 372, distance: 247.8
click at [700, 372] on tr "OrthoFi - Gated Content Campaign Goals: 15 leads | AcceptCare | 1 snc 0 $0 $66.…" at bounding box center [520, 370] width 999 height 41
click at [700, 372] on td "12" at bounding box center [712, 370] width 44 height 41
click at [188, 61] on icon at bounding box center [182, 63] width 11 height 11
drag, startPoint x: 304, startPoint y: 335, endPoint x: 699, endPoint y: 330, distance: 395.2
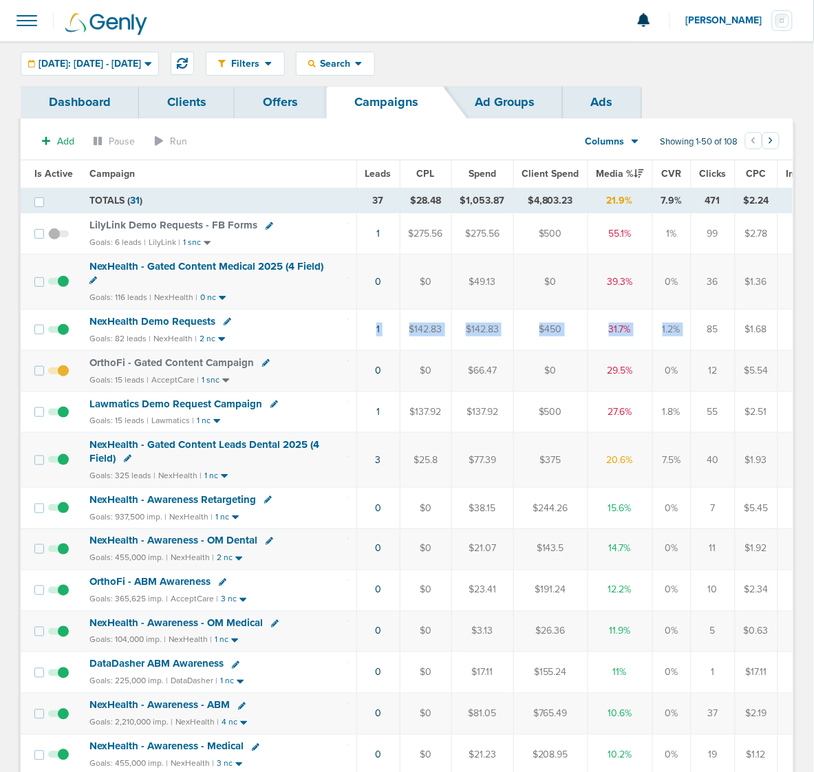
click at [699, 330] on tr "NexHealth Demo Requests Goals: 82 leads | NexHealth | 2 nc 1 $142.83 $142.83 $4…" at bounding box center [520, 329] width 998 height 41
click at [310, 407] on div "Lawmatics Demo Request Campaign" at bounding box center [218, 405] width 259 height 14
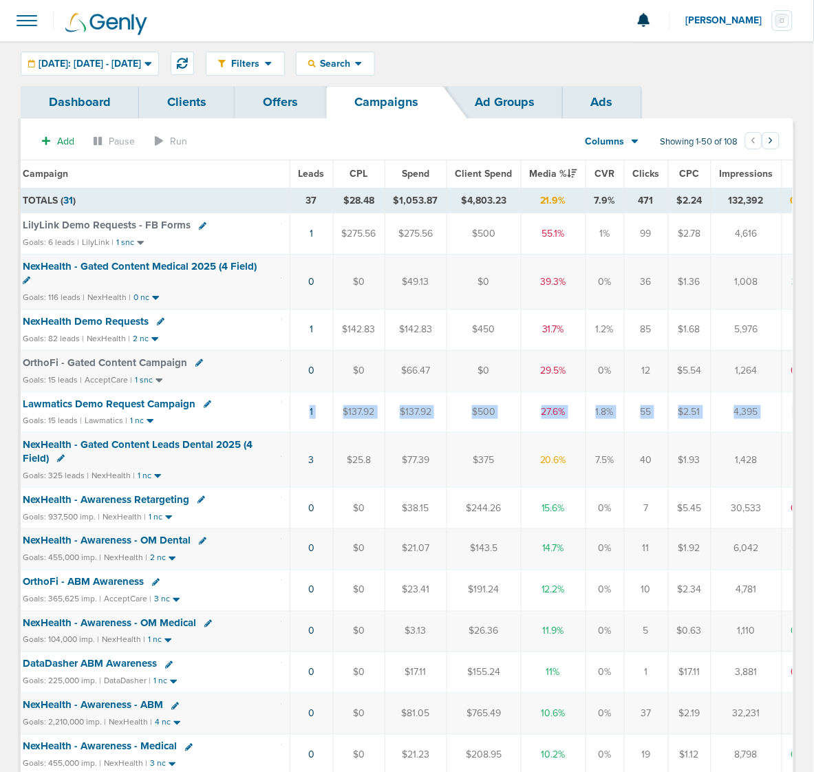
scroll to position [0, 174]
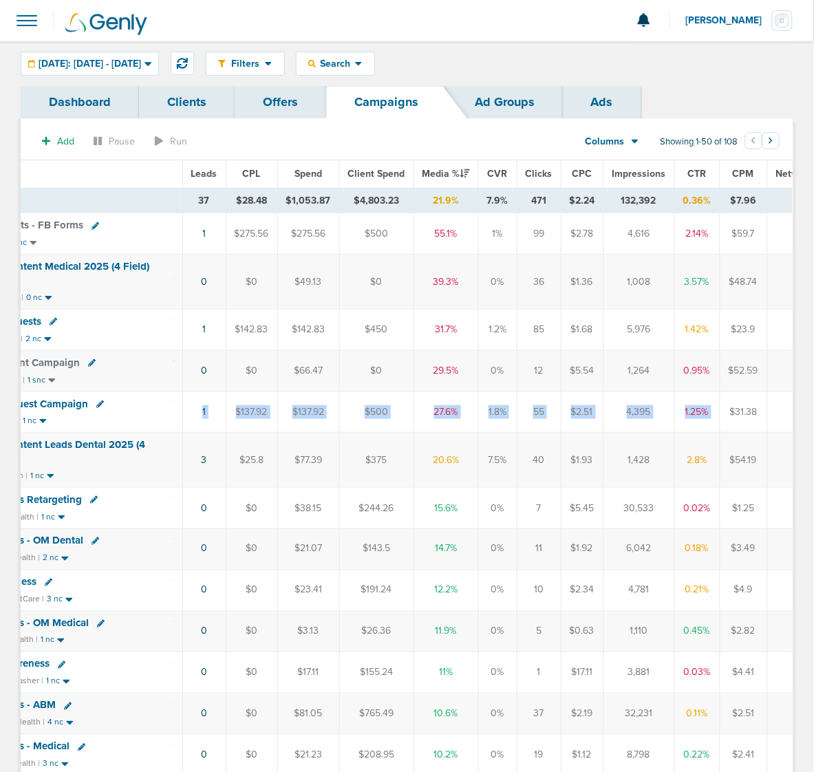
drag, startPoint x: 335, startPoint y: 418, endPoint x: 759, endPoint y: 411, distance: 423.4
click at [759, 411] on tr "Lawmatics Demo Request Campaign Goals: 15 leads | Lawmatics | 1 nc 1 $137.92 $1…" at bounding box center [345, 412] width 998 height 41
click at [759, 412] on td "$31.38" at bounding box center [744, 412] width 48 height 41
drag, startPoint x: 759, startPoint y: 416, endPoint x: 184, endPoint y: 420, distance: 574.1
click at [184, 420] on tr "Lawmatics Demo Request Campaign Goals: 15 leads | Lawmatics | 1 nc 1 $137.92 $1…" at bounding box center [345, 412] width 998 height 41
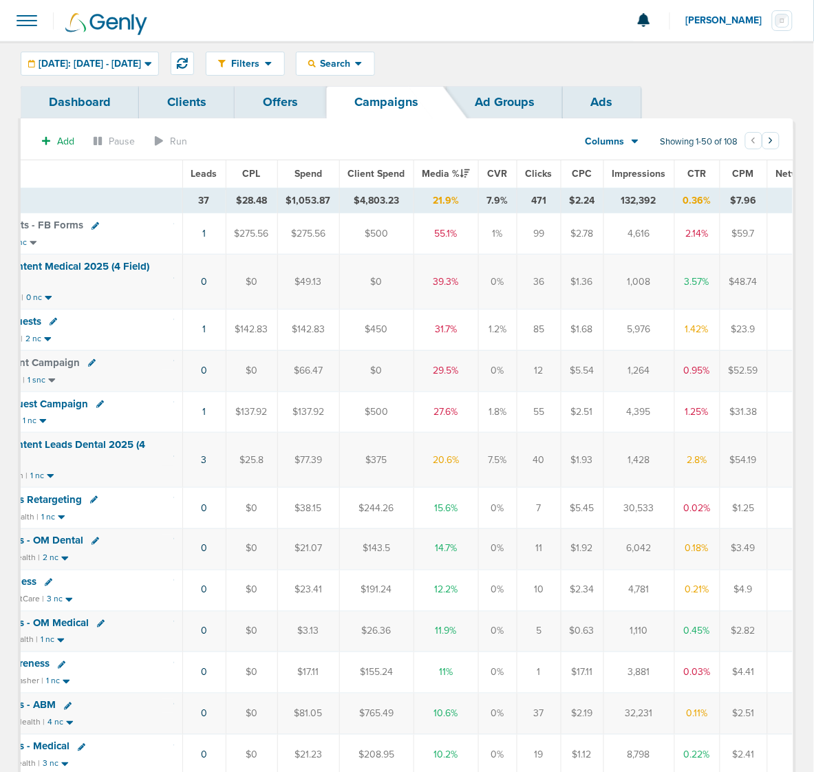
click at [184, 418] on td "1" at bounding box center [203, 412] width 43 height 41
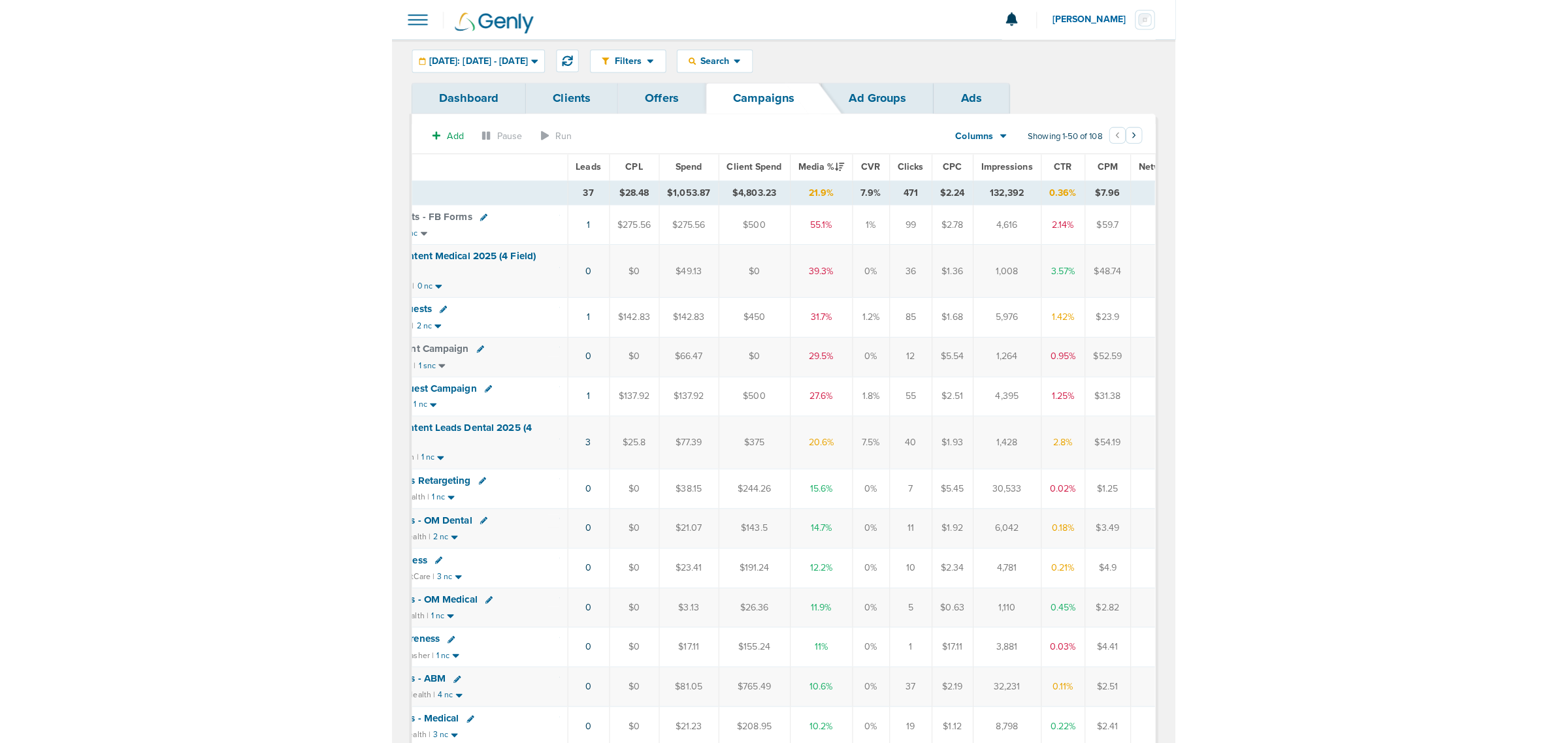
scroll to position [0, 0]
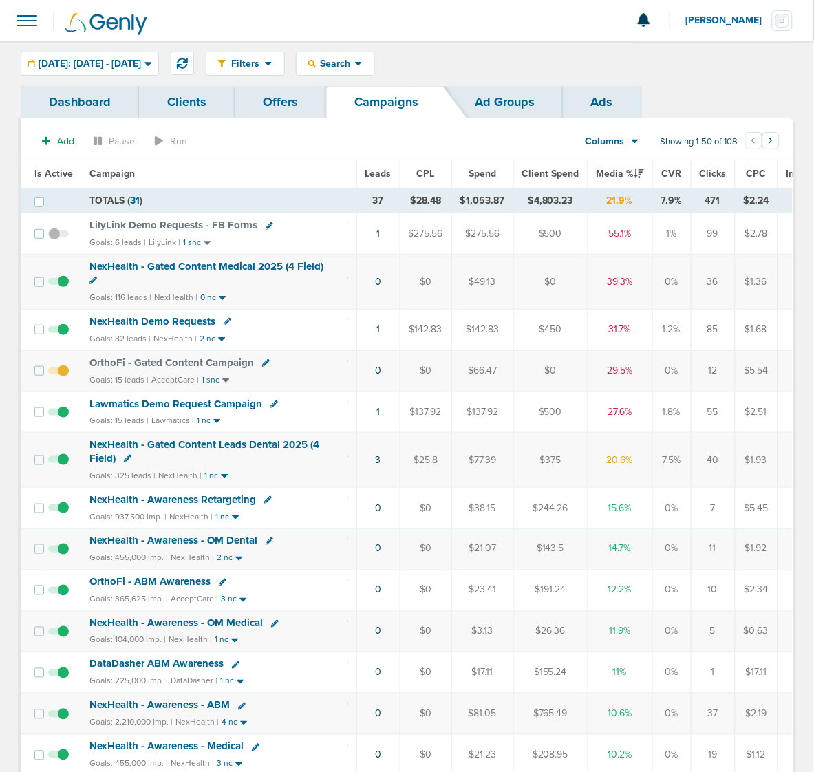
drag, startPoint x: 735, startPoint y: 476, endPoint x: 77, endPoint y: 198, distance: 713.8
click at [77, 198] on td at bounding box center [51, 200] width 61 height 25
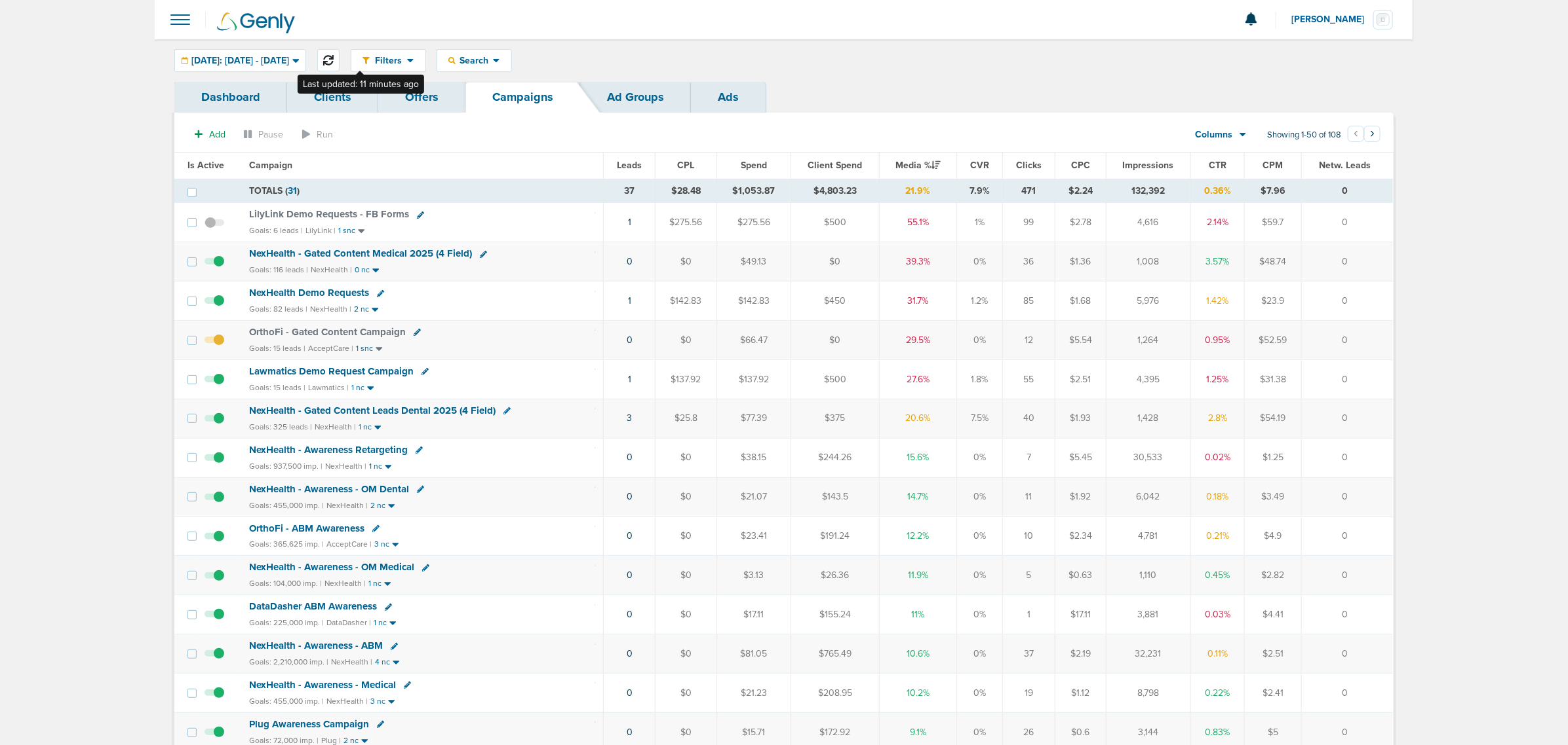
click at [333, 59] on icon at bounding box center [327, 60] width 10 height 10
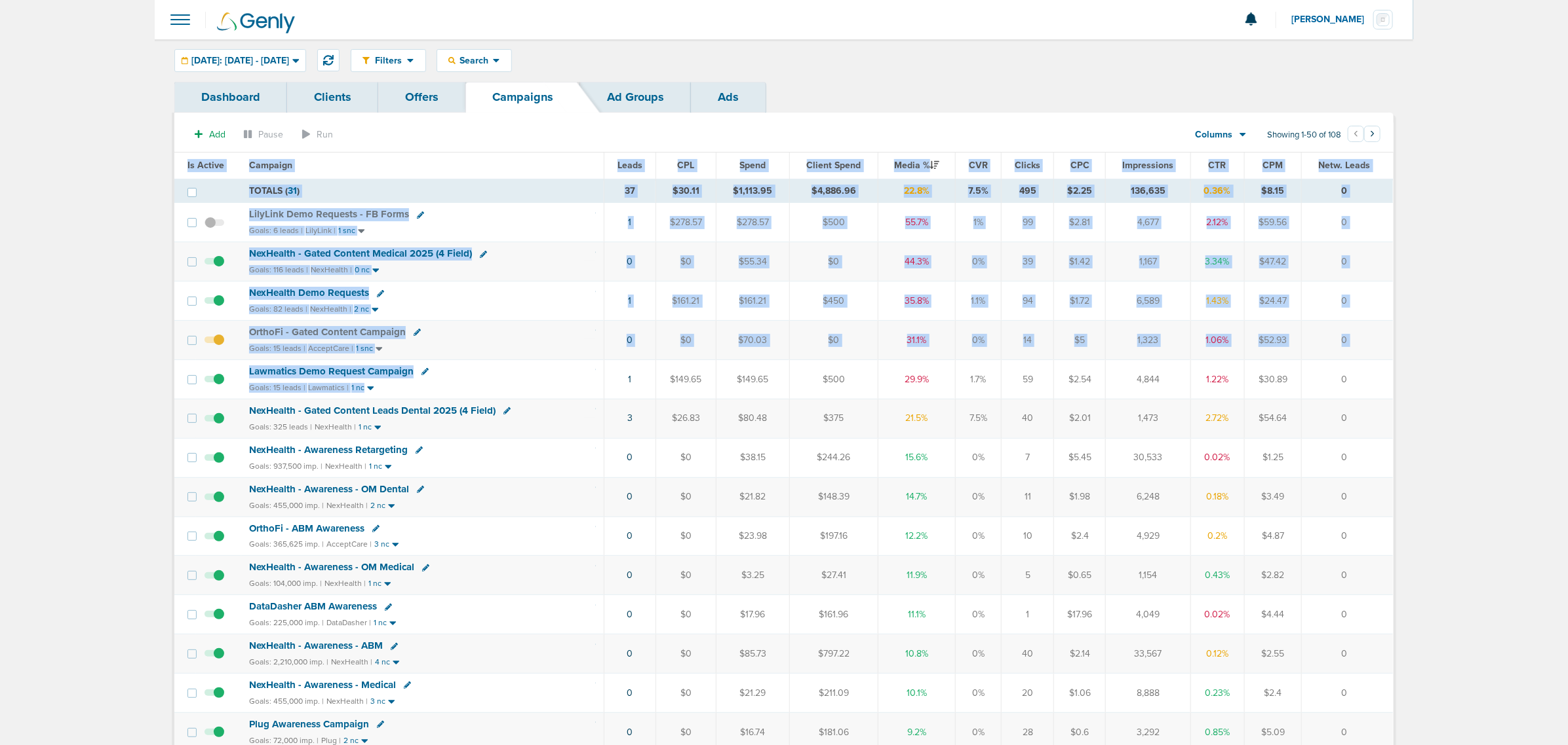
drag, startPoint x: 495, startPoint y: 383, endPoint x: 1397, endPoint y: 386, distance: 902.0
click at [473, 383] on td "Lawmatics Demo Request Campaign Goals: 15 leads | Lawmatics | 1 nc" at bounding box center [422, 379] width 363 height 39
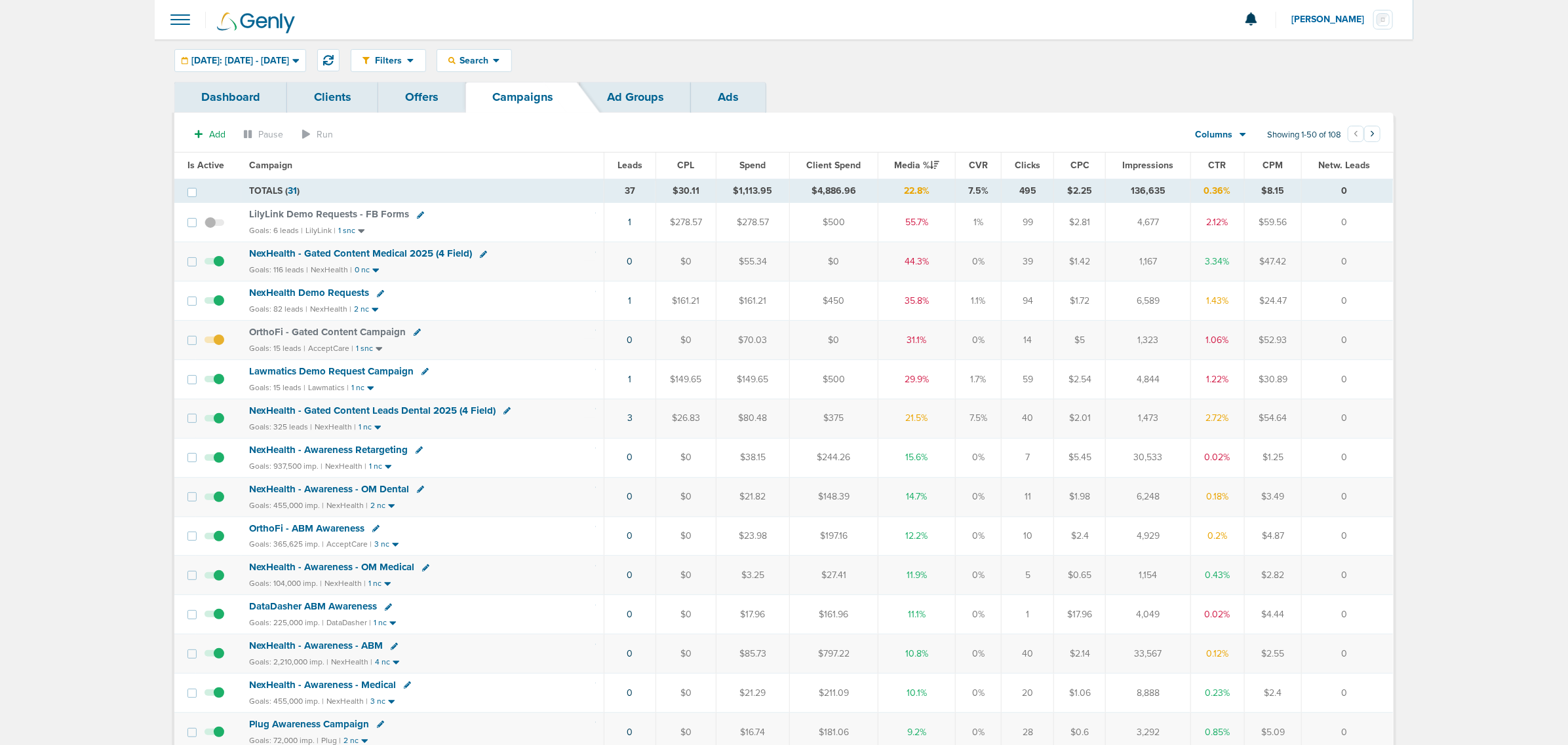
click at [422, 375] on icon at bounding box center [426, 372] width 8 height 8
select select
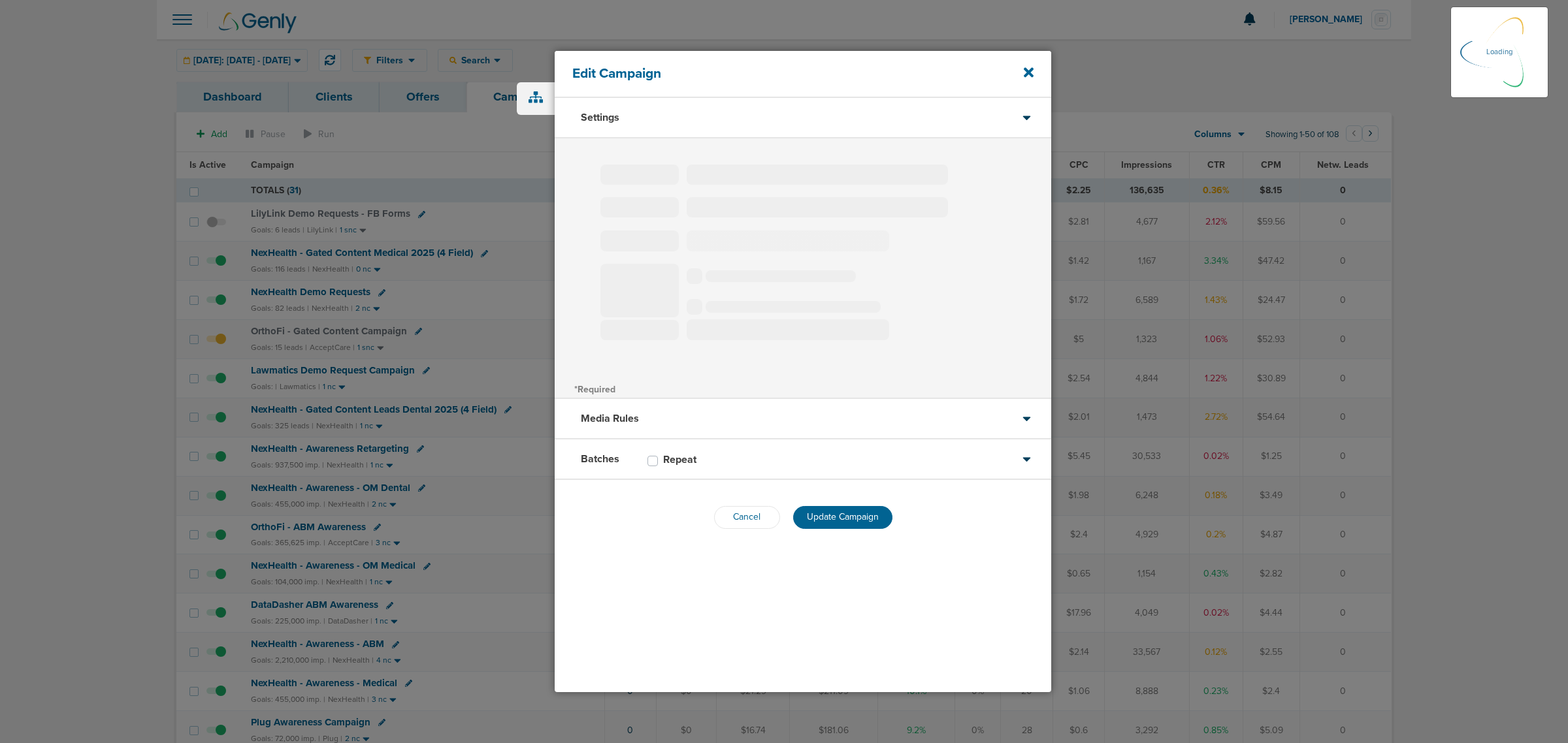
type input "Lawmatics Demo Request Campaign"
select select "Leads"
radio input "true"
select select "readWrite"
select select "1"
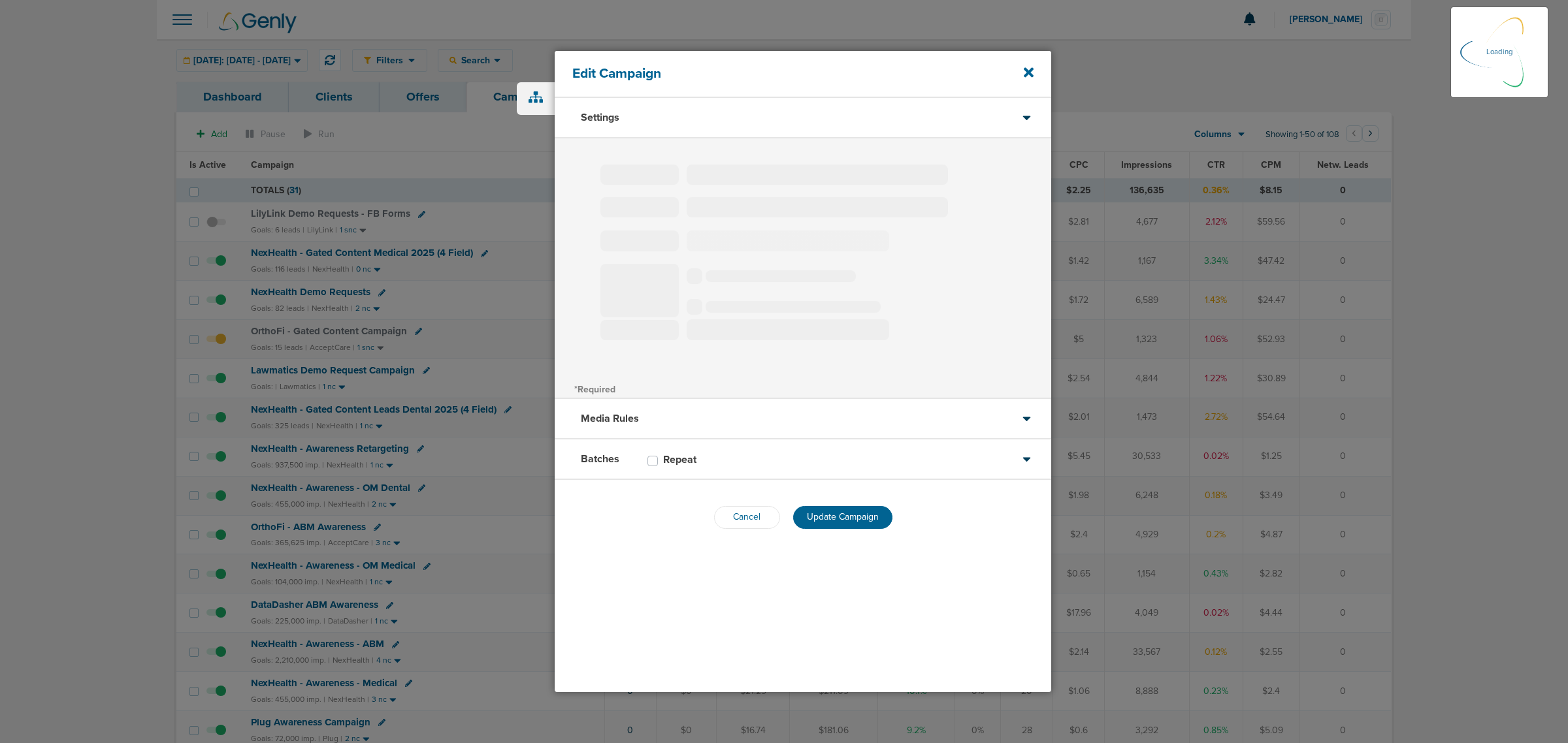
select select "2"
select select "3"
select select "4"
select select "6"
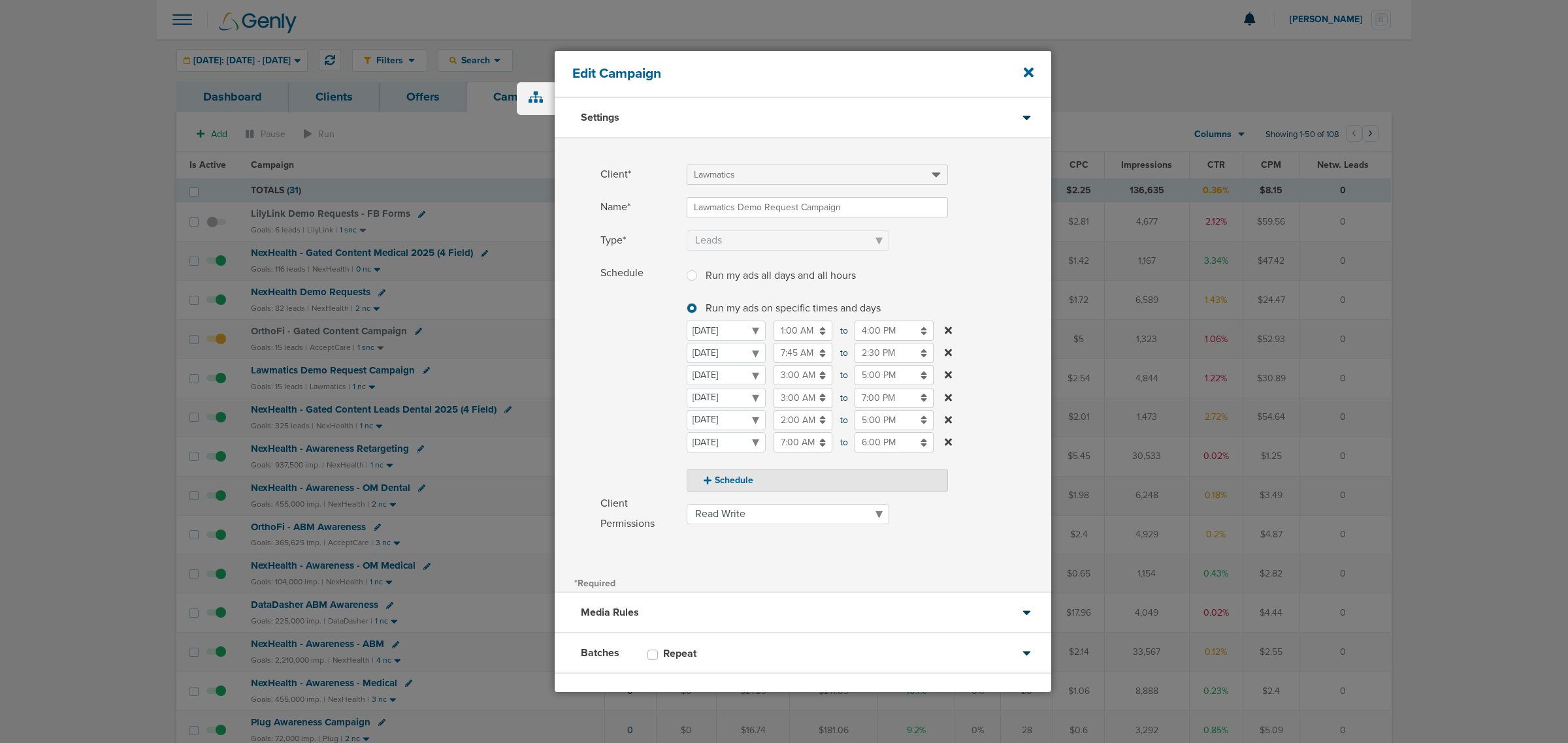
click at [793, 399] on input "3:00 AM" at bounding box center [803, 398] width 59 height 20
click at [884, 399] on input "7:00 PM" at bounding box center [893, 398] width 79 height 20
click at [863, 492] on icon at bounding box center [860, 492] width 11 height 8
click at [863, 491] on icon at bounding box center [860, 492] width 11 height 8
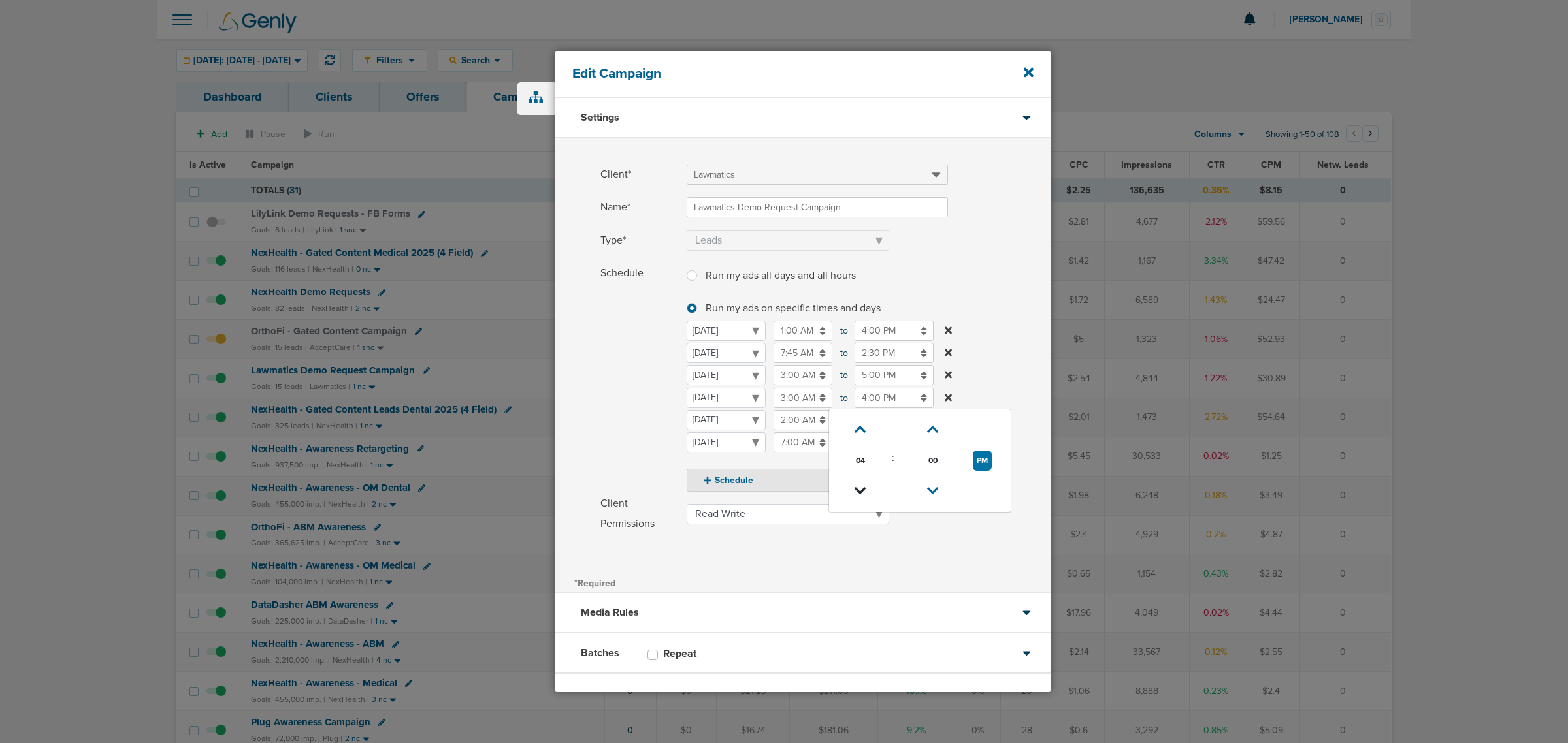
click at [863, 491] on icon at bounding box center [860, 492] width 11 height 8
click at [863, 490] on icon at bounding box center [860, 492] width 11 height 8
type input "2:00 PM"
click at [998, 324] on label "Schedule Run my ads all days and all hours Run my ads all days and all hours Ru…" at bounding box center [826, 377] width 451 height 229
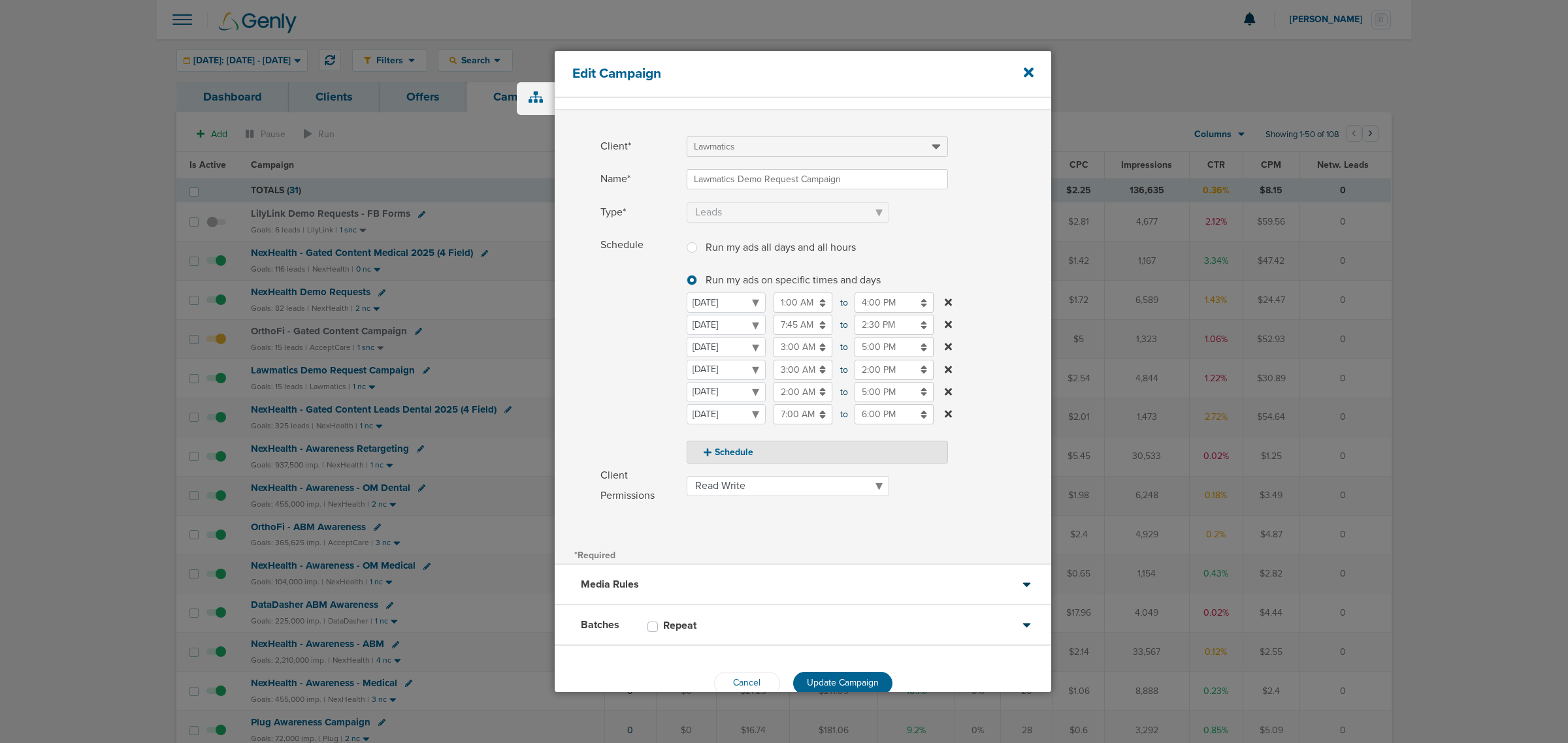
scroll to position [56, 0]
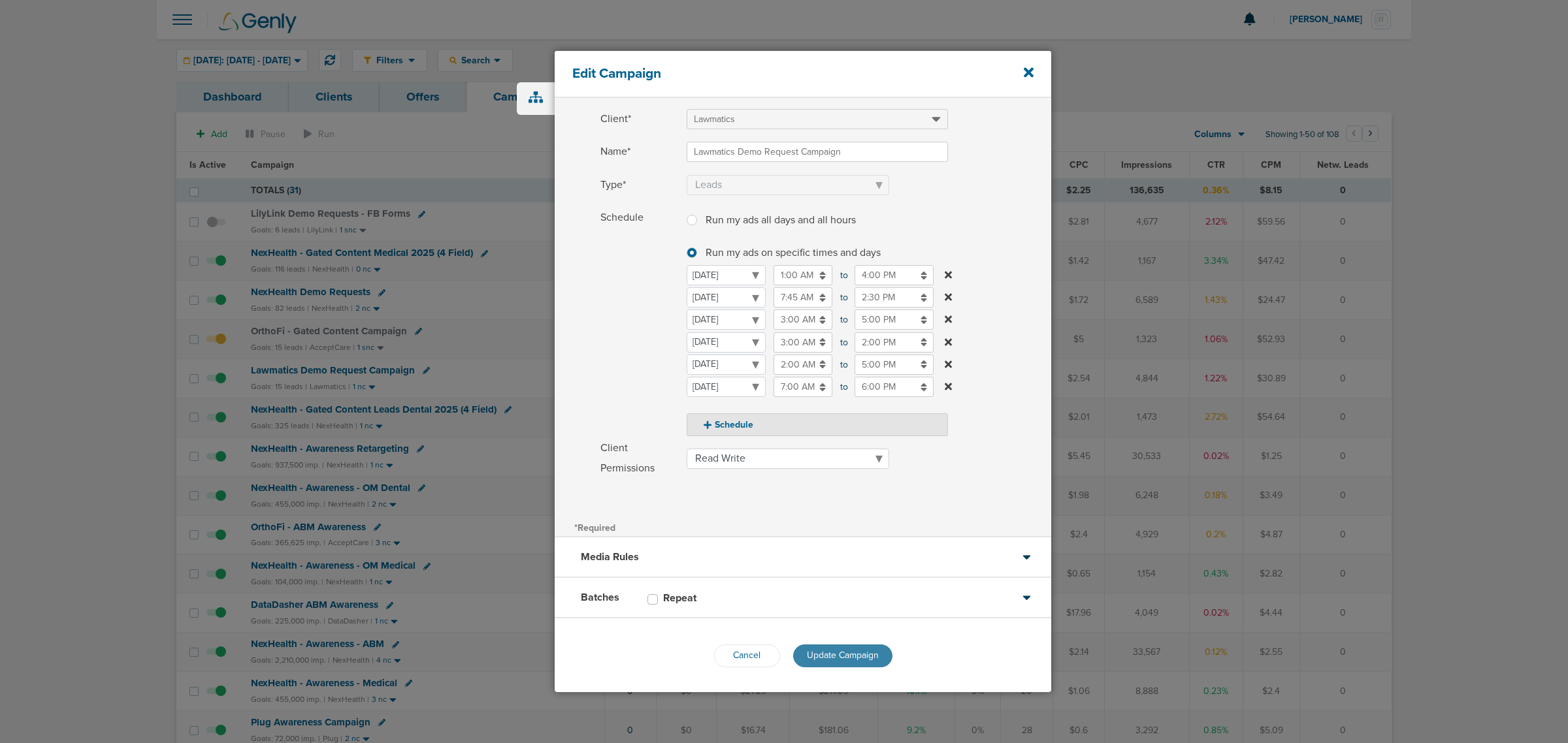
click at [858, 658] on span "Update Campaign" at bounding box center [843, 656] width 72 height 11
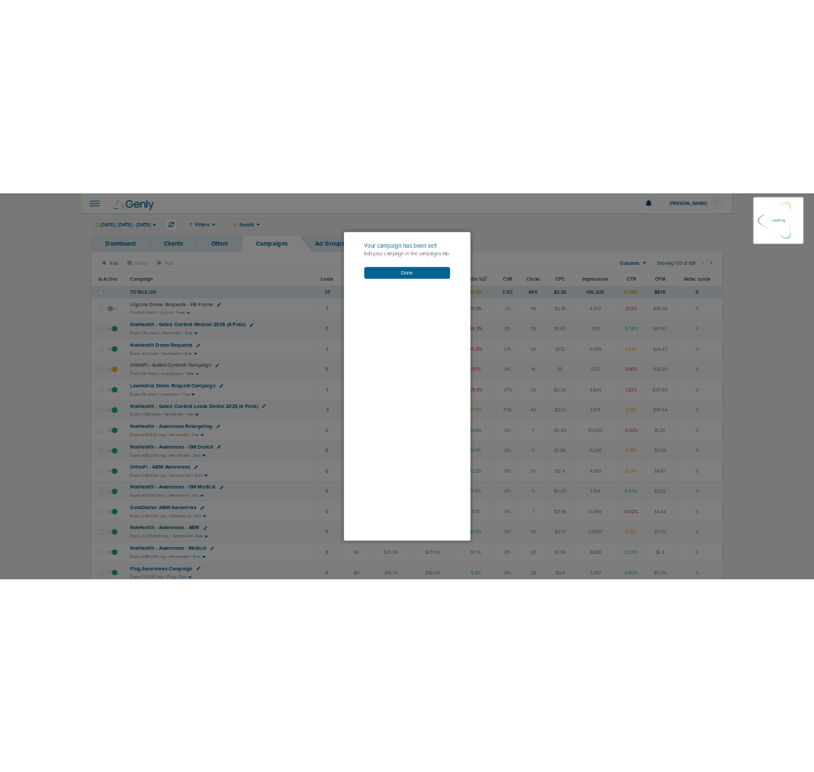
scroll to position [14, 0]
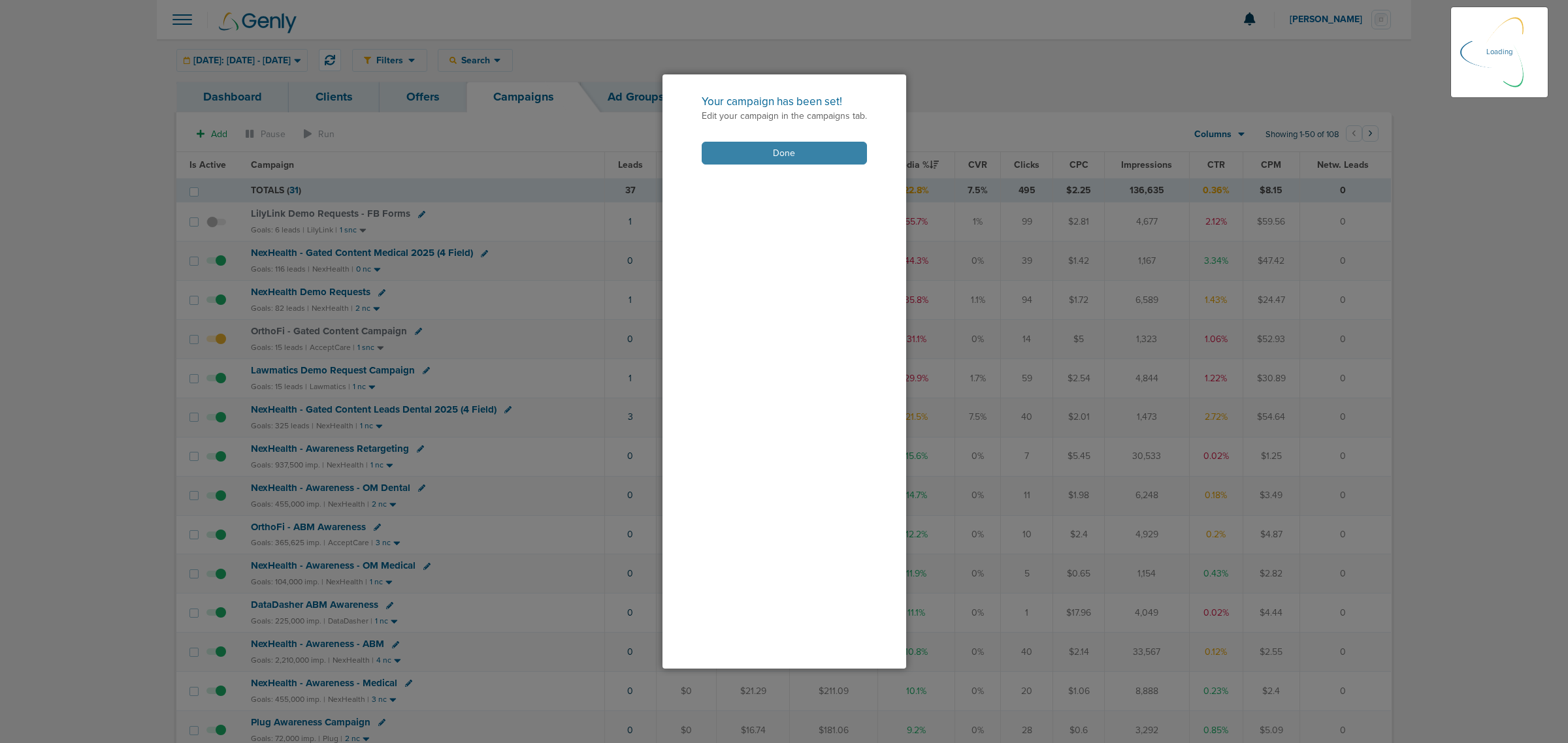
click at [793, 151] on button "Done" at bounding box center [784, 153] width 165 height 23
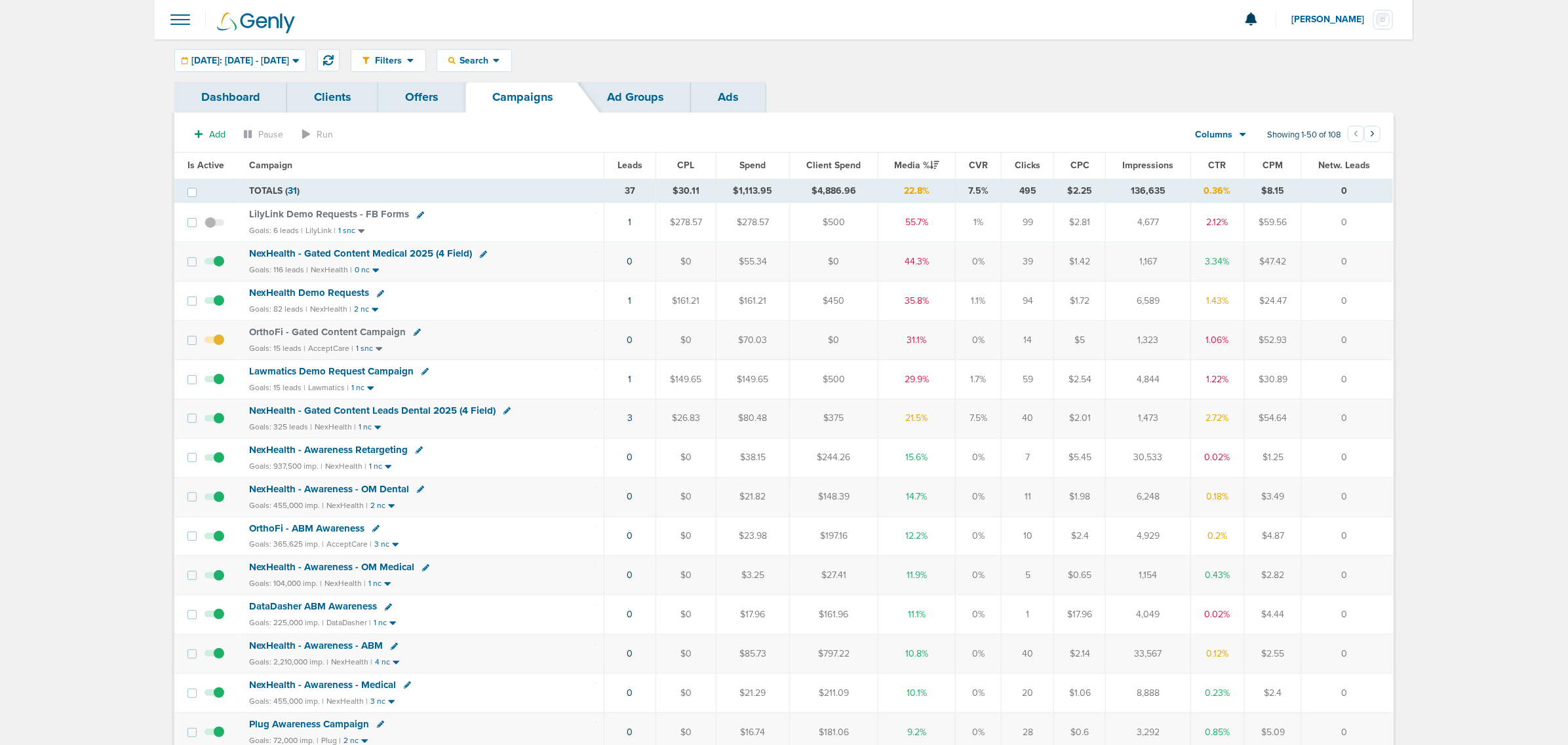
click at [370, 411] on span "NexHealth - Gated Content Leads Dental 2025 (4 Field)" at bounding box center [372, 410] width 247 height 11
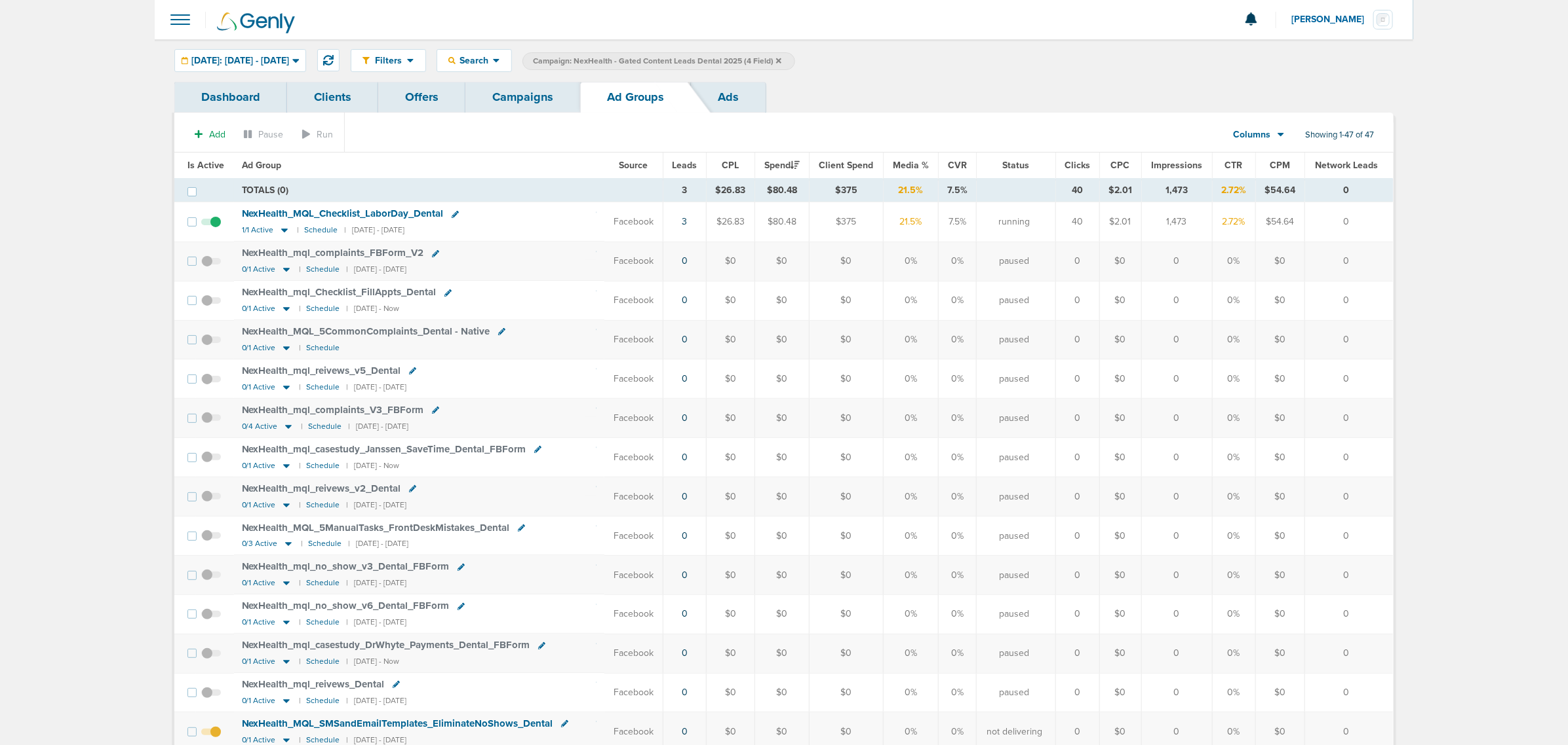
drag, startPoint x: 1352, startPoint y: 224, endPoint x: 555, endPoint y: 225, distance: 797.0
click at [555, 225] on tr "NexHealth_ MQL_ Checklist_ LaborDay_ Dental 1/1 Active | Schedule | [DATE] - [D…" at bounding box center [784, 222] width 1219 height 39
click at [523, 215] on div "NexHealth_ MQL_ Checklist_ LaborDay_ Dental" at bounding box center [419, 214] width 354 height 13
click at [513, 100] on link "Campaigns" at bounding box center [523, 97] width 114 height 30
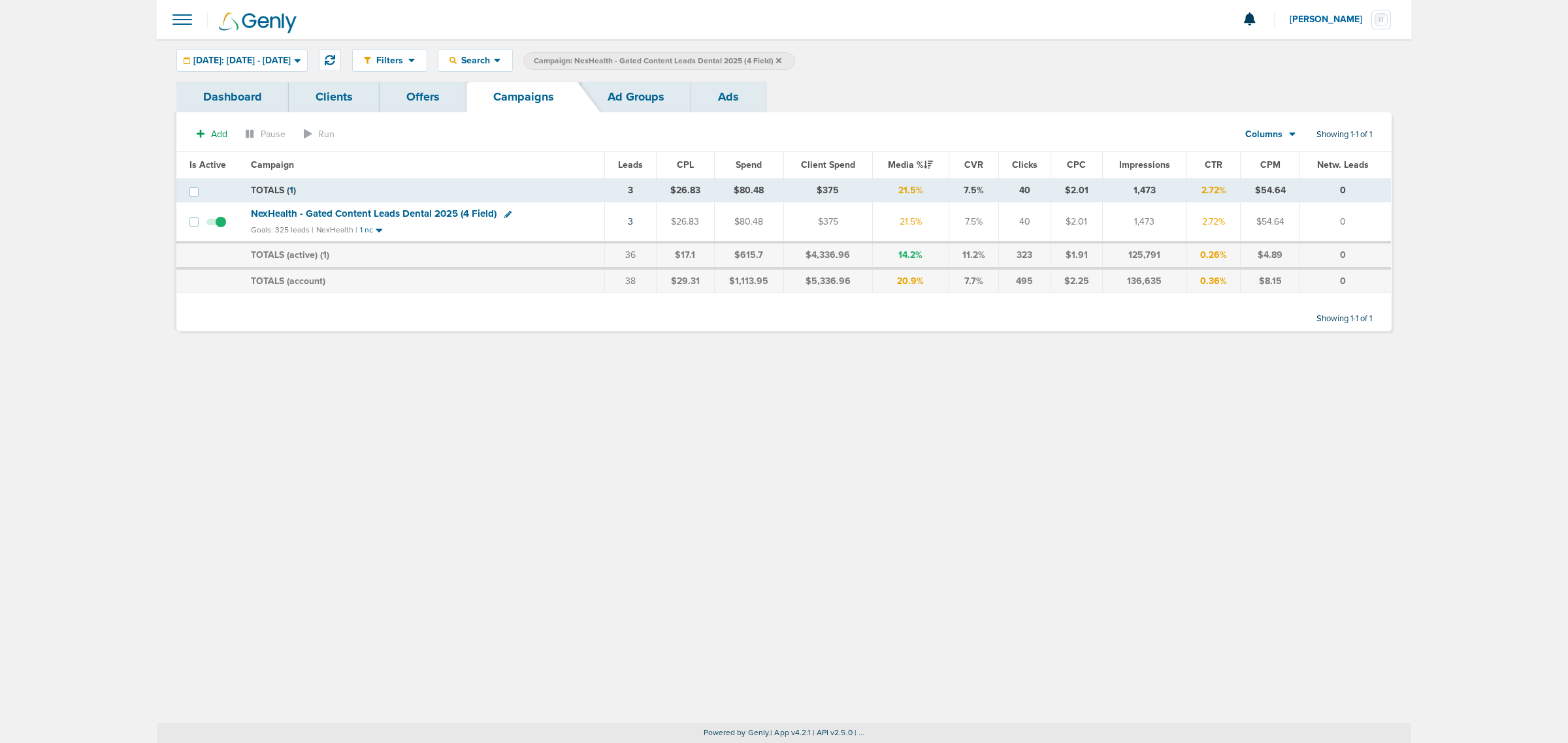
click at [795, 53] on label "Campaign: NexHealth - Gated Content Leads Dental 2025 (4 Field)" at bounding box center [659, 61] width 271 height 18
click at [795, 58] on label "Campaign: NexHealth - Gated Content Leads Dental 2025 (4 Field)" at bounding box center [659, 61] width 271 height 18
click at [781, 59] on icon at bounding box center [779, 61] width 6 height 8
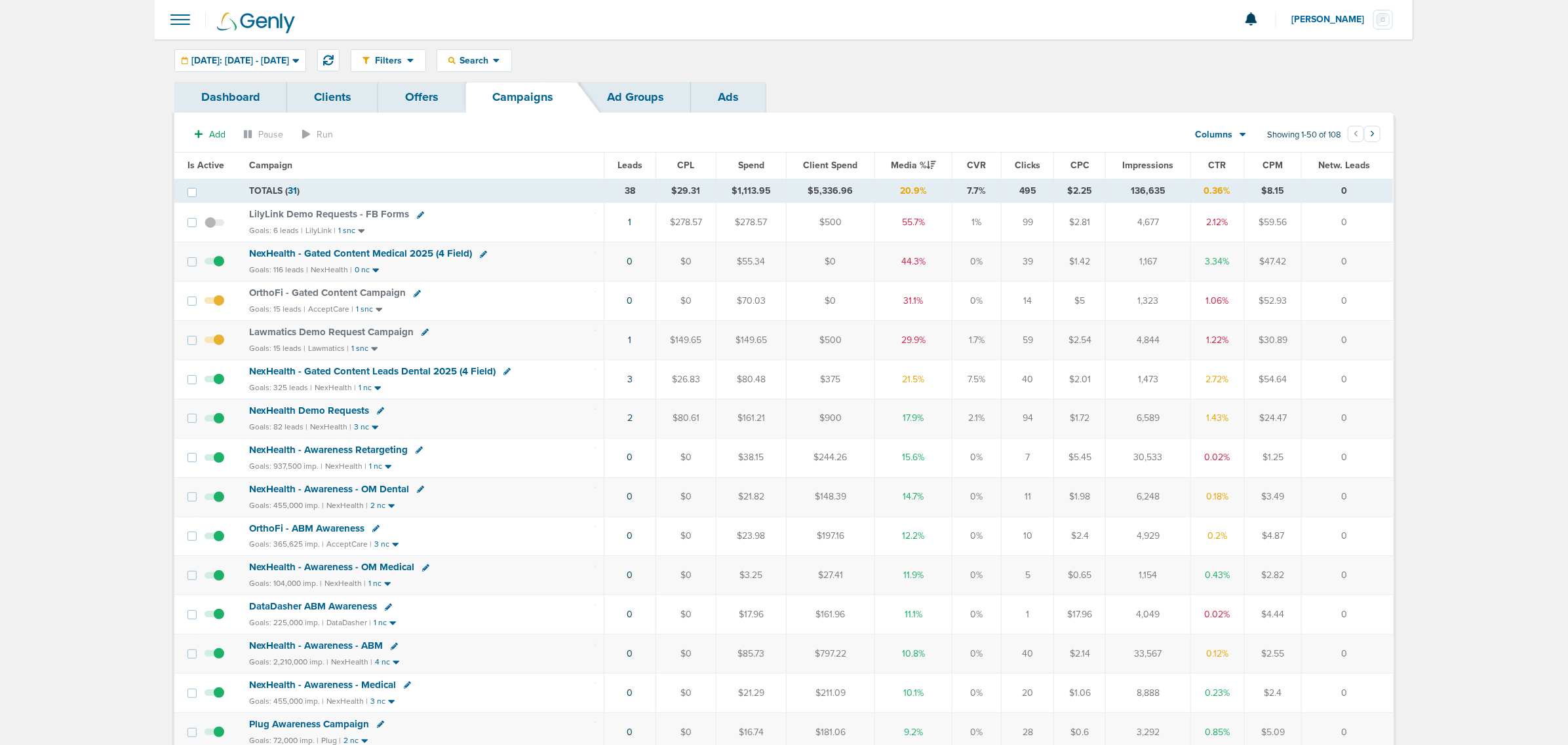
click at [418, 375] on span "NexHealth - Gated Content Leads Dental 2025 (4 Field)" at bounding box center [372, 371] width 247 height 11
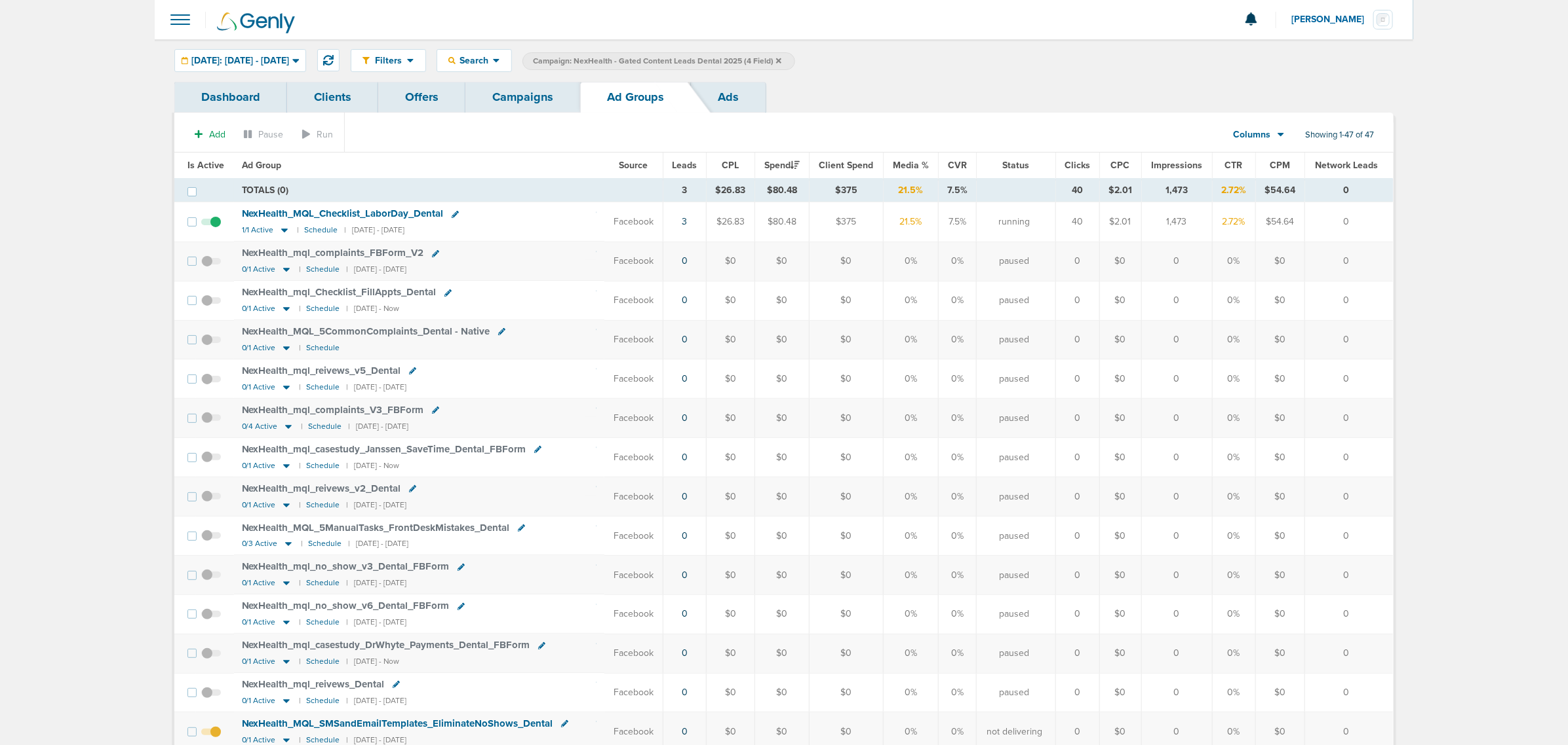
click at [531, 102] on link "Campaigns" at bounding box center [523, 97] width 114 height 30
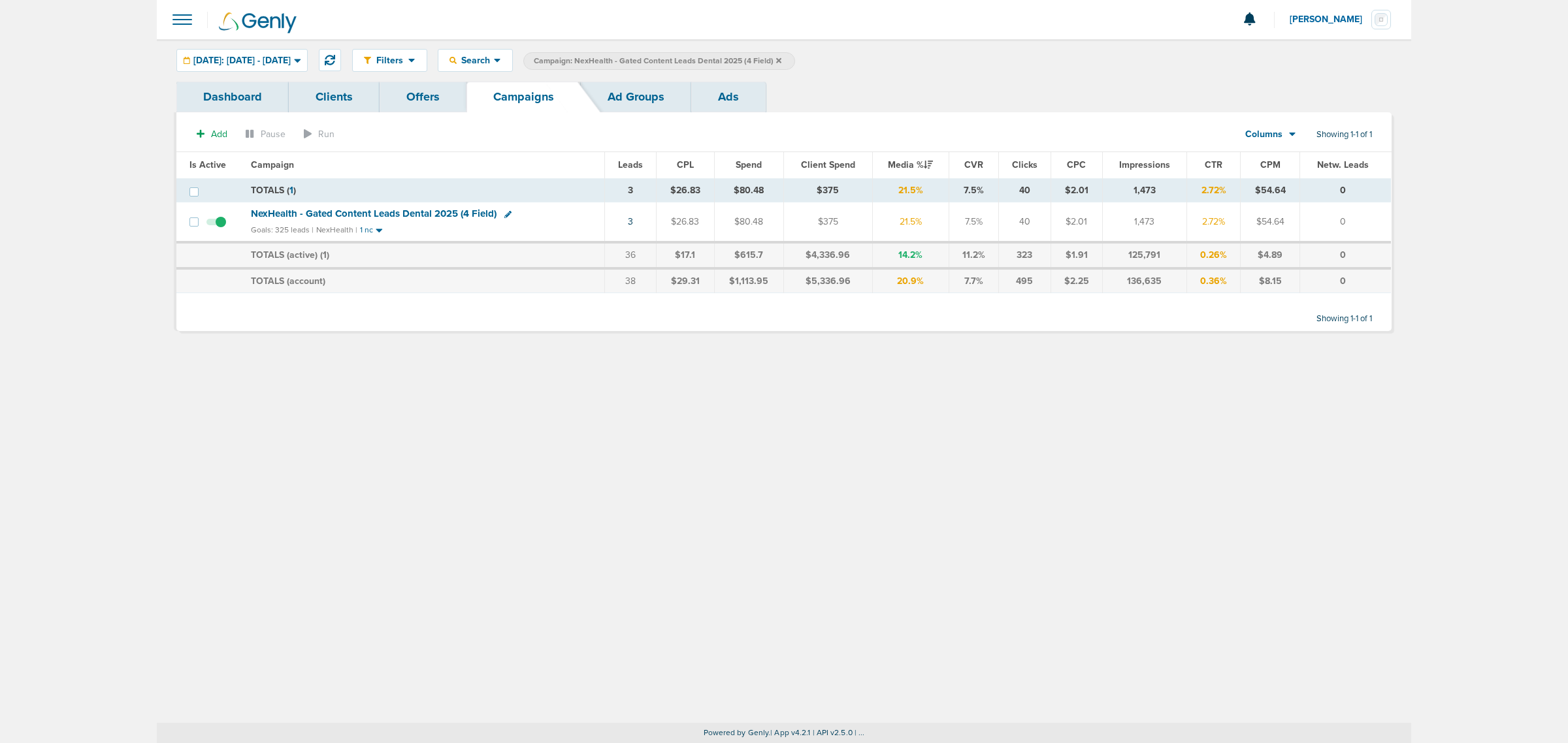
click at [438, 210] on span "NexHealth - Gated Content Leads Dental 2025 (4 Field)" at bounding box center [373, 214] width 246 height 11
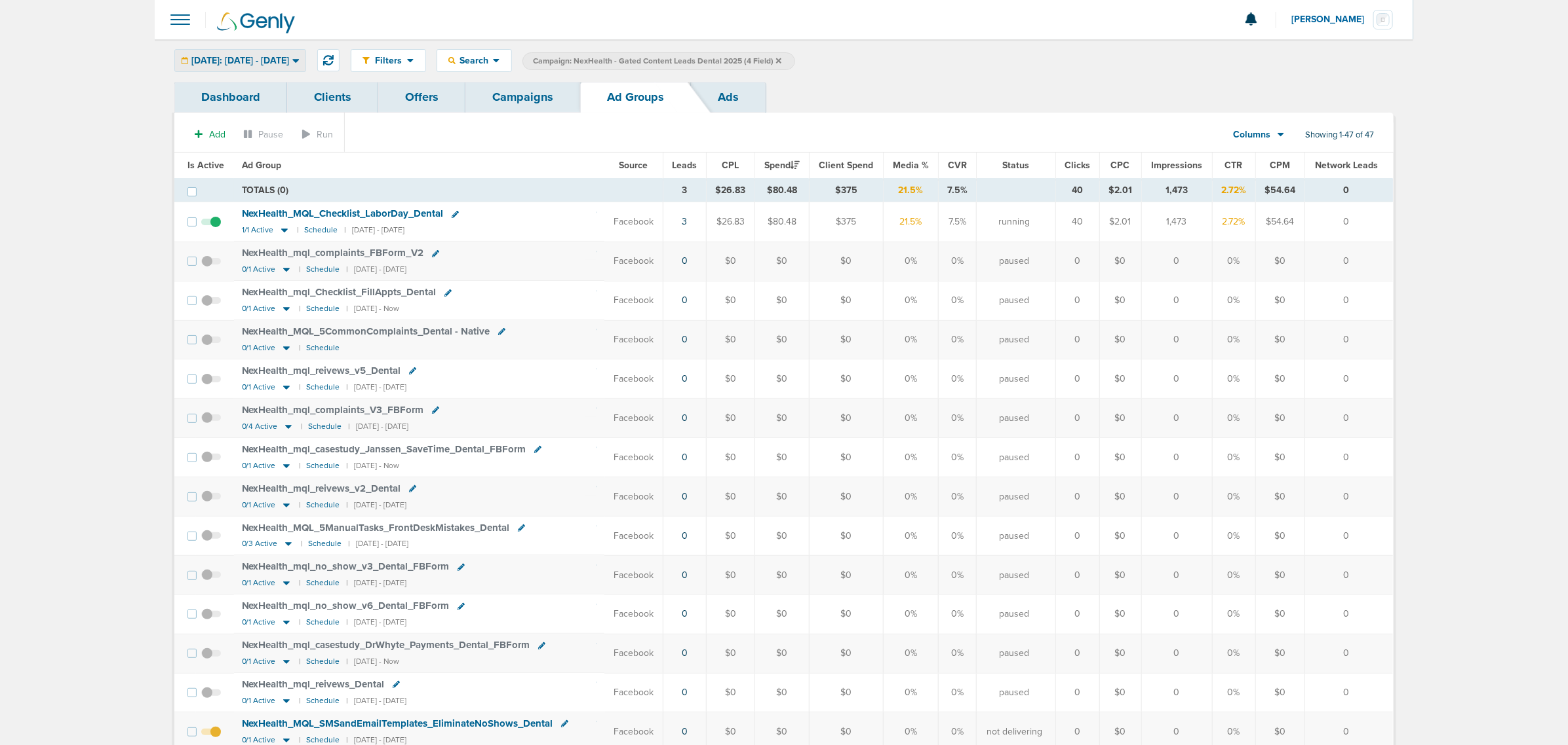
click at [245, 67] on div "[DATE]: [DATE] - [DATE]" at bounding box center [240, 60] width 130 height 22
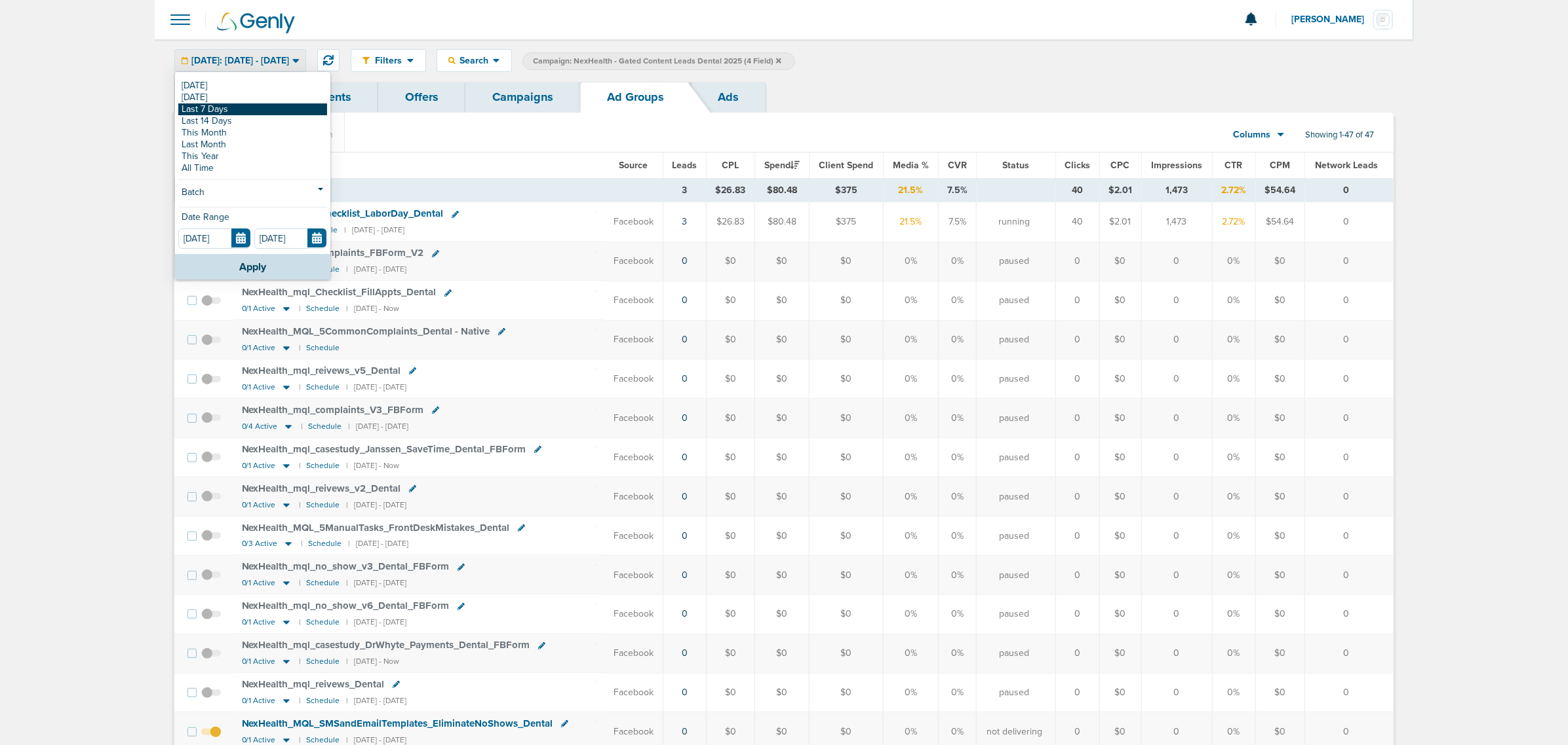
click at [230, 111] on link "Last 7 Days" at bounding box center [252, 109] width 149 height 11
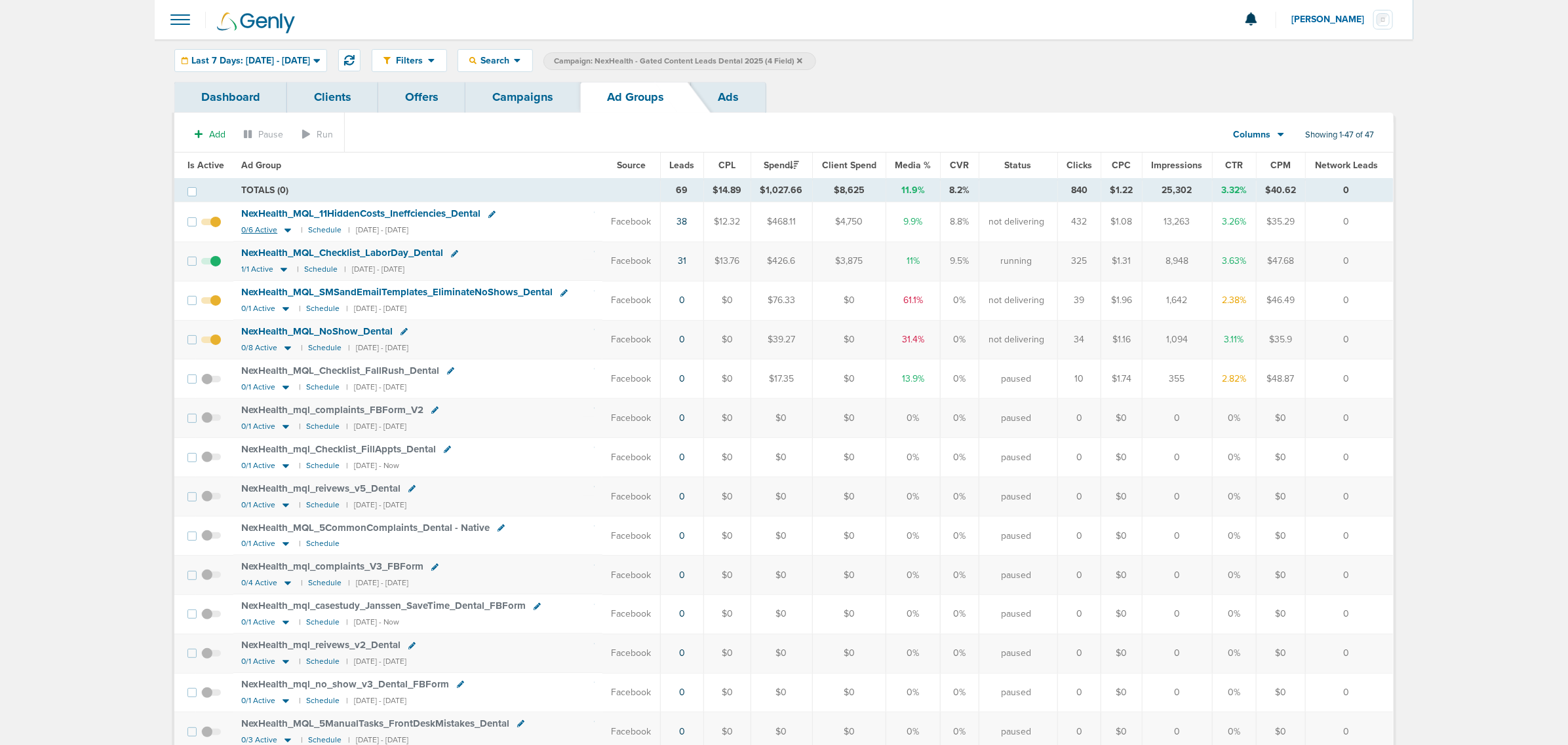
click at [284, 229] on icon at bounding box center [288, 230] width 13 height 11
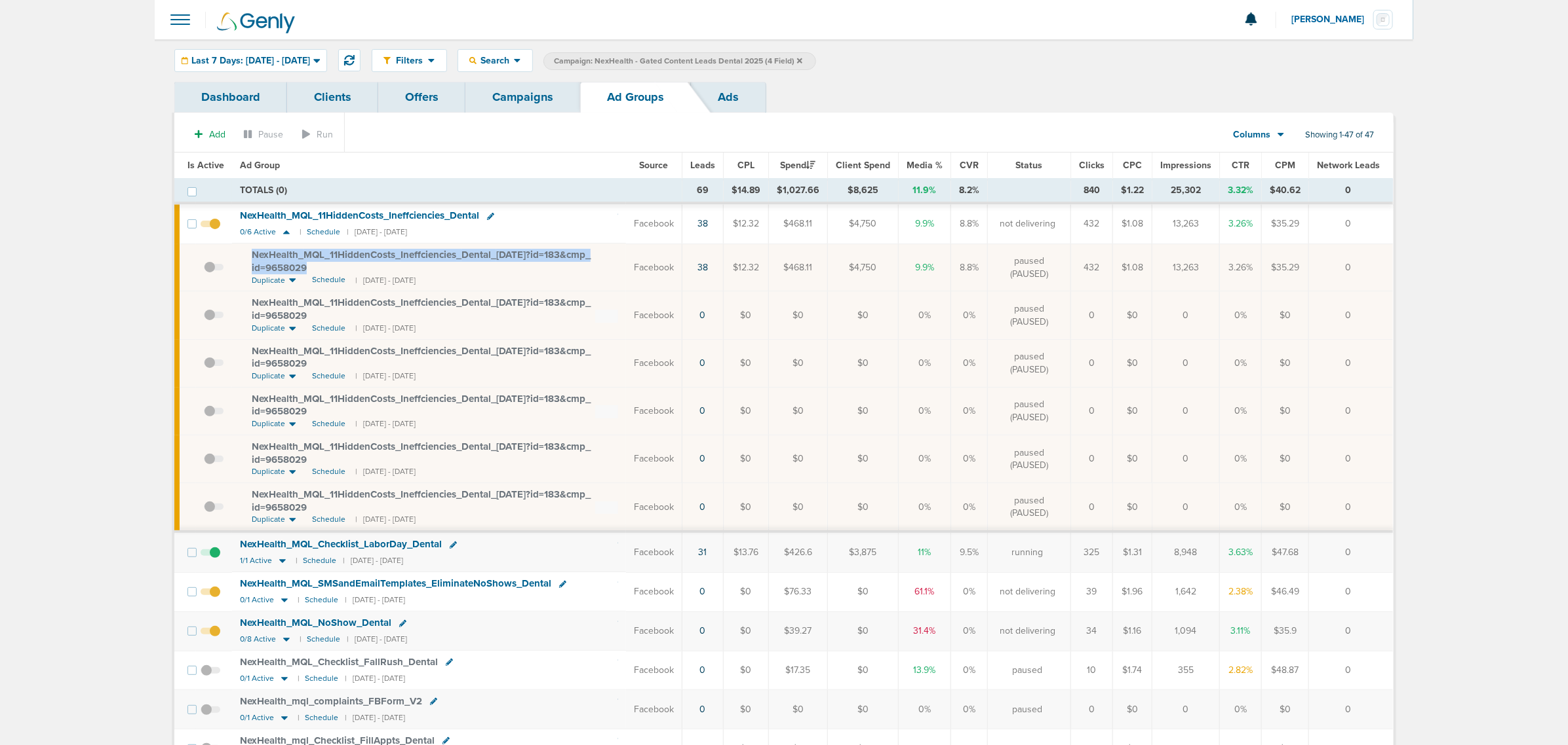
drag, startPoint x: 351, startPoint y: 269, endPoint x: 245, endPoint y: 258, distance: 106.6
click at [245, 258] on td "NexHealth_ MQL_ 11HiddenCosts_ Ineffciencies_ Dental_ [DATE]?id=183&cmp_ id=965…" at bounding box center [429, 267] width 394 height 48
copy span "NexHealth_ MQL_ 11HiddenCosts_ Ineffciencies_ Dental_ [DATE]?id=183&cmp_ id=965…"
